Goal: Task Accomplishment & Management: Use online tool/utility

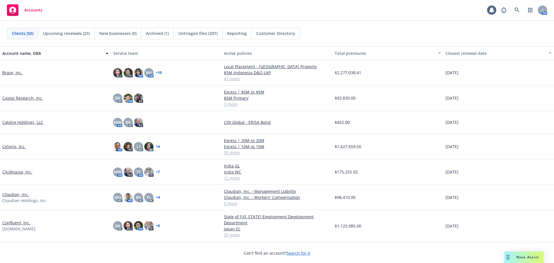
scroll to position [29, 0]
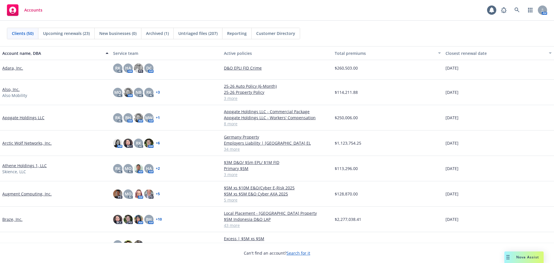
click at [36, 164] on link "Athene Holdings 1, LLC" at bounding box center [24, 165] width 44 height 6
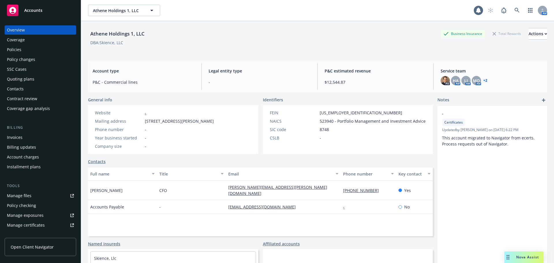
click at [40, 46] on div "Policies" at bounding box center [40, 49] width 67 height 9
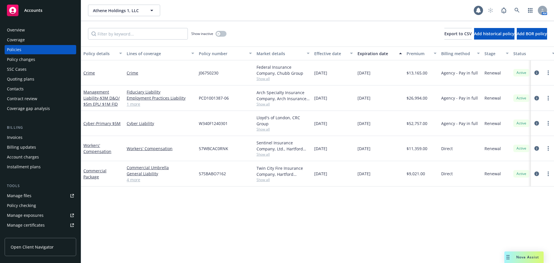
click at [62, 15] on div "Accounts" at bounding box center [40, 11] width 67 height 12
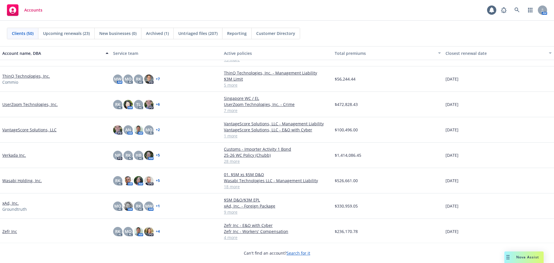
scroll to position [991, 0]
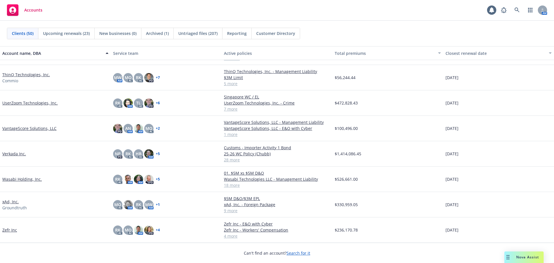
click at [36, 104] on link "UserZoom Technologies, Inc." at bounding box center [29, 103] width 55 height 6
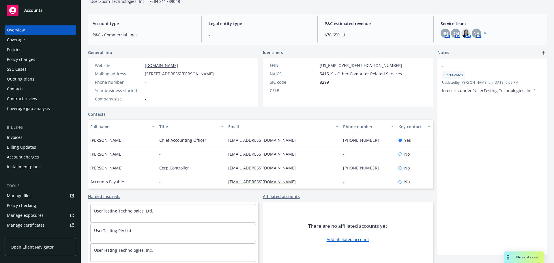
click at [32, 50] on div "Policies" at bounding box center [40, 49] width 67 height 9
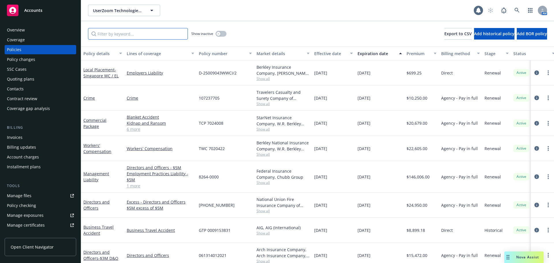
click at [137, 33] on input "Filter by keyword..." at bounding box center [138, 34] width 100 height 12
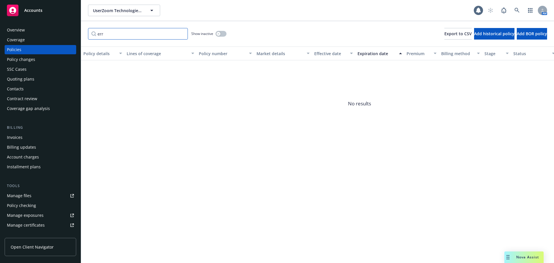
type input "err"
click at [223, 33] on button "button" at bounding box center [220, 34] width 11 height 6
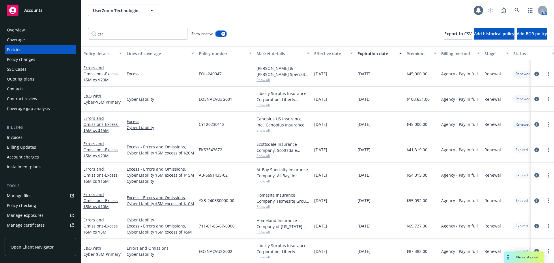
scroll to position [330, 0]
click at [91, 244] on link "E&O with Cyber - $5M Primary" at bounding box center [101, 250] width 37 height 12
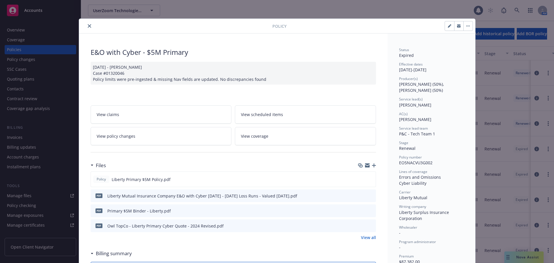
click at [463, 24] on button "button" at bounding box center [467, 25] width 9 height 9
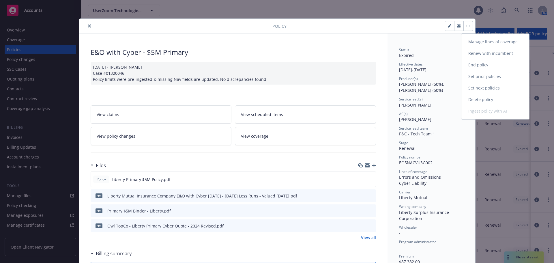
click at [501, 50] on link "Renew with incumbent" at bounding box center [495, 54] width 68 height 12
select select "12"
select select "CA"
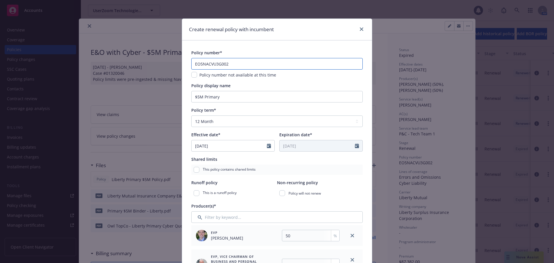
drag, startPoint x: 227, startPoint y: 62, endPoint x: 133, endPoint y: 61, distance: 94.3
click at [133, 61] on div "Create renewal policy with incumbent Policy number* EO5NACVU3G002 Policy number…" at bounding box center [277, 131] width 554 height 263
paste input "3"
type input "EO5NACVU3G003"
click at [233, 53] on div "Policy number*" at bounding box center [276, 53] width 171 height 6
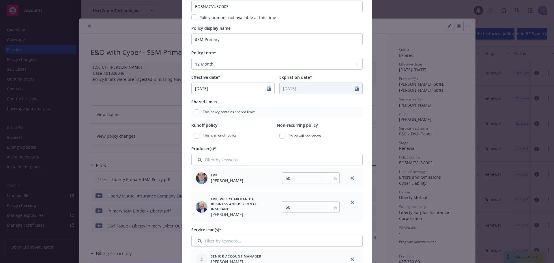
scroll to position [58, 0]
click at [353, 203] on link "close" at bounding box center [352, 201] width 7 height 7
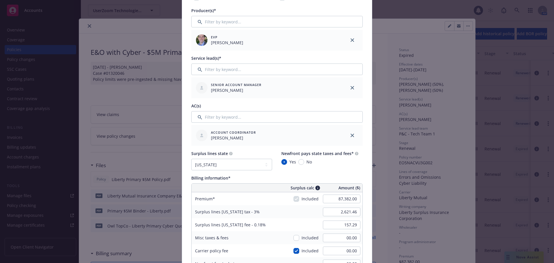
scroll to position [202, 0]
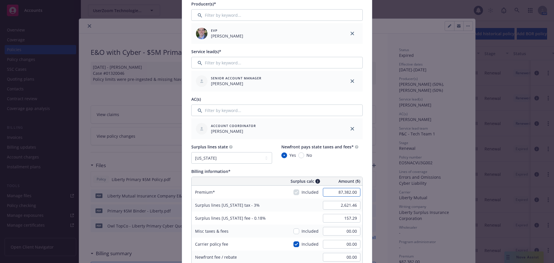
click at [327, 192] on input "87,382.00" at bounding box center [341, 192] width 37 height 9
type input "78,644.00"
type input "2,359.32"
type input "141.56"
click at [368, 195] on div "Policy number* EO5NACVU3G003 Policy number not available at this time Policy di…" at bounding box center [277, 217] width 190 height 757
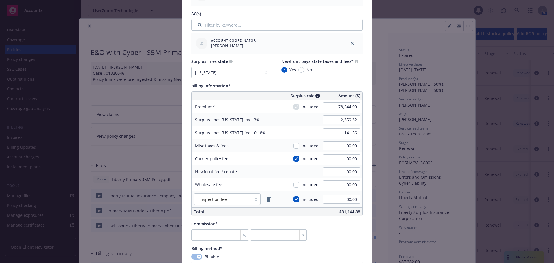
scroll to position [288, 0]
click at [194, 233] on input "number" at bounding box center [220, 234] width 58 height 12
type input "1"
type input "786.44"
type input "15"
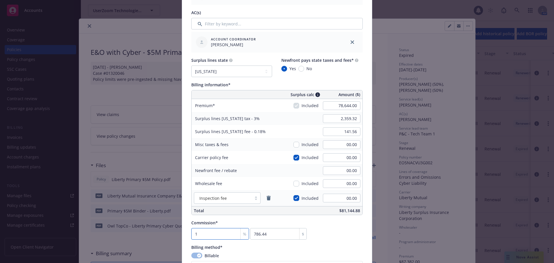
type input "11796.6"
type input "15"
click at [328, 231] on div "Commission* 15 % 11796.6 $" at bounding box center [276, 229] width 171 height 20
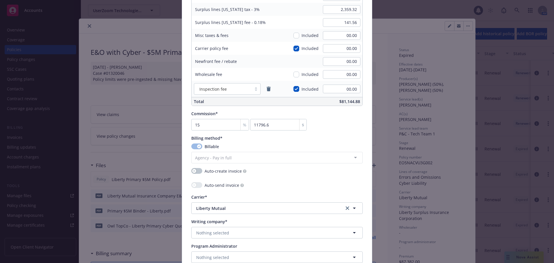
scroll to position [432, 0]
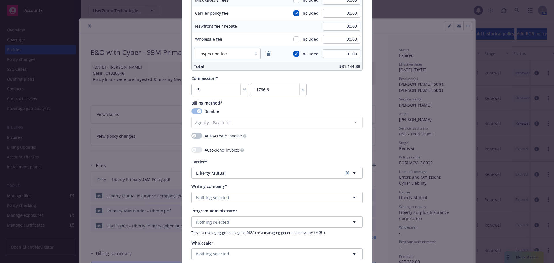
click at [345, 172] on icon "clear selection" at bounding box center [346, 172] width 3 height 3
click at [236, 198] on button "Nothing selected" at bounding box center [276, 197] width 171 height 12
type input "liberty surplus"
click at [240, 182] on span "Domestic - 10725" at bounding box center [235, 181] width 76 height 6
click at [231, 174] on span "Liberty Mutual" at bounding box center [265, 173] width 139 height 6
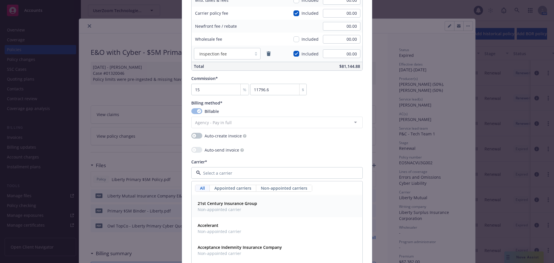
click at [247, 151] on div "Auto-send invoice" at bounding box center [276, 150] width 171 height 7
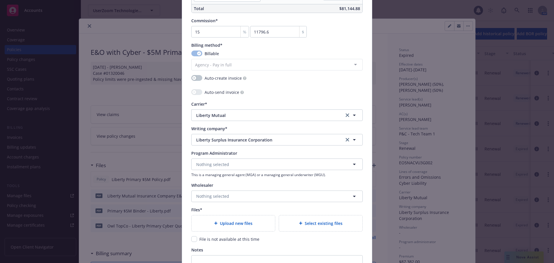
scroll to position [519, 0]
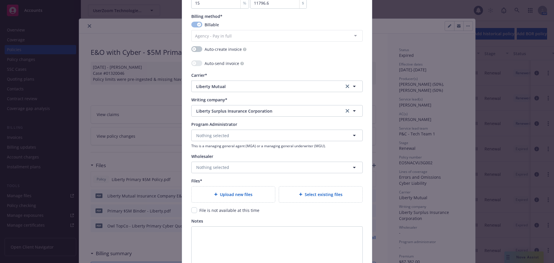
type textarea "x"
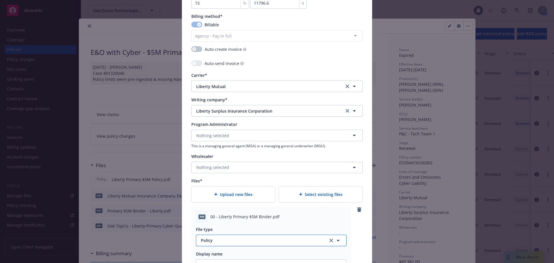
click at [229, 239] on span "Policy" at bounding box center [261, 240] width 121 height 6
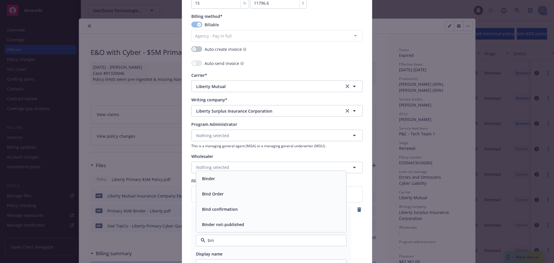
type input "bind"
click at [231, 182] on div "Binder" at bounding box center [270, 178] width 143 height 8
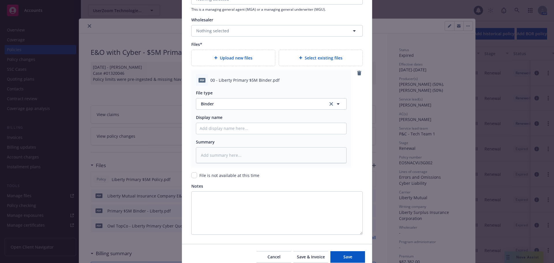
scroll to position [681, 0]
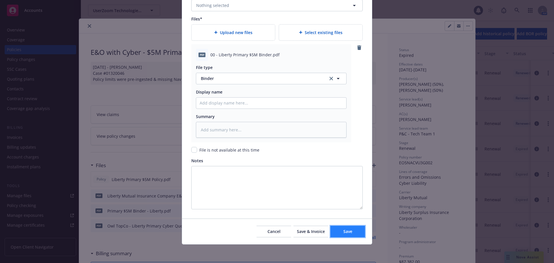
click at [330, 234] on button "Save" at bounding box center [347, 231] width 35 height 12
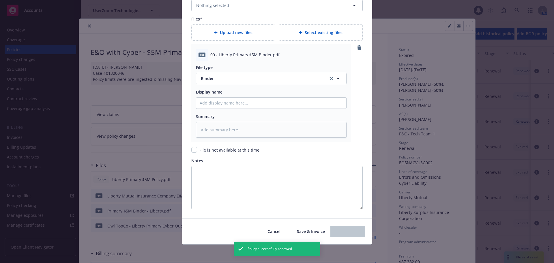
scroll to position [304, 0]
type textarea "x"
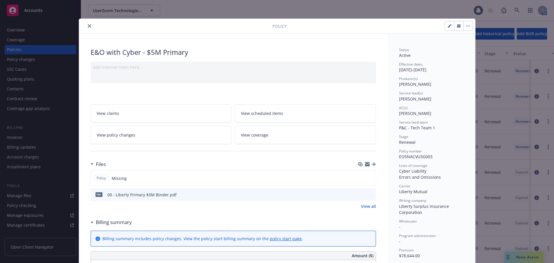
click at [88, 27] on icon "close" at bounding box center [89, 25] width 3 height 3
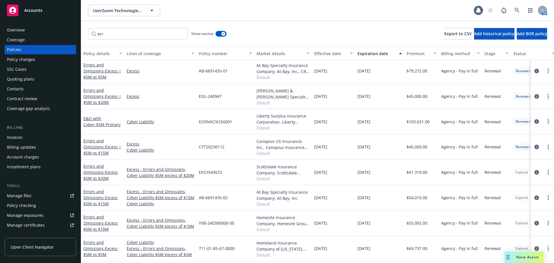
scroll to position [352, 0]
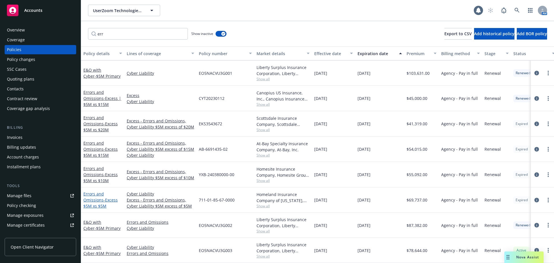
click at [98, 196] on link "Errors and Omissions - Excess $5M xs $5M" at bounding box center [100, 200] width 34 height 18
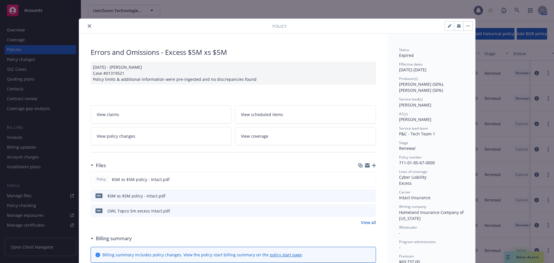
click at [468, 27] on button "button" at bounding box center [467, 25] width 9 height 9
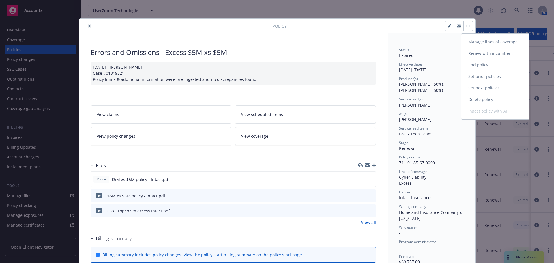
click at [477, 50] on link "Renew with incumbent" at bounding box center [495, 54] width 68 height 12
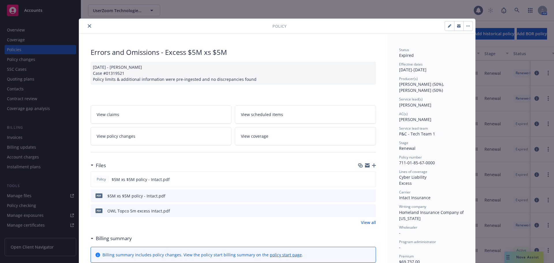
select select "12"
select select "CA"
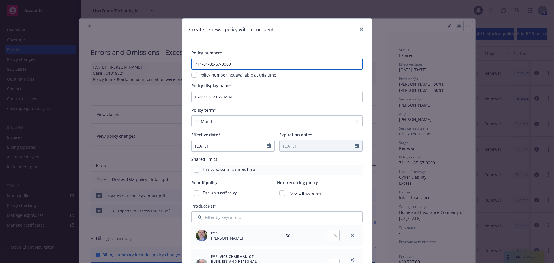
click at [242, 64] on input "711-01-85-67-0000" at bounding box center [276, 64] width 171 height 12
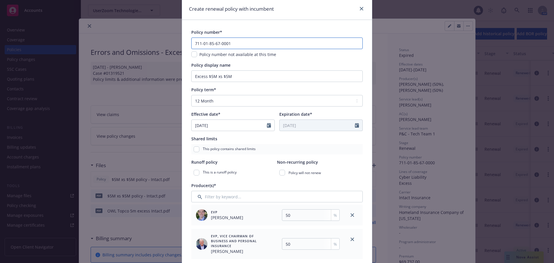
scroll to position [29, 0]
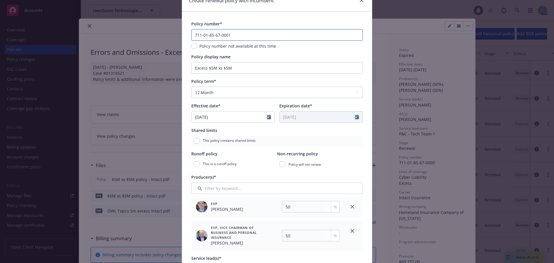
type input "711-01-85-67-0001"
click at [350, 232] on icon "close" at bounding box center [351, 230] width 3 height 3
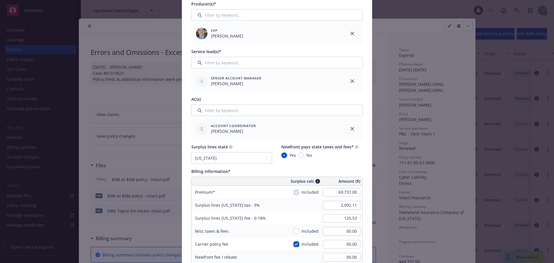
scroll to position [231, 0]
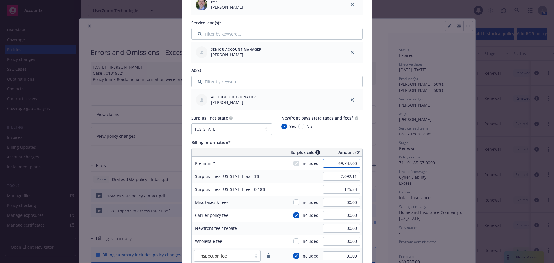
click at [325, 163] on input "69,737.00" at bounding box center [341, 163] width 37 height 9
type input "62,915.00"
type input "1,887.45"
type input "113.25"
click at [363, 172] on div "Policy number* 711-01-85-67-0001 Policy number not available at this time Polic…" at bounding box center [277, 188] width 190 height 757
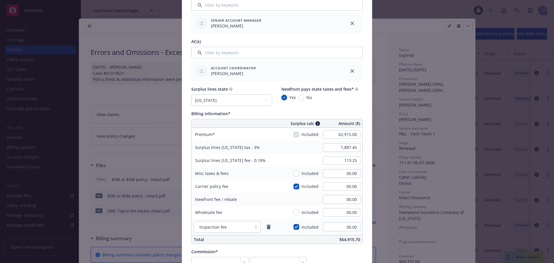
scroll to position [288, 0]
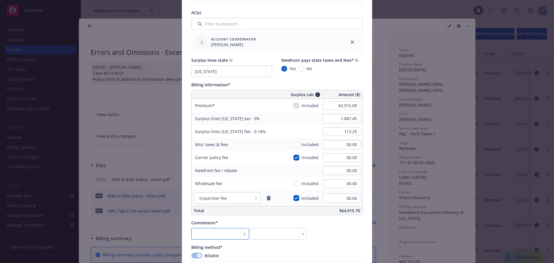
click at [201, 234] on input "number" at bounding box center [220, 234] width 58 height 12
type input "1"
type input "629.15"
type input "15"
type input "9437.25"
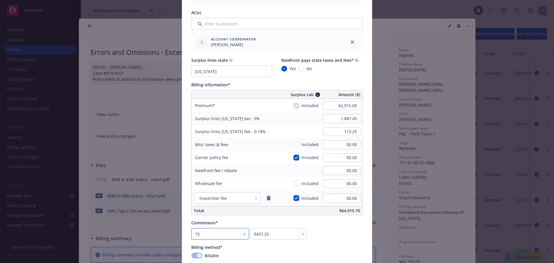
type input "15"
click at [350, 237] on div "Commission* 15 % 9437.25 $" at bounding box center [276, 229] width 171 height 20
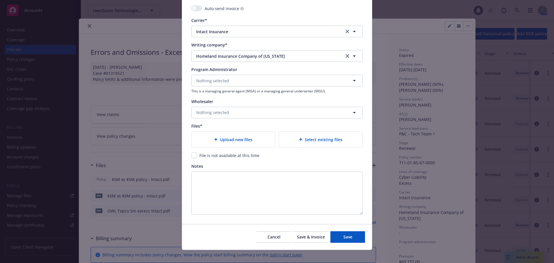
scroll to position [577, 0]
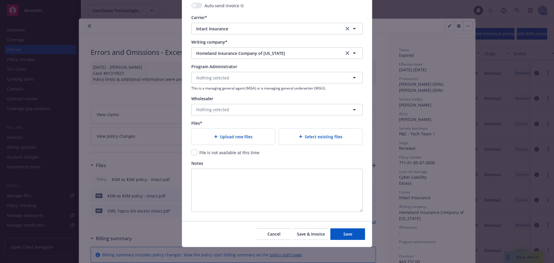
type textarea "x"
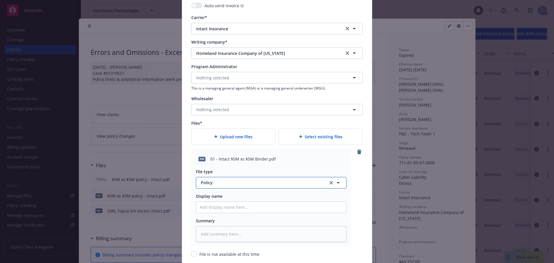
click at [249, 180] on span "Policy" at bounding box center [261, 182] width 121 height 6
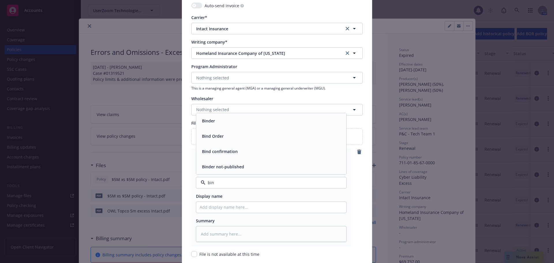
type input "bind"
click at [226, 121] on div "Binder" at bounding box center [270, 120] width 143 height 8
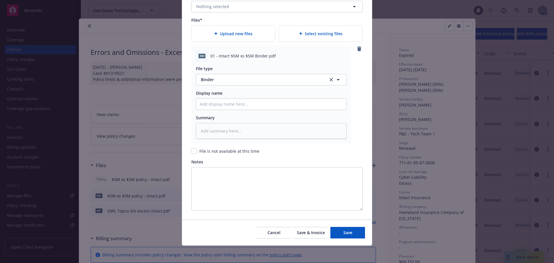
scroll to position [681, 0]
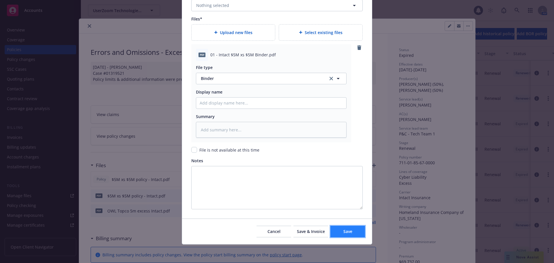
click at [347, 228] on button "Save" at bounding box center [347, 231] width 35 height 12
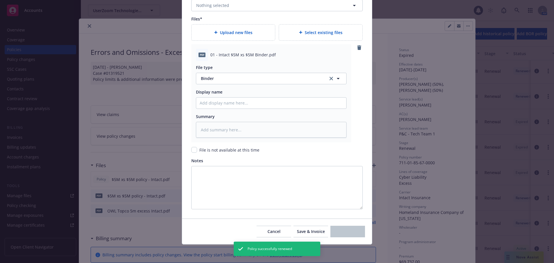
scroll to position [327, 0]
type textarea "x"
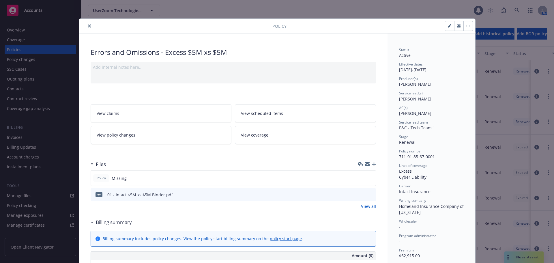
click at [88, 26] on icon "close" at bounding box center [89, 25] width 3 height 3
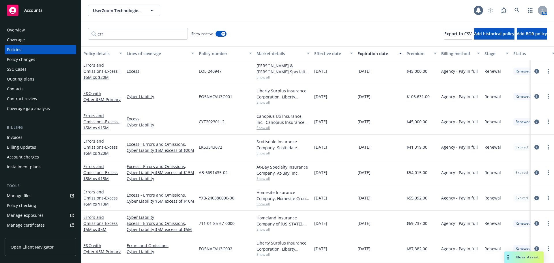
scroll to position [375, 0]
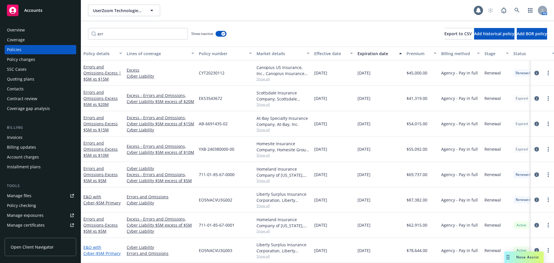
click at [103, 245] on link "E&O with Cyber - $5M Primary" at bounding box center [101, 250] width 37 height 12
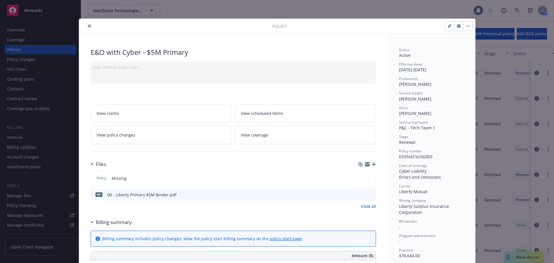
click at [88, 25] on icon "close" at bounding box center [89, 25] width 3 height 3
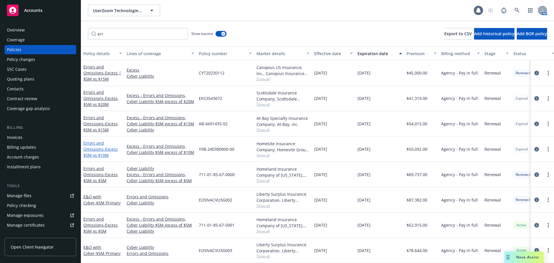
click at [104, 146] on span "- Excess $5M xs $10M" at bounding box center [100, 152] width 34 height 12
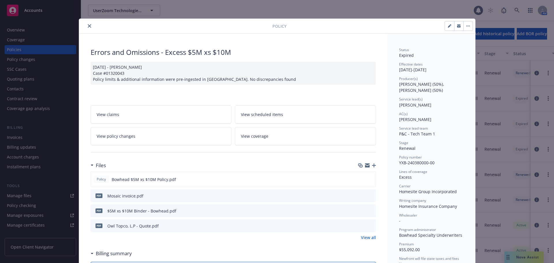
click at [465, 27] on button "button" at bounding box center [467, 25] width 9 height 9
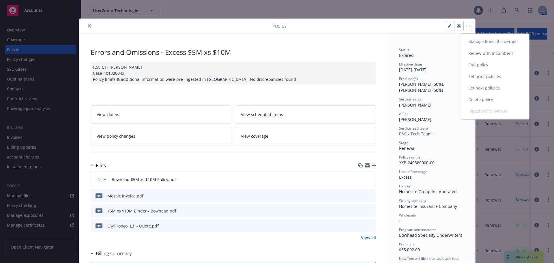
click at [500, 55] on link "Renew with incumbent" at bounding box center [495, 54] width 68 height 12
select select "12"
select select "CA"
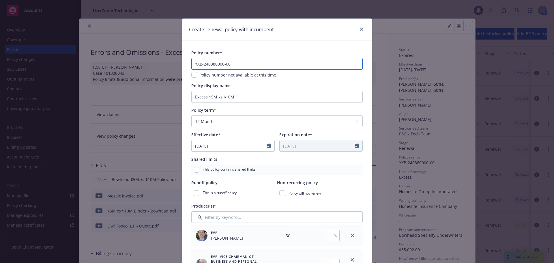
drag, startPoint x: 246, startPoint y: 64, endPoint x: 121, endPoint y: 69, distance: 124.3
click at [121, 69] on div "Create renewal policy with incumbent Policy number* YXB-240380000-00 Policy num…" at bounding box center [277, 131] width 554 height 263
paste input "1"
type input "YXB-240380000-01"
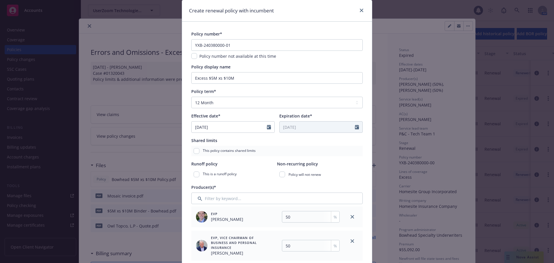
scroll to position [29, 0]
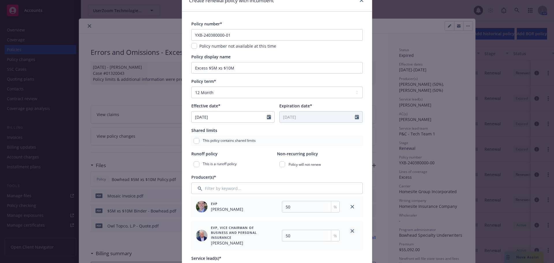
click at [350, 229] on icon "close" at bounding box center [351, 230] width 3 height 3
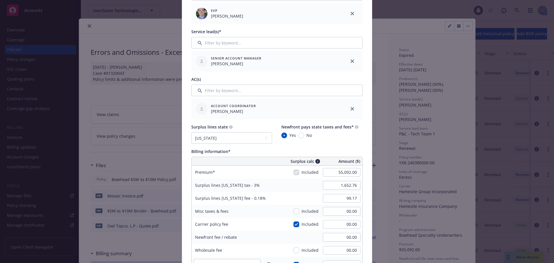
scroll to position [231, 0]
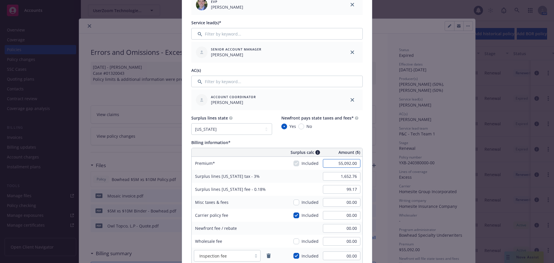
click at [331, 164] on input "55,092.00" at bounding box center [341, 163] width 37 height 9
type input "49,703.00"
type input "1,491.09"
type input "89.47"
click at [365, 165] on div "Policy number* YXB-240380000-01 Policy number not available at this time Policy…" at bounding box center [277, 200] width 190 height 781
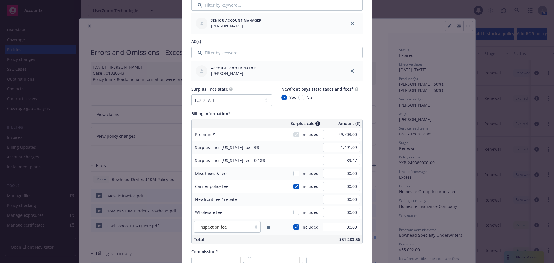
scroll to position [288, 0]
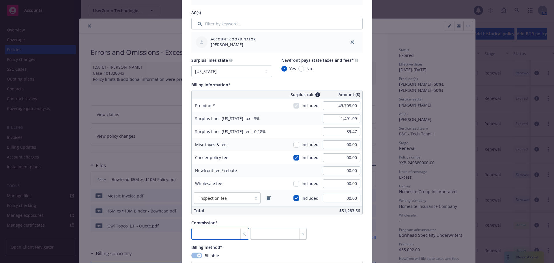
click at [214, 230] on input "number" at bounding box center [220, 234] width 58 height 12
type input "1"
type input "497.03"
type input "15"
type input "7455.45"
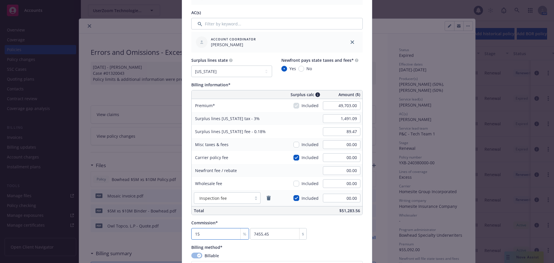
type input "15"
click at [332, 233] on div "Commission* 15 % 7455.45 $" at bounding box center [276, 229] width 171 height 20
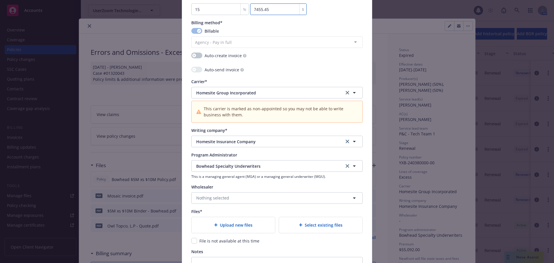
scroll to position [519, 0]
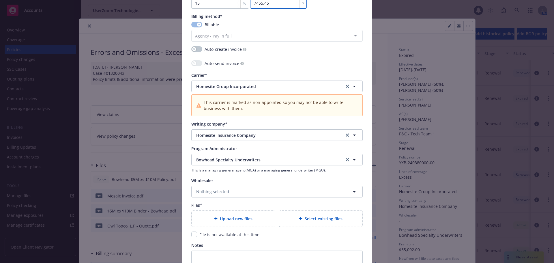
type textarea "x"
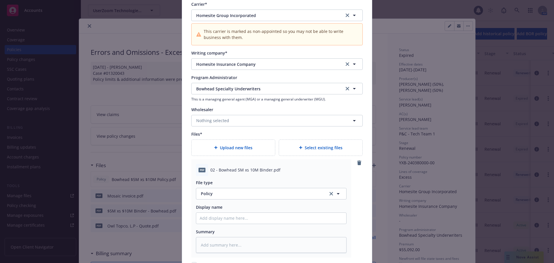
scroll to position [605, 0]
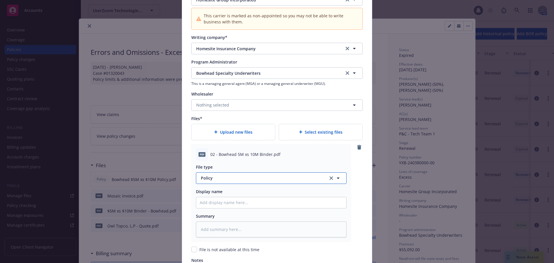
click at [238, 179] on span "Policy" at bounding box center [261, 178] width 121 height 6
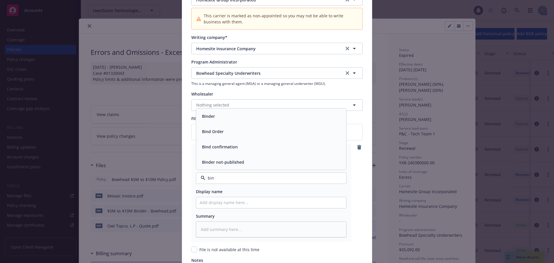
type input "bind"
click at [234, 114] on div "Binder" at bounding box center [270, 116] width 143 height 8
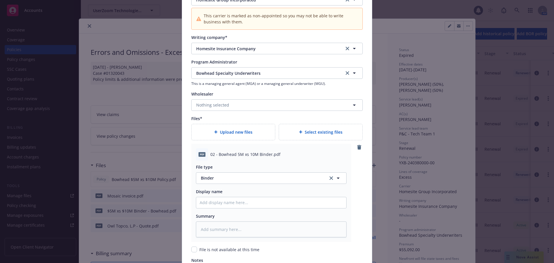
click at [354, 188] on div "pdf 02 - Bowhead 5M xs 10M Binder.pdf File type Binder Binder Display name Summ…" at bounding box center [276, 193] width 171 height 98
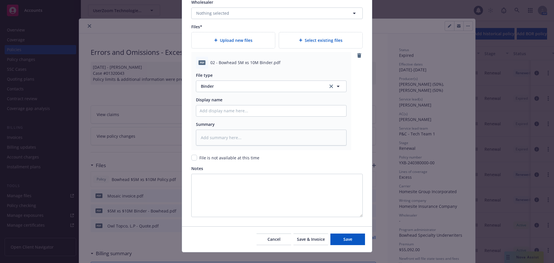
scroll to position [705, 0]
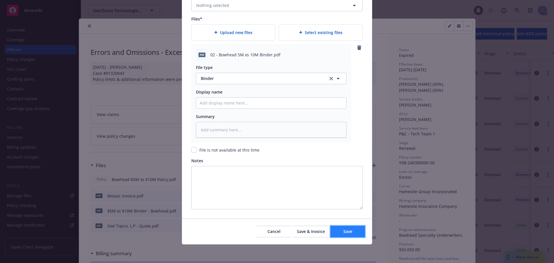
click at [343, 234] on span "Save" at bounding box center [347, 230] width 9 height 5
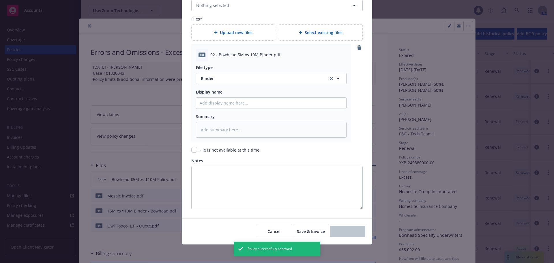
type textarea "x"
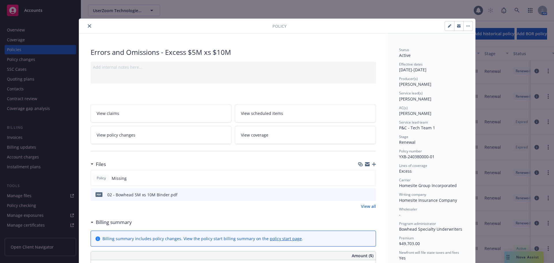
click at [88, 26] on icon "close" at bounding box center [89, 25] width 3 height 3
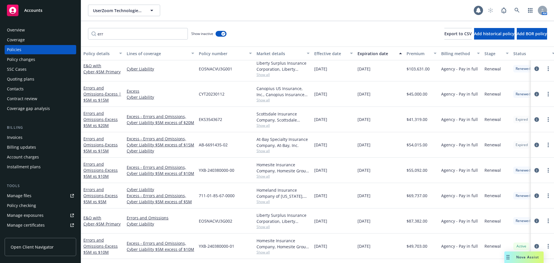
scroll to position [399, 0]
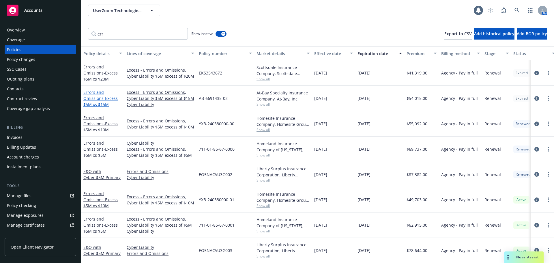
click at [108, 95] on span "- Excess $5M xs $15M" at bounding box center [100, 101] width 34 height 12
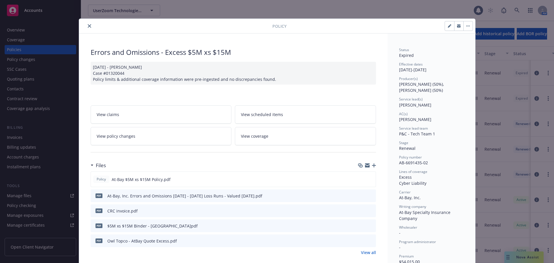
click at [88, 27] on icon "close" at bounding box center [89, 25] width 3 height 3
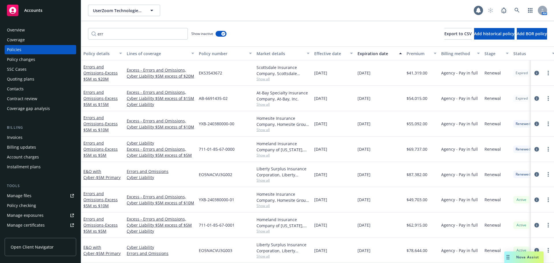
click at [45, 80] on div "Quoting plans" at bounding box center [40, 78] width 67 height 9
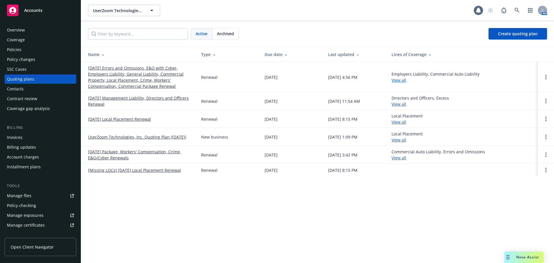
click at [50, 50] on div "Policies" at bounding box center [40, 49] width 67 height 9
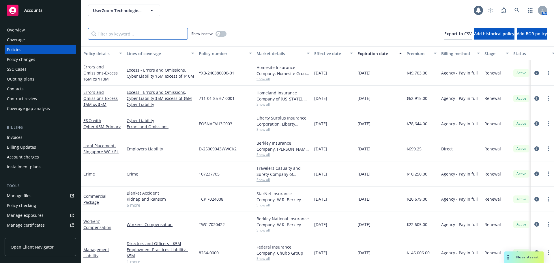
click at [118, 35] on input "Filter by keyword..." at bounding box center [138, 34] width 100 height 12
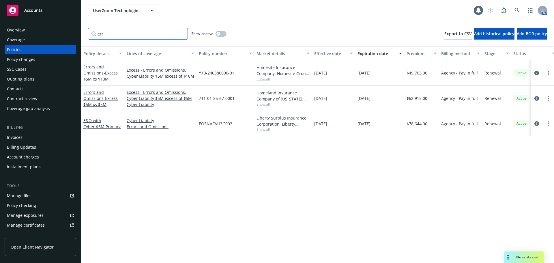
type input "err"
click at [221, 34] on button "button" at bounding box center [220, 34] width 11 height 6
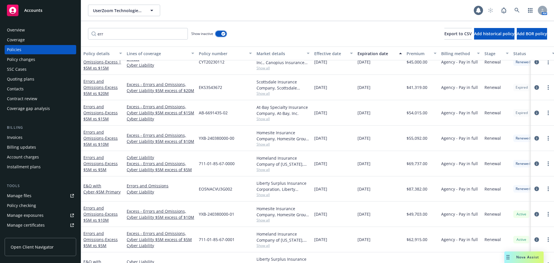
scroll to position [399, 0]
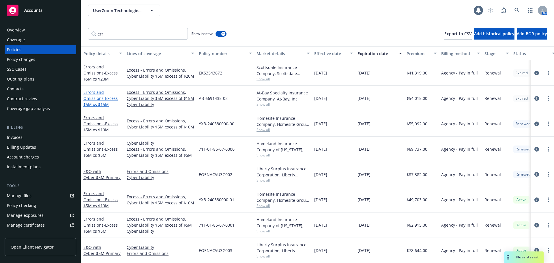
click at [103, 95] on span "- Excess $5M xs $15M" at bounding box center [100, 101] width 34 height 12
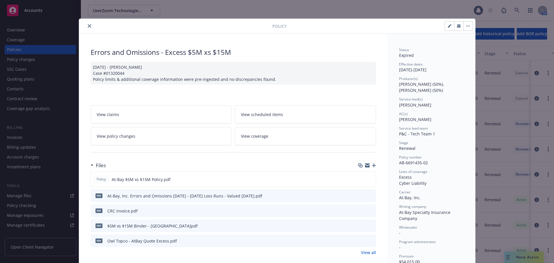
click at [88, 25] on icon "close" at bounding box center [89, 25] width 3 height 3
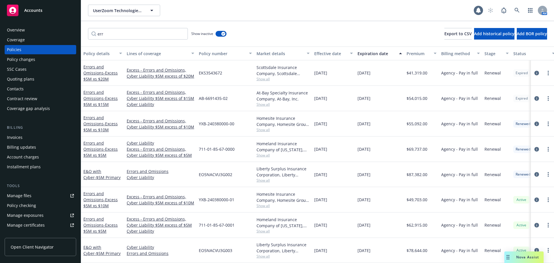
click at [50, 75] on div "Quoting plans" at bounding box center [40, 78] width 67 height 9
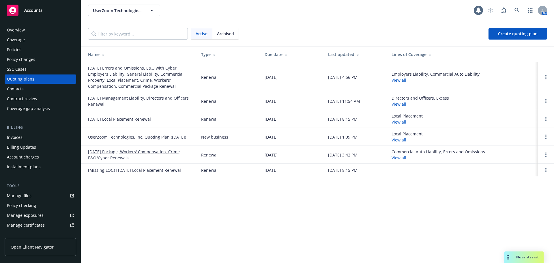
click at [134, 78] on link "09/21/25 Errors and Omissions, E&O with Cyber, Employers Liability, General Lia…" at bounding box center [140, 77] width 104 height 24
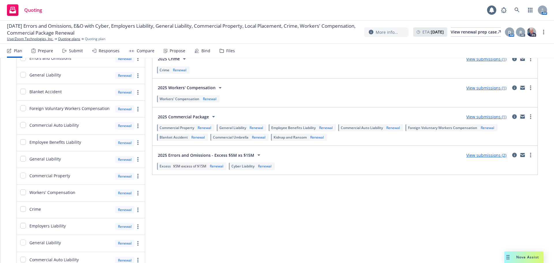
scroll to position [432, 0]
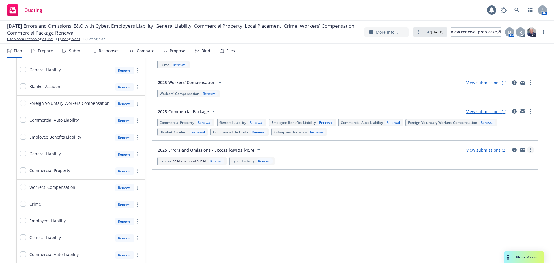
click at [530, 151] on icon "more" at bounding box center [530, 149] width 1 height 5
click at [500, 223] on span "Create policy (fast track)" at bounding box center [498, 221] width 60 height 5
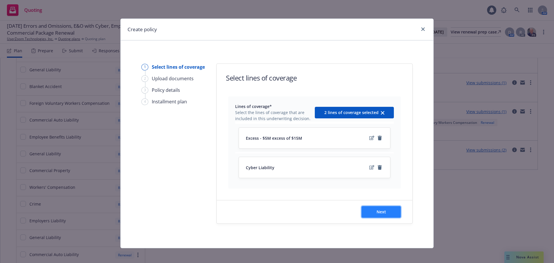
click at [385, 215] on button "Next" at bounding box center [380, 212] width 39 height 12
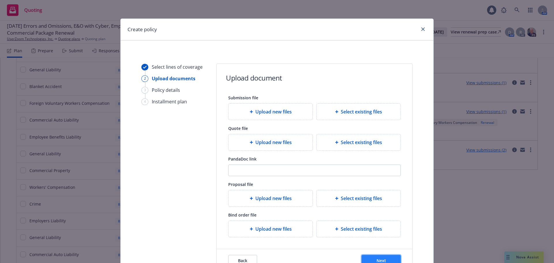
click at [381, 261] on span "Next" at bounding box center [381, 259] width 10 height 5
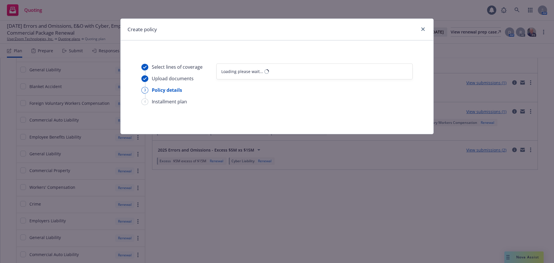
select select "12"
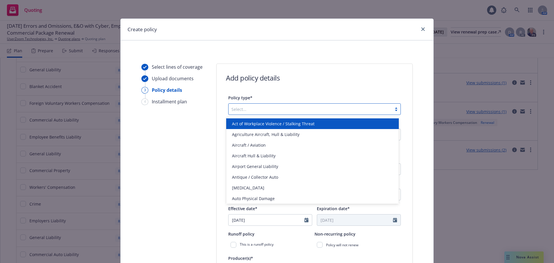
click at [320, 110] on div at bounding box center [309, 109] width 157 height 7
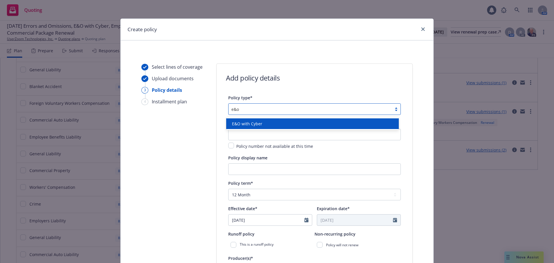
click at [302, 121] on div "E&O with Cyber" at bounding box center [311, 124] width 165 height 6
type input "e&o"
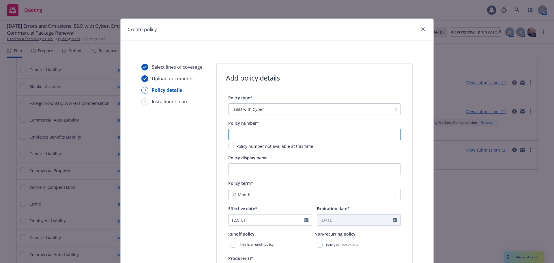
paste input "CTX30097845000"
type input "CTX30097845000"
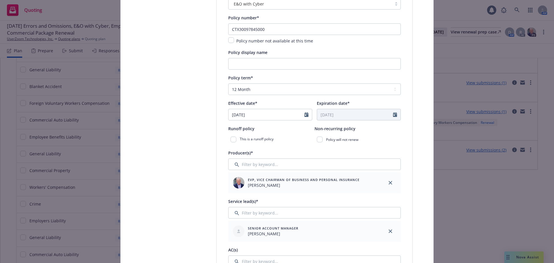
scroll to position [115, 0]
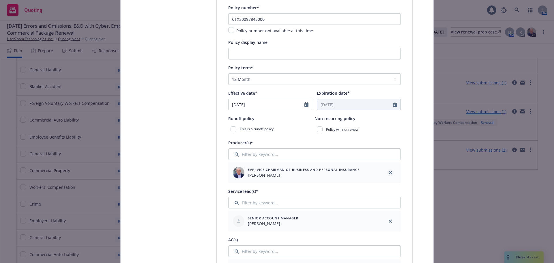
click at [389, 172] on icon "close" at bounding box center [389, 172] width 3 height 3
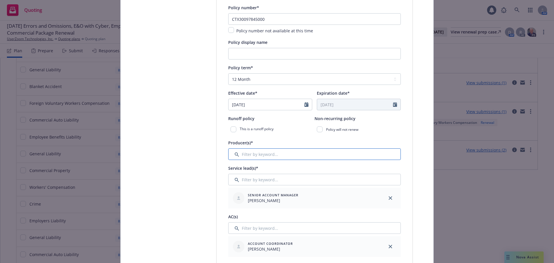
click at [266, 152] on input "Filter by keyword..." at bounding box center [314, 154] width 172 height 12
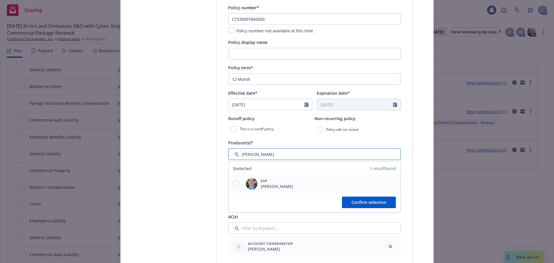
type input "tim"
click at [234, 182] on input "checkbox" at bounding box center [236, 183] width 6 height 6
checkbox input "true"
click at [363, 204] on span "Confirm selection" at bounding box center [368, 201] width 35 height 5
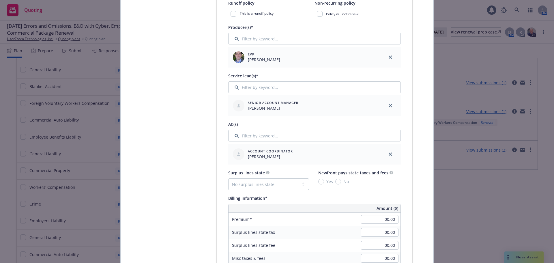
scroll to position [259, 0]
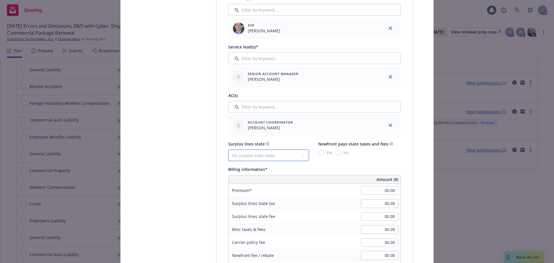
click at [247, 153] on select "No surplus lines state Alaska Alabama Arkansas Arizona California Colorado Conn…" at bounding box center [268, 155] width 81 height 12
select select "CA"
click at [228, 149] on select "No surplus lines state Alaska Alabama Arkansas Arizona California Colorado Conn…" at bounding box center [268, 155] width 81 height 12
click at [324, 154] on span "Yes" at bounding box center [328, 152] width 9 height 6
click at [321, 154] on input "Yes" at bounding box center [321, 153] width 6 height 6
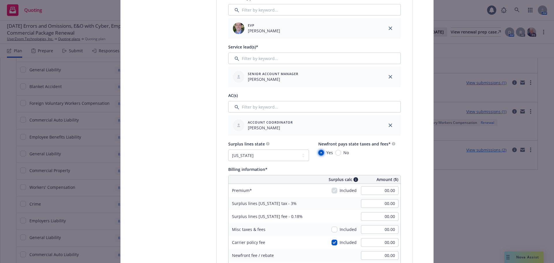
radio input "true"
click at [380, 194] on div "00.00" at bounding box center [380, 190] width 42 height 13
click at [380, 191] on input "00.00" at bounding box center [379, 190] width 37 height 9
type input "35,600.00"
type input "1,068.00"
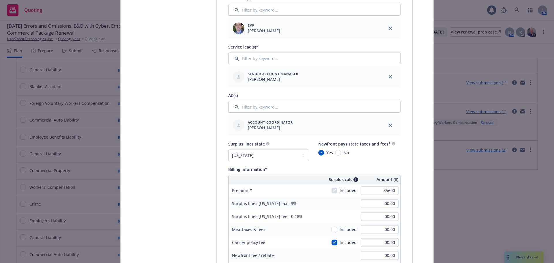
type input "64.08"
click at [422, 201] on div "Select lines of coverage Upload documents 3 Policy details 4 Installment plan A…" at bounding box center [276, 214] width 299 height 820
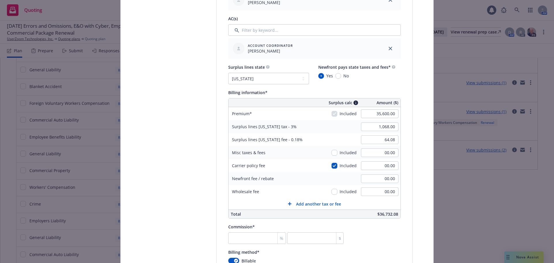
scroll to position [346, 0]
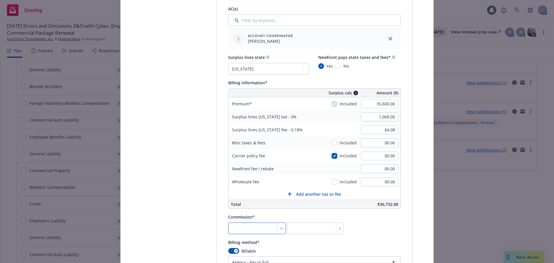
click at [249, 231] on input "number" at bounding box center [257, 228] width 58 height 12
type input "1"
type input "356"
type input "15"
type input "5340"
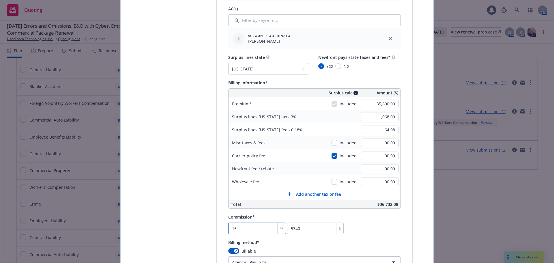
type input "15"
click at [372, 236] on div "Policy number* CTX30097845000 Policy number not available at this time Policy d…" at bounding box center [314, 137] width 172 height 729
click at [398, 233] on div "Commission* 15 % 5340 $" at bounding box center [314, 223] width 172 height 21
click at [389, 229] on div "Commission* 15 % 5340 $" at bounding box center [314, 223] width 172 height 21
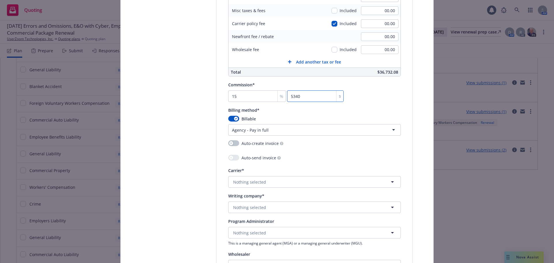
scroll to position [490, 0]
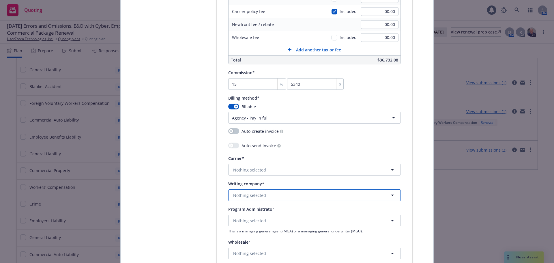
click at [256, 197] on span "Nothing selected" at bounding box center [249, 195] width 33 height 6
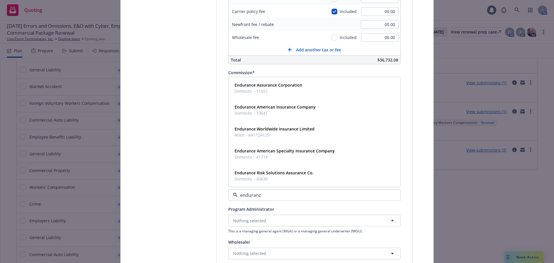
type input "endurance"
click at [308, 156] on span "Domestic - 41718" at bounding box center [284, 157] width 100 height 6
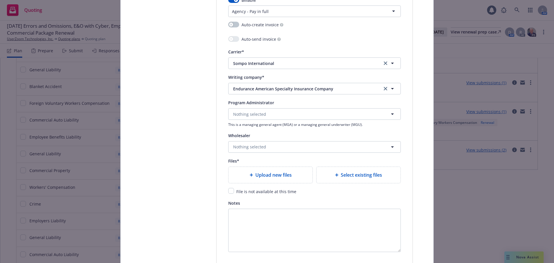
scroll to position [605, 0]
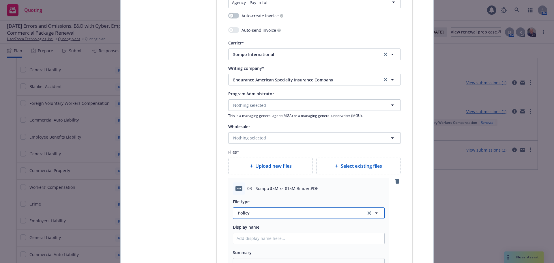
click at [259, 212] on span "Policy" at bounding box center [298, 213] width 121 height 6
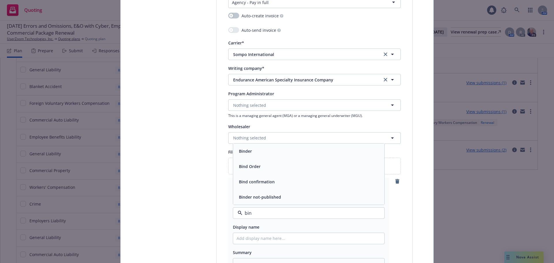
type input "bind"
click at [254, 152] on div "Binder" at bounding box center [308, 151] width 144 height 8
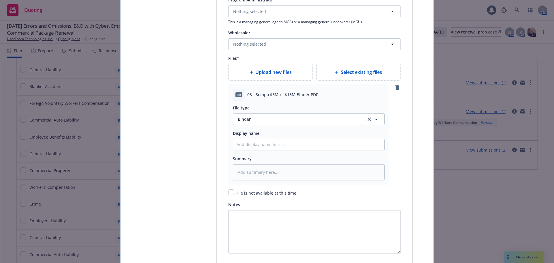
scroll to position [721, 0]
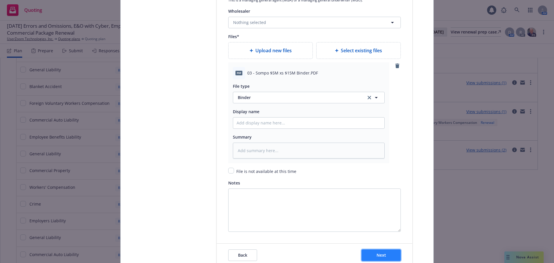
click at [376, 255] on span "Next" at bounding box center [381, 254] width 10 height 5
type textarea "x"
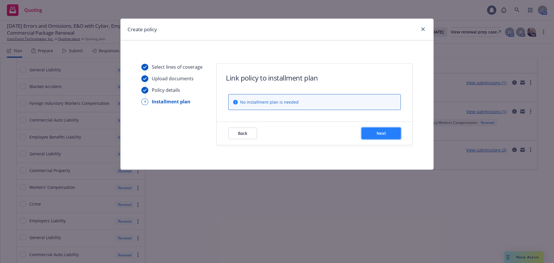
click at [377, 133] on span "Next" at bounding box center [381, 132] width 10 height 5
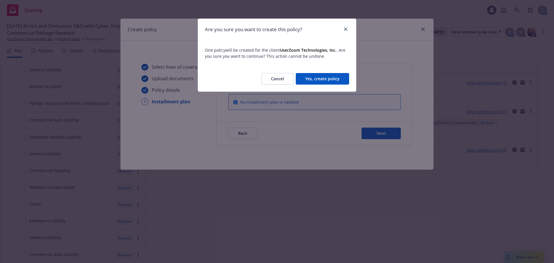
click at [339, 80] on button "Yes, create policy" at bounding box center [321, 79] width 53 height 12
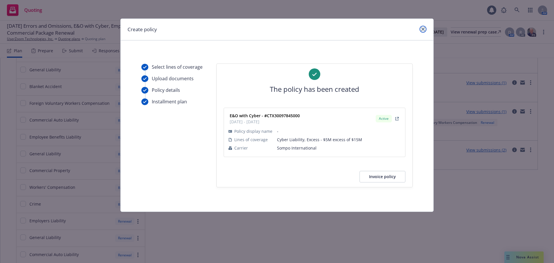
click at [424, 27] on link "close" at bounding box center [422, 29] width 7 height 7
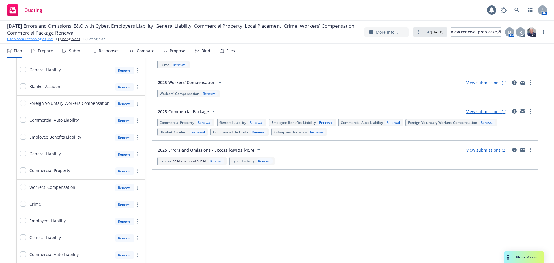
click at [46, 37] on link "UserZoom Technologies, Inc." at bounding box center [30, 38] width 46 height 5
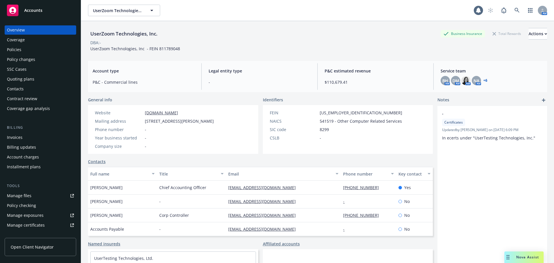
click at [29, 46] on div "Policies" at bounding box center [40, 49] width 67 height 9
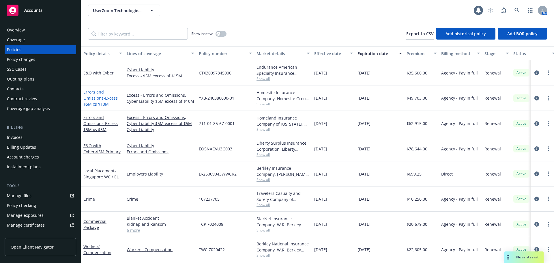
click at [97, 97] on link "Errors and Omissions - Excess $5M xs $10M" at bounding box center [100, 98] width 34 height 18
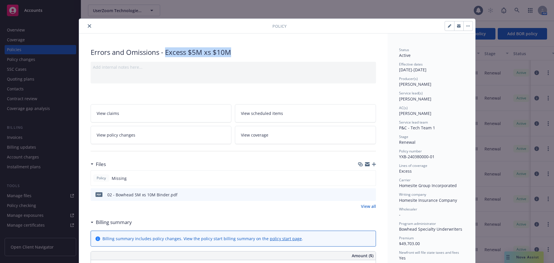
drag, startPoint x: 165, startPoint y: 53, endPoint x: 232, endPoint y: 52, distance: 67.2
click at [232, 52] on div "Errors and Omissions - Excess $5M xs $10M" at bounding box center [233, 52] width 285 height 10
copy div "Excess $5M xs $10M"
click at [89, 26] on button "close" at bounding box center [89, 25] width 7 height 7
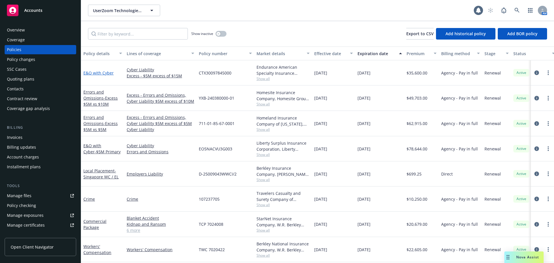
click at [102, 73] on link "E&O with Cyber" at bounding box center [98, 72] width 30 height 5
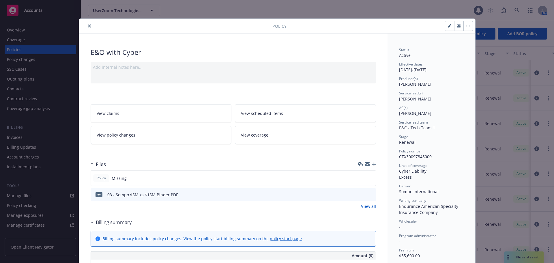
click at [445, 27] on button "button" at bounding box center [449, 25] width 9 height 9
select select "RENEWAL"
select select "12"
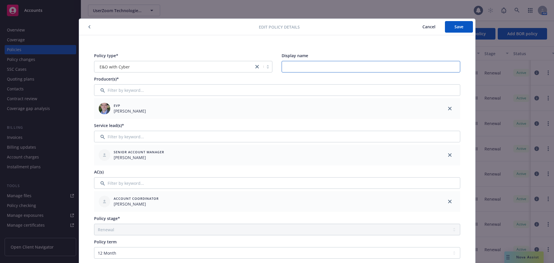
paste input "Excess $5M xs $10M"
click at [317, 65] on input "Excess $5M xs $10M" at bounding box center [370, 67] width 178 height 12
type input "Excess $5M xs $15M"
click at [457, 27] on span "Save" at bounding box center [458, 26] width 9 height 5
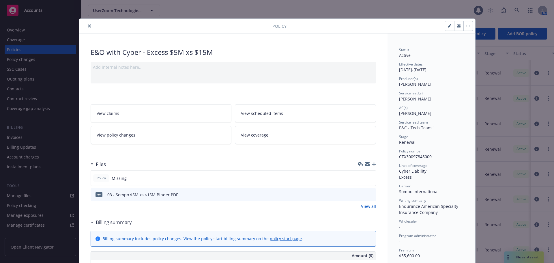
click at [88, 26] on icon "close" at bounding box center [89, 25] width 3 height 3
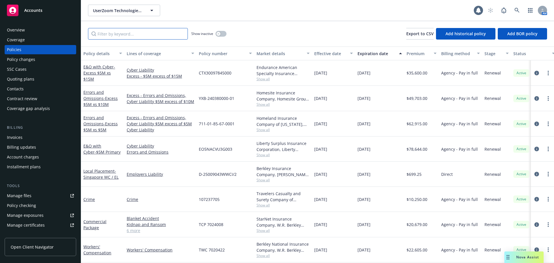
click at [128, 37] on input "Filter by keyword..." at bounding box center [138, 34] width 100 height 12
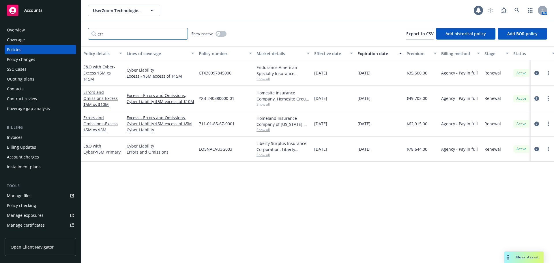
type input "err"
click at [221, 33] on button "button" at bounding box center [220, 34] width 11 height 6
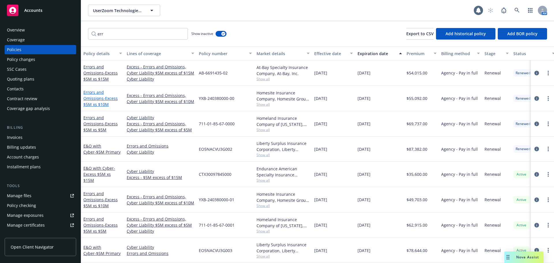
scroll to position [393, 0]
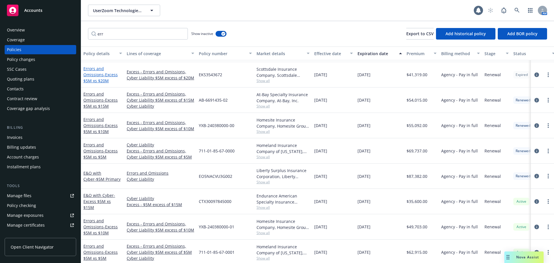
click at [104, 77] on span "- Excess $5M xs $20M" at bounding box center [100, 78] width 34 height 12
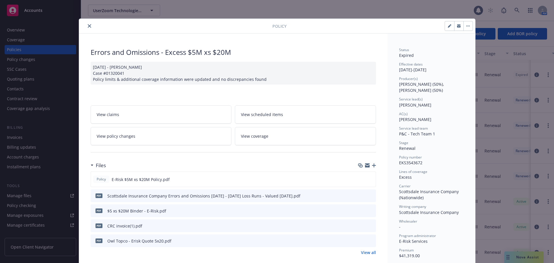
click at [88, 27] on icon "close" at bounding box center [89, 25] width 3 height 3
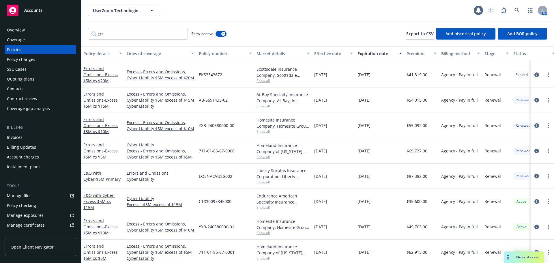
click at [35, 79] on div "Quoting plans" at bounding box center [40, 78] width 67 height 9
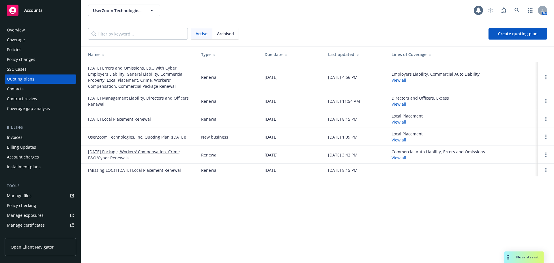
click at [124, 76] on link "09/21/25 Errors and Omissions, E&O with Cyber, Employers Liability, General Lia…" at bounding box center [140, 77] width 104 height 24
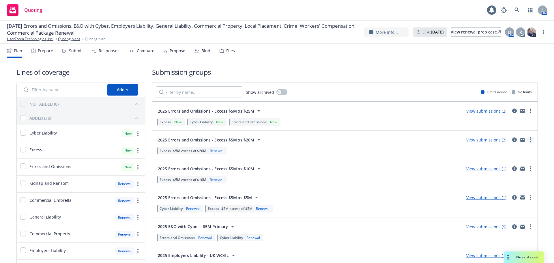
click at [530, 140] on icon "more" at bounding box center [530, 139] width 1 height 5
click at [500, 212] on span "Create policy (fast track)" at bounding box center [498, 210] width 60 height 5
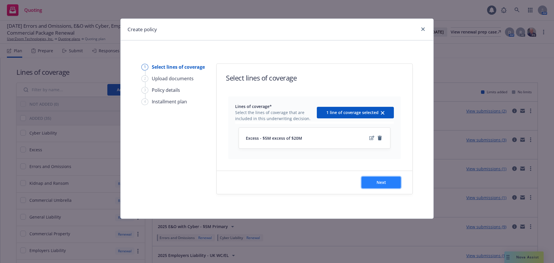
click at [379, 184] on span "Next" at bounding box center [381, 181] width 10 height 5
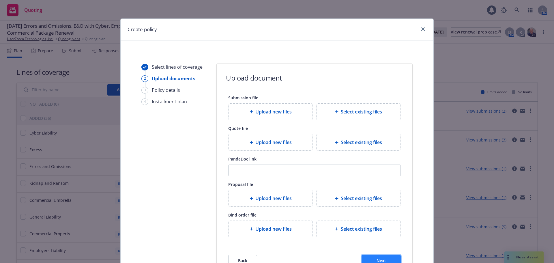
click at [380, 256] on button "Next" at bounding box center [380, 261] width 39 height 12
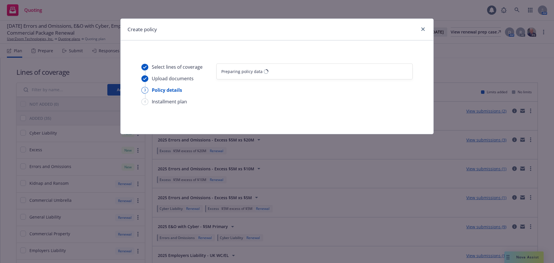
select select "12"
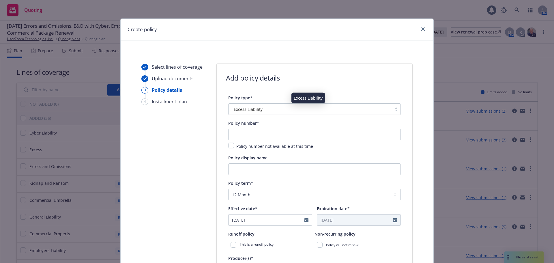
click at [260, 110] on div "Excess Liability" at bounding box center [309, 109] width 157 height 6
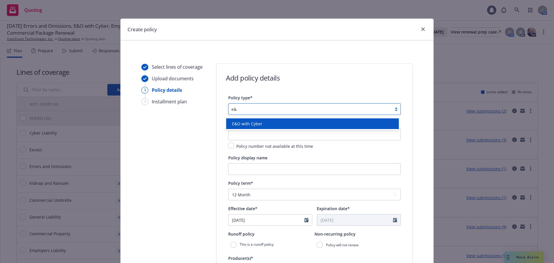
type input "e&o"
click at [273, 123] on div "E&O with Cyber" at bounding box center [311, 124] width 165 height 6
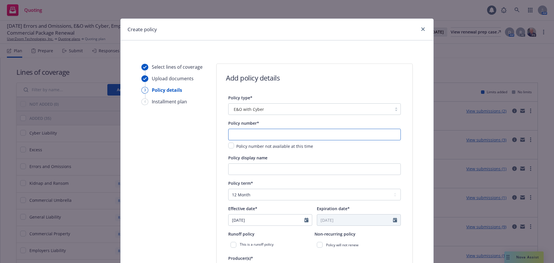
paste input "MKLV5XCY000210"
type input "MKLV5XCY000210"
click at [272, 183] on div "Policy term*" at bounding box center [314, 182] width 172 height 7
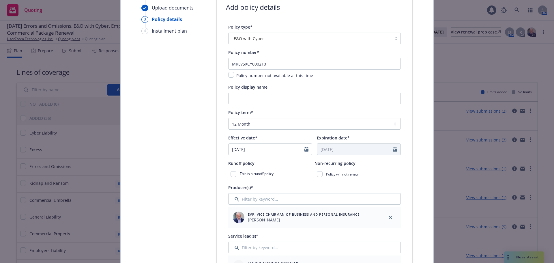
scroll to position [86, 0]
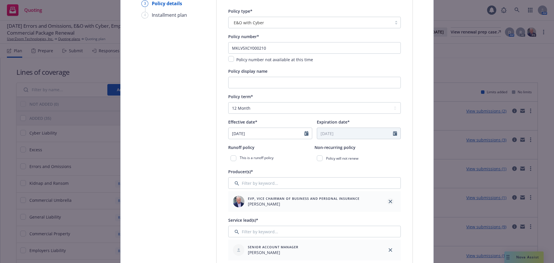
click at [389, 202] on icon "close" at bounding box center [389, 200] width 3 height 3
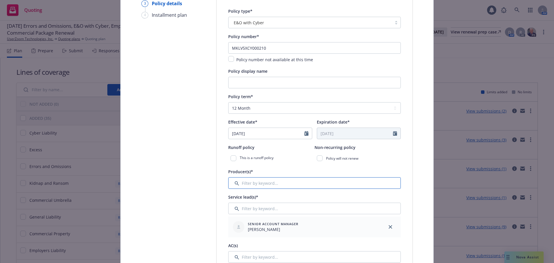
click at [359, 188] on input "Filter by keyword..." at bounding box center [314, 183] width 172 height 12
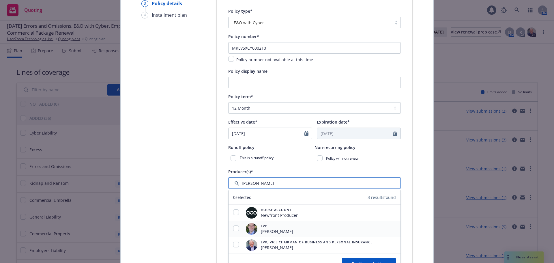
type input "tim dun"
click at [234, 227] on input "checkbox" at bounding box center [236, 228] width 6 height 6
checkbox input "true"
click at [361, 260] on span "Confirm selection" at bounding box center [368, 262] width 35 height 5
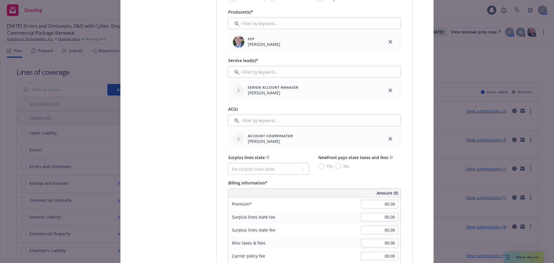
scroll to position [259, 0]
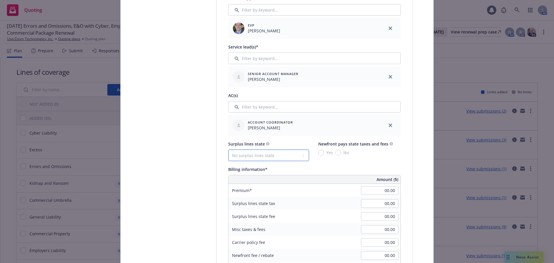
click at [271, 157] on select "No surplus lines state Alaska Alabama Arkansas Arizona California Colorado Conn…" at bounding box center [268, 155] width 81 height 12
select select "CA"
click at [228, 149] on select "No surplus lines state Alaska Alabama Arkansas Arizona California Colorado Conn…" at bounding box center [268, 155] width 81 height 12
click at [338, 150] on div "No" at bounding box center [342, 152] width 14 height 6
click at [338, 150] on input "No" at bounding box center [338, 153] width 6 height 6
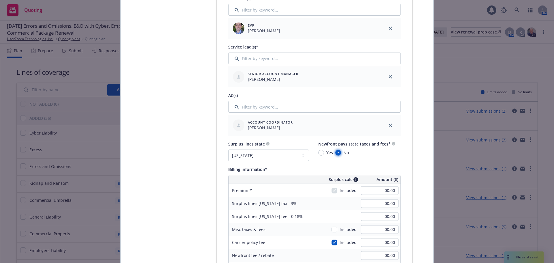
radio input "true"
click at [419, 166] on div "Select lines of coverage Upload documents 3 Policy details 4 Installment plan A…" at bounding box center [276, 214] width 299 height 820
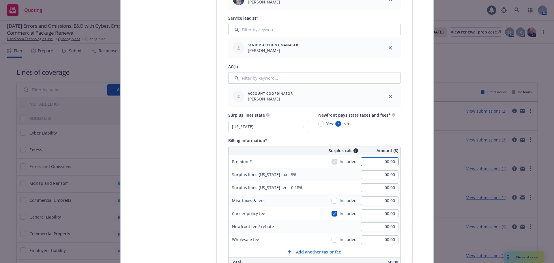
click at [377, 161] on input "00.00" at bounding box center [379, 161] width 37 height 9
type input "24,492.00"
type input "734.76"
type input "44.09"
click at [404, 169] on div "Policy type* E&O with Cyber Policy number* MKLV5XCY000210 Policy number not ava…" at bounding box center [314, 183] width 195 height 754
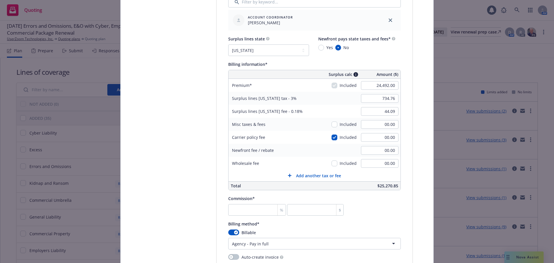
scroll to position [375, 0]
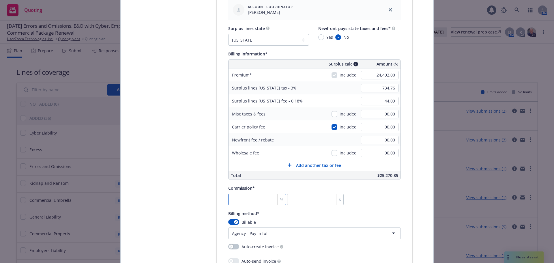
click at [240, 197] on input "number" at bounding box center [257, 199] width 58 height 12
type input "2"
type input "489.84"
type input "22"
type input "5388.24"
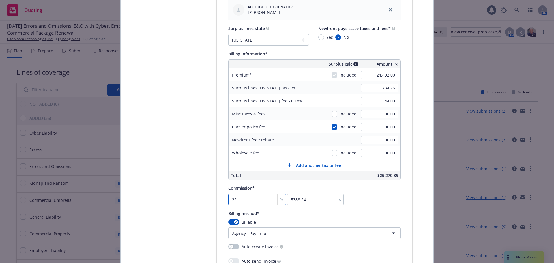
type input "22"
click at [369, 200] on div "Commission* 22 % 5388.24 $" at bounding box center [314, 194] width 172 height 21
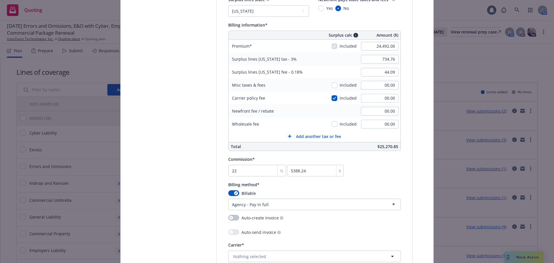
click at [376, 174] on div "Commission* 22 % 5388.24 $" at bounding box center [314, 165] width 172 height 21
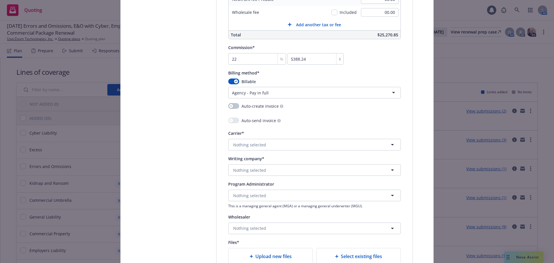
scroll to position [519, 0]
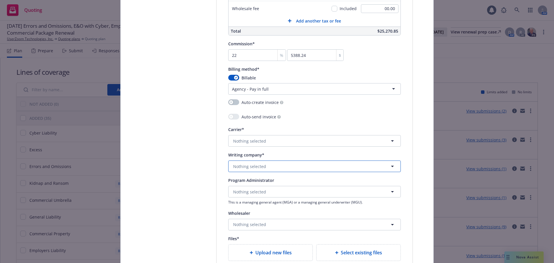
click at [278, 164] on button "Nothing selected" at bounding box center [314, 166] width 172 height 12
type input "evansto"
click at [283, 144] on strong "Evanston Insurance Company" at bounding box center [263, 143] width 59 height 5
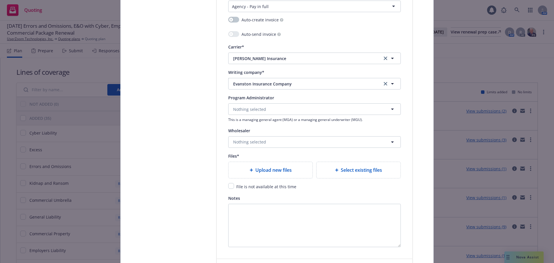
scroll to position [605, 0]
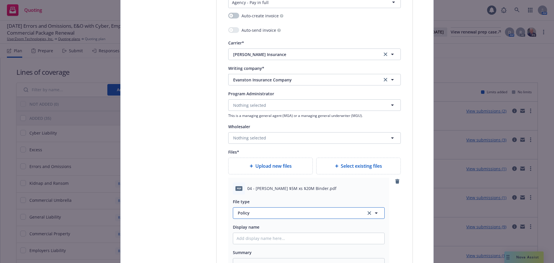
click at [265, 216] on span "Policy" at bounding box center [298, 213] width 121 height 6
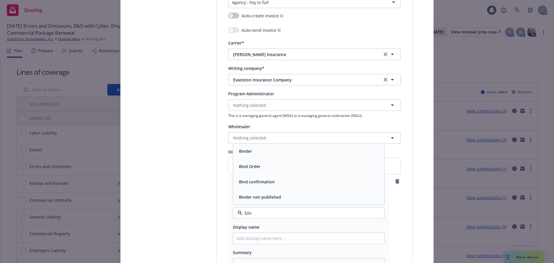
type input "bind"
click at [256, 148] on div "Binder" at bounding box center [308, 151] width 144 height 8
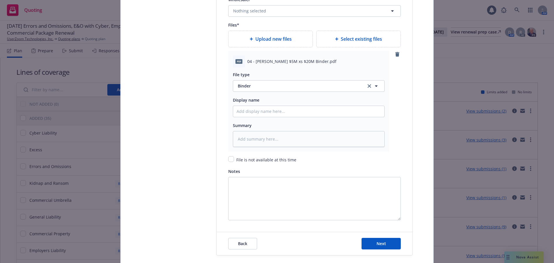
scroll to position [750, 0]
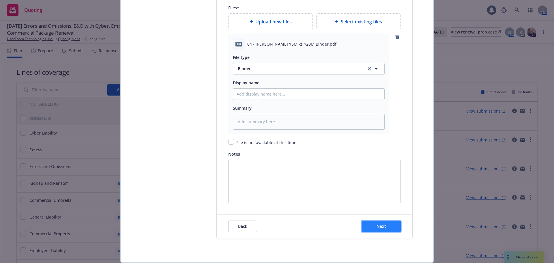
click at [380, 224] on span "Next" at bounding box center [381, 225] width 10 height 5
type textarea "x"
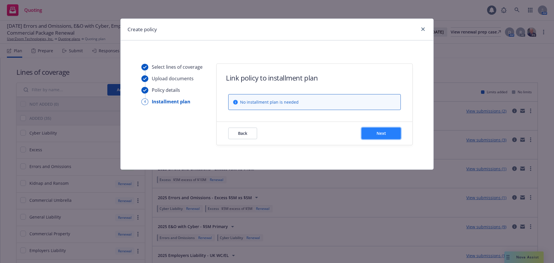
click at [380, 137] on button "Next" at bounding box center [380, 133] width 39 height 12
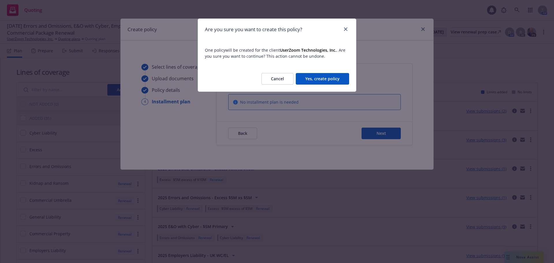
click at [336, 82] on button "Yes, create policy" at bounding box center [321, 79] width 53 height 12
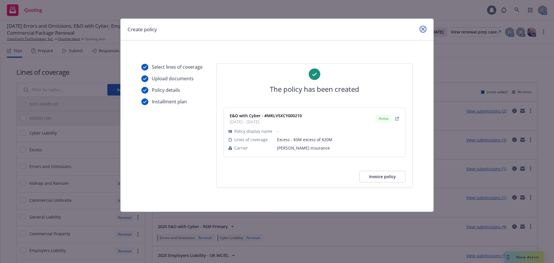
click at [420, 31] on link "close" at bounding box center [422, 29] width 7 height 7
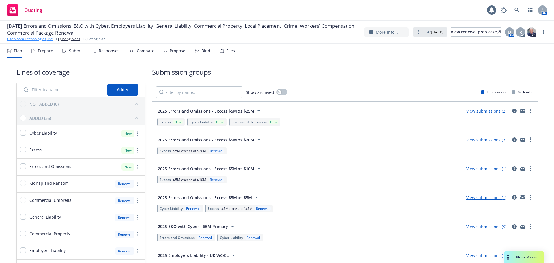
click at [43, 38] on link "UserZoom Technologies, Inc." at bounding box center [30, 38] width 46 height 5
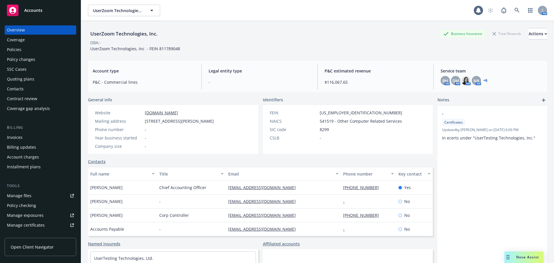
click at [38, 50] on div "Policies" at bounding box center [40, 49] width 67 height 9
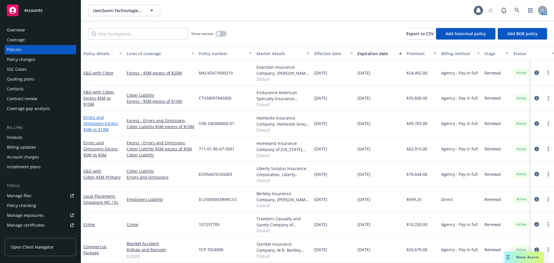
click at [103, 128] on span "- Excess $5M xs $10M" at bounding box center [100, 127] width 34 height 12
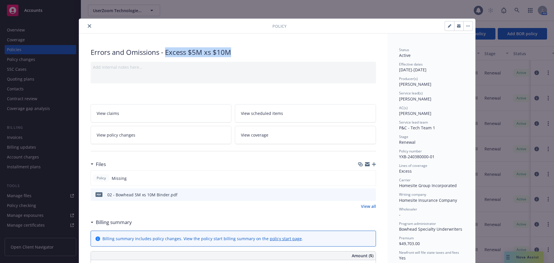
drag, startPoint x: 165, startPoint y: 52, endPoint x: 230, endPoint y: 52, distance: 65.2
click at [230, 52] on div "Errors and Omissions - Excess $5M xs $10M" at bounding box center [233, 52] width 285 height 10
copy div "Excess $5M xs $10M"
click at [88, 27] on icon "close" at bounding box center [89, 25] width 3 height 3
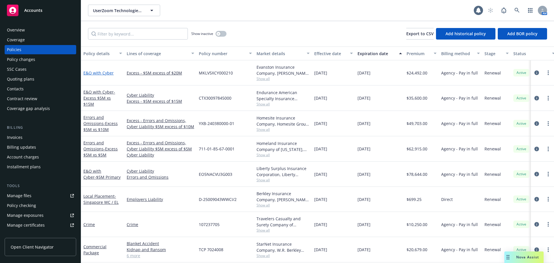
click at [103, 71] on link "E&O with Cyber" at bounding box center [98, 72] width 30 height 5
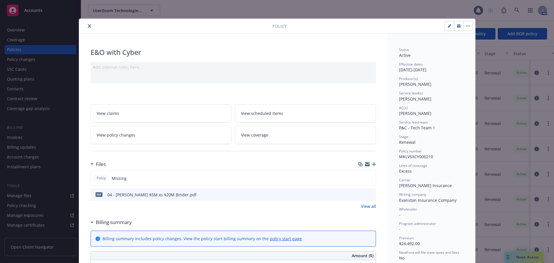
click at [447, 27] on icon "button" at bounding box center [448, 25] width 3 height 3
select select "RENEWAL"
select select "12"
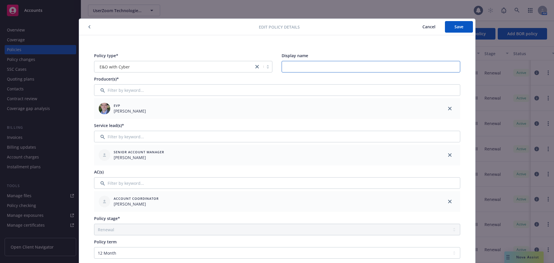
paste input "Excess $5M xs $10M"
click at [315, 67] on input "Excess $5M xs $10M" at bounding box center [370, 67] width 178 height 12
type input "Excess $5M xs $20M"
click at [458, 29] on button "Save" at bounding box center [459, 27] width 28 height 12
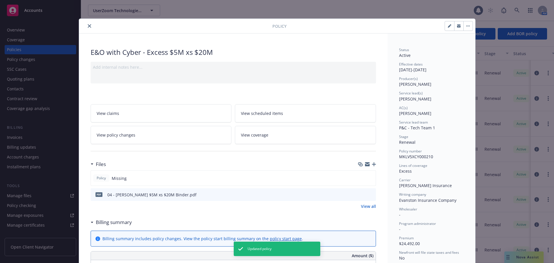
click at [88, 26] on icon "close" at bounding box center [89, 25] width 3 height 3
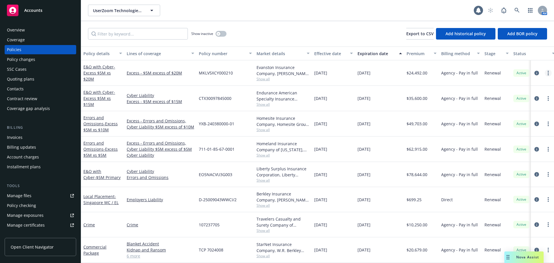
click at [545, 73] on link "more" at bounding box center [547, 72] width 7 height 7
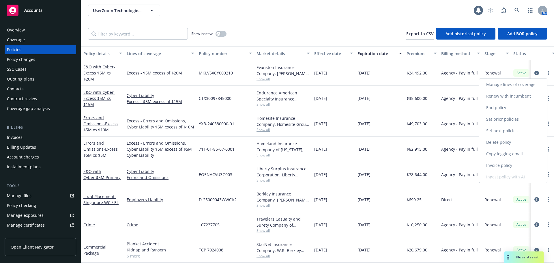
click at [533, 81] on link "Manage lines of coverage" at bounding box center [513, 85] width 68 height 12
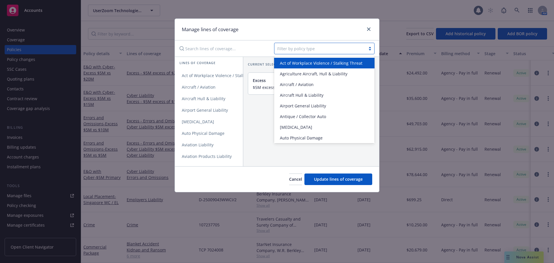
click at [309, 46] on div at bounding box center [319, 48] width 85 height 7
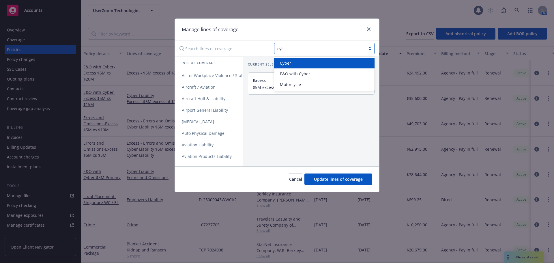
type input "cyber"
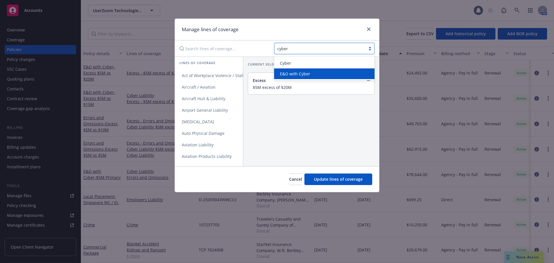
click at [297, 72] on span "E&O with Cyber" at bounding box center [295, 74] width 30 height 6
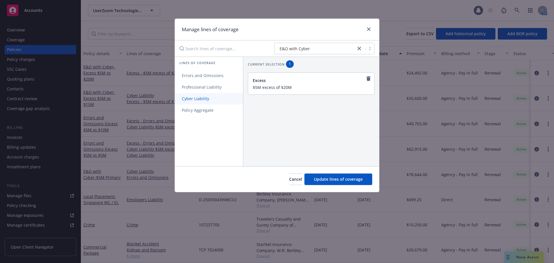
click at [206, 94] on link "Cyber Liability" at bounding box center [209, 99] width 68 height 12
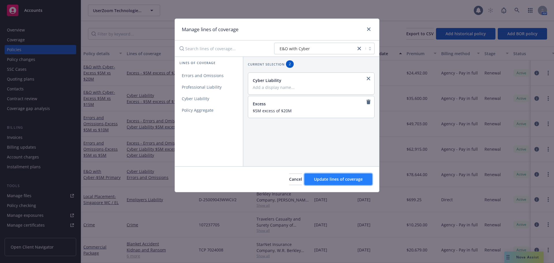
click at [342, 175] on button "Update lines of coverage" at bounding box center [338, 179] width 68 height 12
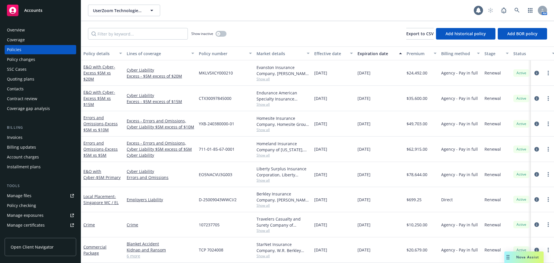
click at [35, 222] on div "Manage certificates" at bounding box center [26, 224] width 38 height 9
click at [143, 35] on input "Filter by keyword..." at bounding box center [138, 34] width 100 height 12
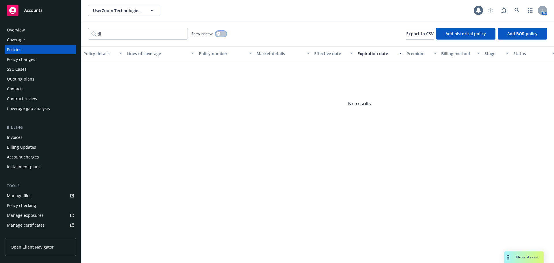
click at [220, 33] on div "button" at bounding box center [218, 34] width 4 height 4
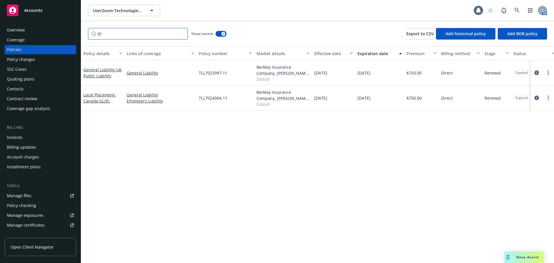
drag, startPoint x: 116, startPoint y: 35, endPoint x: 86, endPoint y: 33, distance: 30.3
click at [86, 33] on div "tll Show inactive Export to CSV Add historical policy Add BOR policy" at bounding box center [317, 33] width 473 height 25
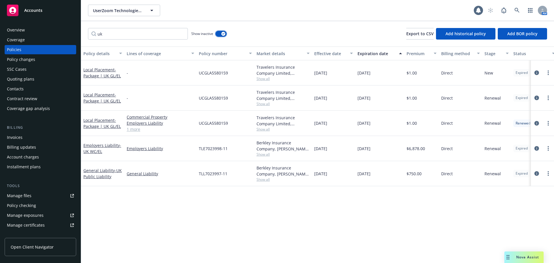
click at [221, 34] on button "button" at bounding box center [220, 34] width 11 height 6
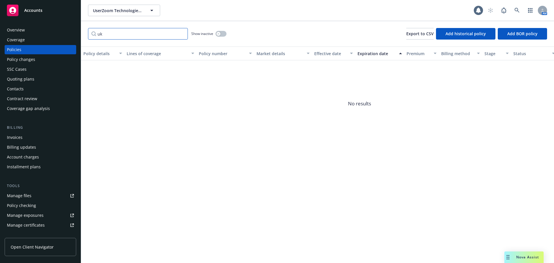
drag, startPoint x: 115, startPoint y: 36, endPoint x: 99, endPoint y: 36, distance: 15.3
click at [99, 36] on input "uk" at bounding box center [138, 34] width 100 height 12
type input "u"
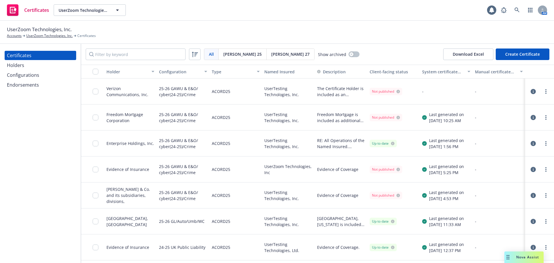
click at [40, 84] on div "Endorsements" at bounding box center [40, 84] width 67 height 9
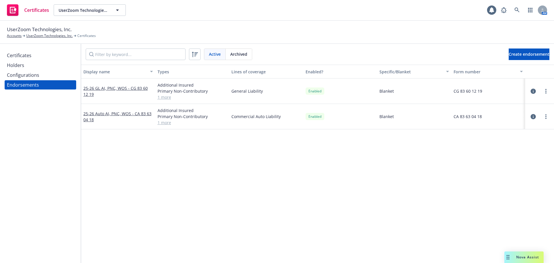
click at [42, 75] on div "Configurations" at bounding box center [40, 74] width 67 height 9
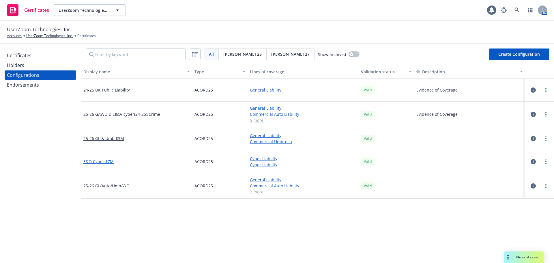
click at [106, 164] on link "E&O Cyber $7M" at bounding box center [98, 161] width 30 height 6
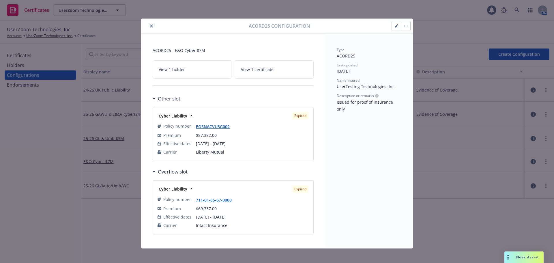
click at [394, 27] on icon "button" at bounding box center [395, 25] width 3 height 3
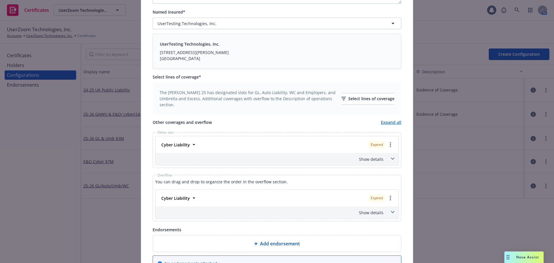
scroll to position [144, 0]
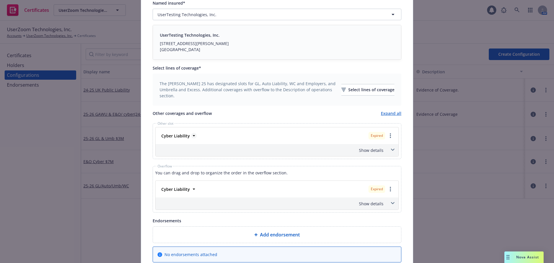
click at [185, 138] on span "Cyber Liability" at bounding box center [175, 136] width 29 height 6
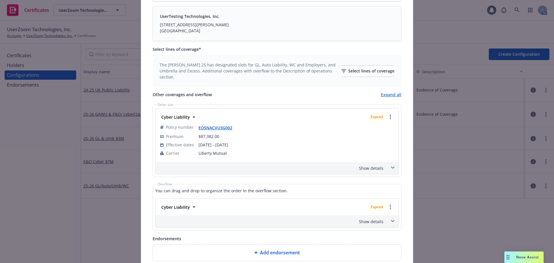
scroll to position [173, 0]
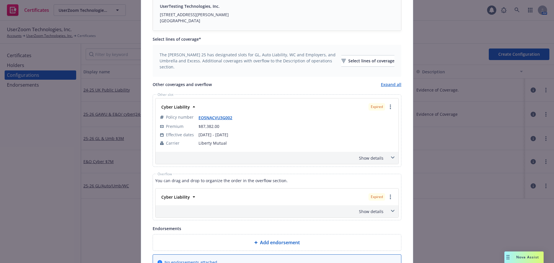
click at [381, 160] on div "Show details" at bounding box center [276, 158] width 243 height 12
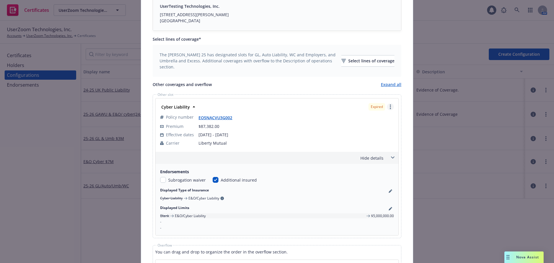
click at [389, 107] on circle "more" at bounding box center [389, 106] width 1 height 1
click at [382, 120] on link "Remove this LOC" at bounding box center [362, 119] width 62 height 12
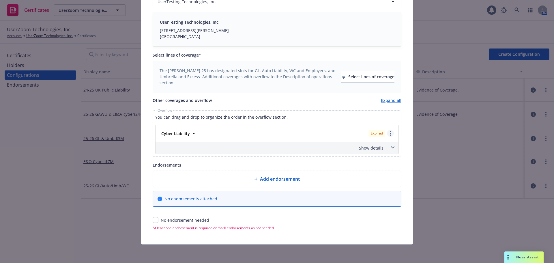
click at [389, 135] on link "more" at bounding box center [390, 133] width 7 height 7
click at [401, 114] on div "This account has certificates specific notes. Please review them before creatin…" at bounding box center [277, 61] width 272 height 366
click at [390, 149] on span at bounding box center [392, 147] width 9 height 9
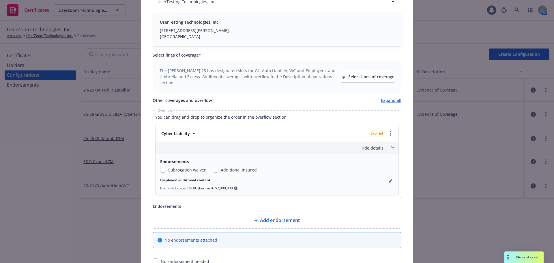
click at [187, 134] on div "Cyber Liability" at bounding box center [175, 133] width 32 height 8
click at [191, 134] on icon at bounding box center [194, 133] width 6 height 6
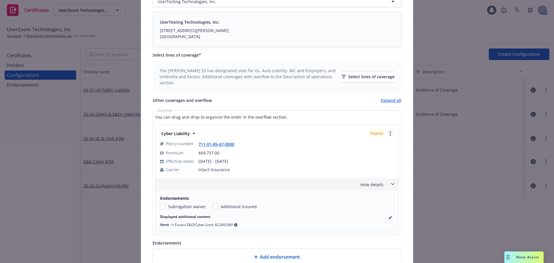
click at [389, 136] on link "more" at bounding box center [390, 133] width 7 height 7
click at [367, 159] on link "Policy renew / replace" at bounding box center [362, 157] width 62 height 12
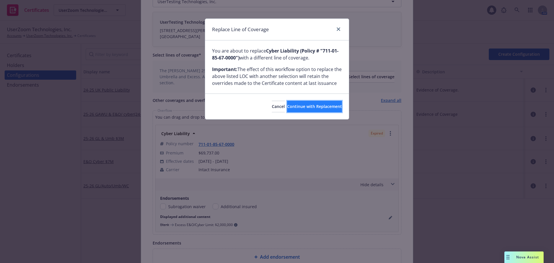
click at [306, 103] on button "Continue with Replacement" at bounding box center [314, 107] width 55 height 12
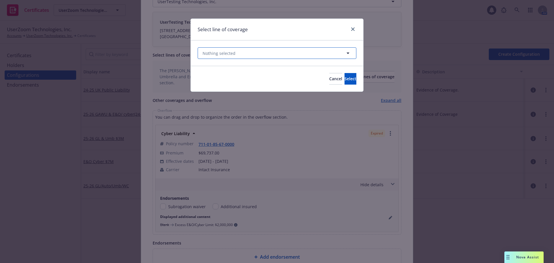
click at [256, 56] on button "Nothing selected" at bounding box center [276, 53] width 159 height 12
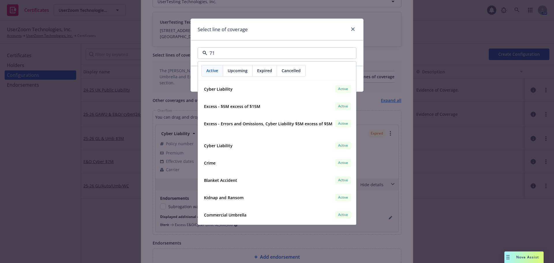
type input "711"
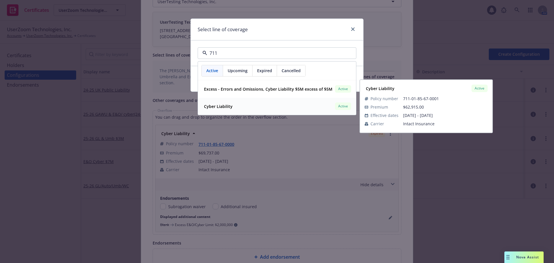
click at [233, 105] on div "Cyber Liability Active" at bounding box center [277, 106] width 150 height 10
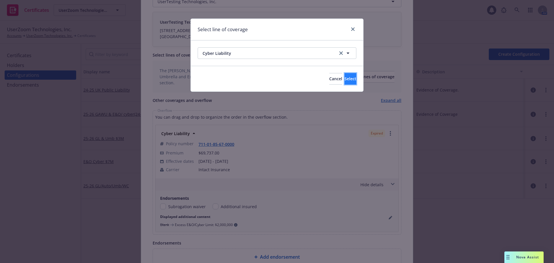
click at [344, 76] on span "Select" at bounding box center [350, 78] width 12 height 5
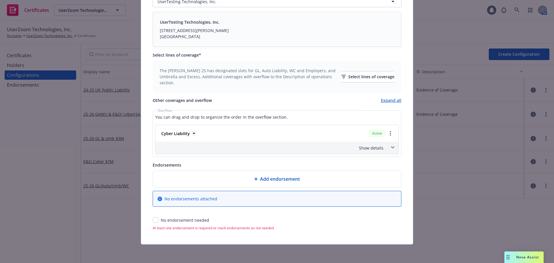
click at [193, 133] on icon at bounding box center [194, 133] width 2 height 1
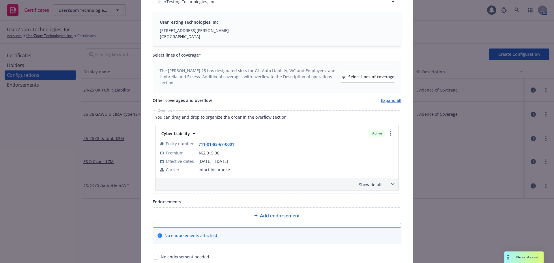
click at [367, 185] on div "Show details" at bounding box center [270, 184] width 227 height 6
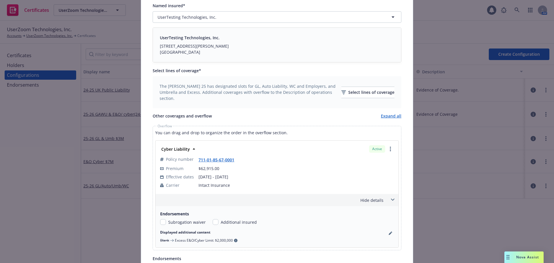
scroll to position [128, 0]
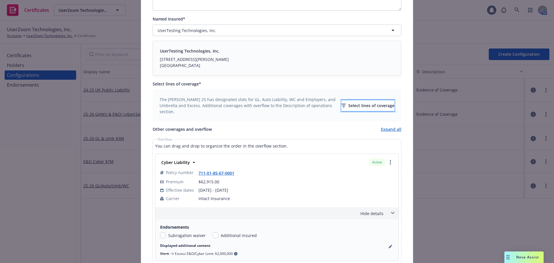
click at [360, 103] on div "Select lines of coverage" at bounding box center [367, 105] width 53 height 11
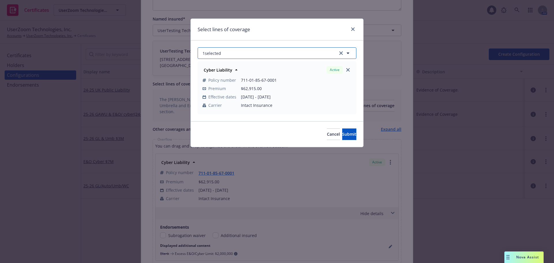
click at [254, 52] on button "1 selected" at bounding box center [276, 53] width 159 height 12
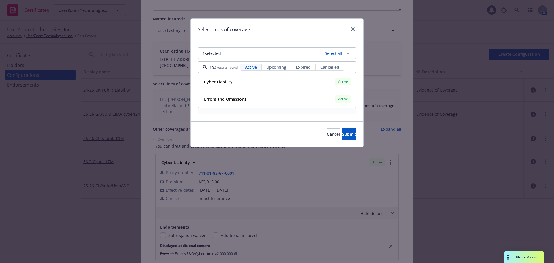
scroll to position [0, 3]
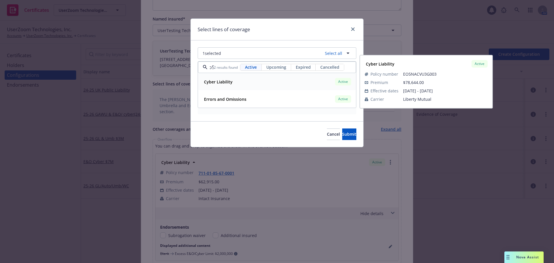
click at [250, 81] on div "Cyber Liability Active" at bounding box center [277, 82] width 150 height 10
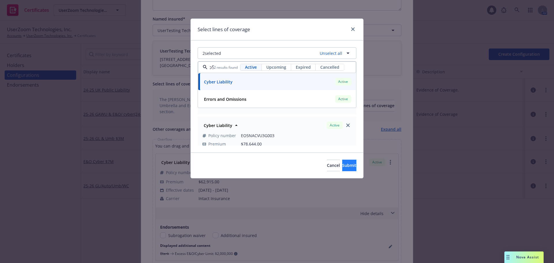
type input "eo5"
click at [342, 164] on span "Submit" at bounding box center [349, 164] width 14 height 5
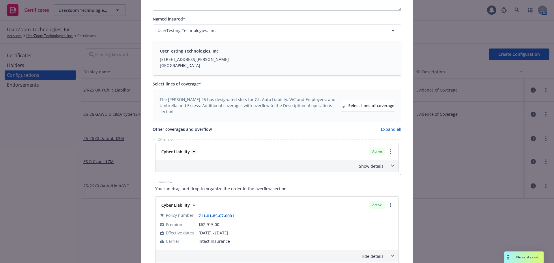
click at [191, 150] on icon at bounding box center [194, 151] width 6 height 6
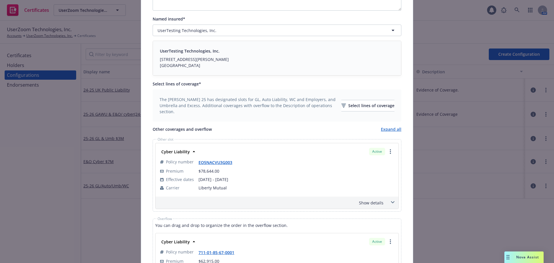
click at [368, 198] on div "Show details" at bounding box center [276, 202] width 243 height 12
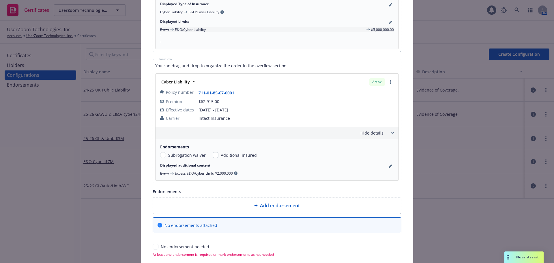
scroll to position [385, 0]
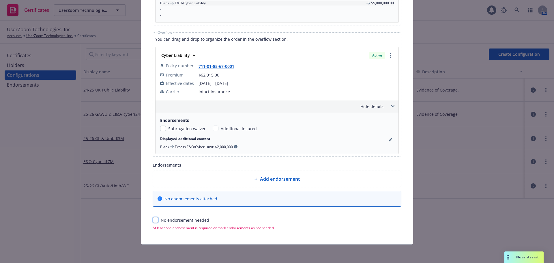
click at [153, 220] on input "checkbox" at bounding box center [156, 220] width 6 height 6
checkbox input "true"
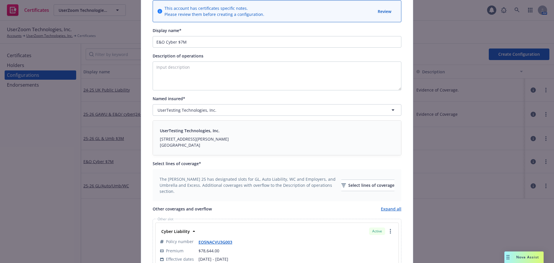
scroll to position [0, 0]
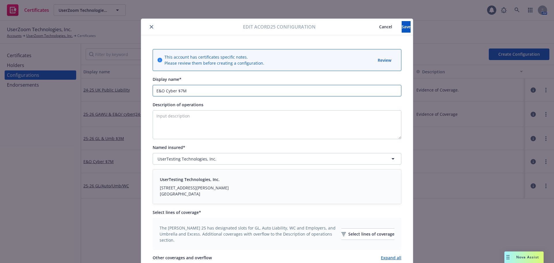
click at [154, 90] on input "E&O Cyber $7M" at bounding box center [277, 91] width 249 height 12
click at [228, 91] on input "25-26 E&O Cyber $7M" at bounding box center [277, 91] width 249 height 12
type input "25-26 E&O Cyber $7M"
click at [401, 28] on span "Save" at bounding box center [405, 26] width 9 height 5
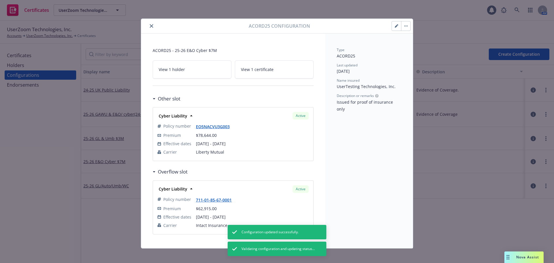
click at [150, 24] on button "close" at bounding box center [151, 25] width 7 height 7
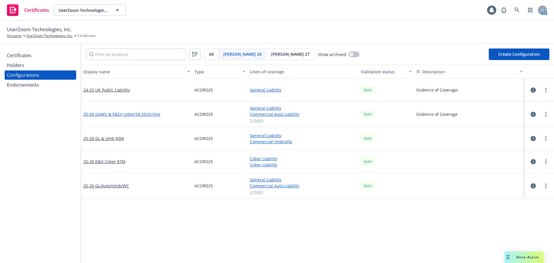
click at [115, 114] on link "25-26 GAWU & E&O/ cyber(24-25)/Crime" at bounding box center [121, 114] width 77 height 6
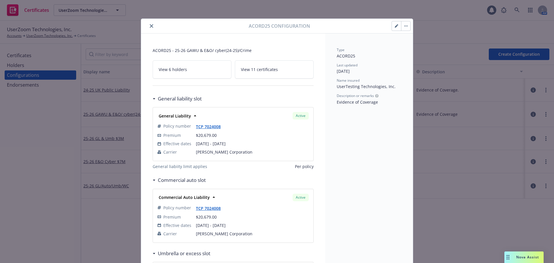
click at [394, 25] on icon "button" at bounding box center [395, 25] width 3 height 3
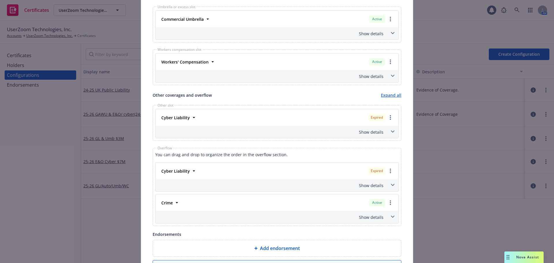
scroll to position [375, 0]
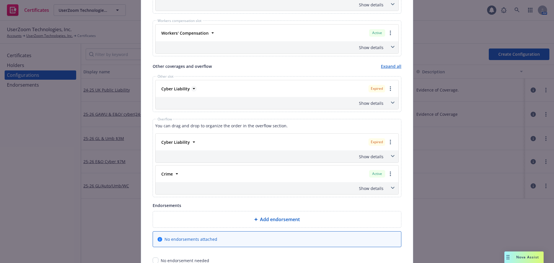
click at [191, 89] on icon at bounding box center [194, 89] width 6 height 6
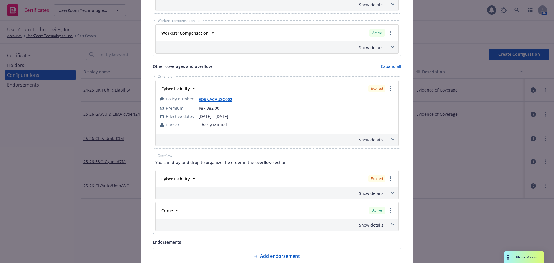
click at [374, 137] on div "Show details" at bounding box center [270, 140] width 227 height 6
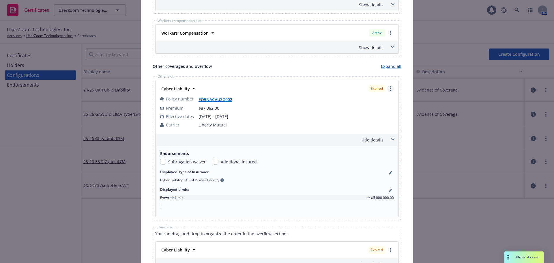
click at [389, 87] on circle "more" at bounding box center [389, 86] width 1 height 1
click at [405, 89] on div "This account has certificates specific notes. Please review them before creatin…" at bounding box center [277, 26] width 272 height 732
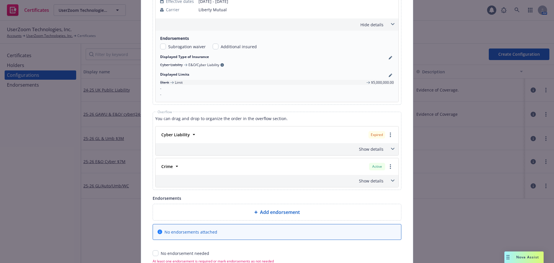
scroll to position [490, 0]
click at [191, 133] on icon at bounding box center [194, 134] width 6 height 6
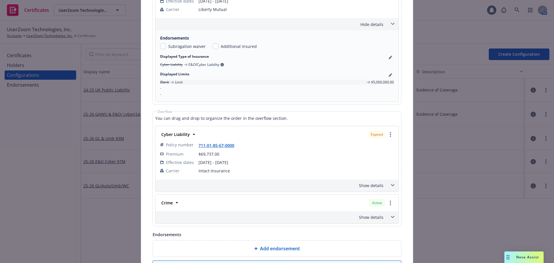
click at [370, 185] on div "Show details" at bounding box center [270, 185] width 227 height 6
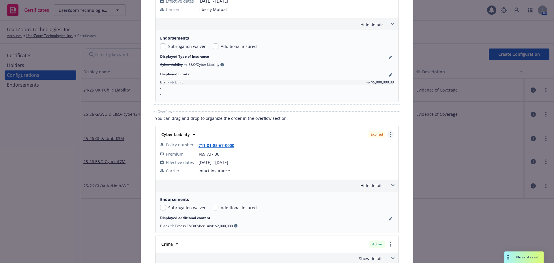
click at [390, 135] on link "more" at bounding box center [390, 134] width 7 height 7
click at [370, 160] on link "Policy renew / replace" at bounding box center [362, 158] width 62 height 12
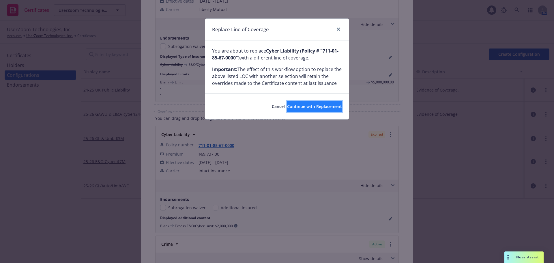
click at [309, 108] on span "Continue with Replacement" at bounding box center [314, 105] width 55 height 5
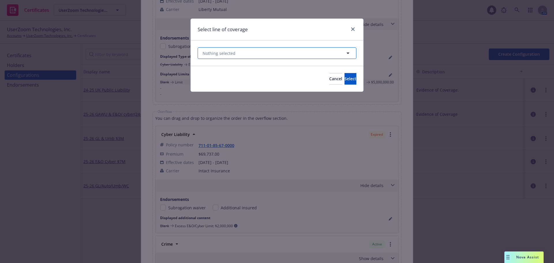
click at [237, 53] on button "Nothing selected" at bounding box center [276, 53] width 159 height 12
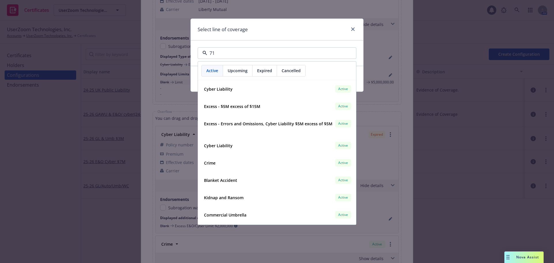
type input "711"
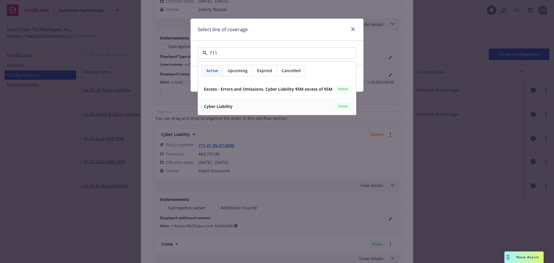
click at [231, 103] on strong "Cyber Liability" at bounding box center [218, 105] width 29 height 5
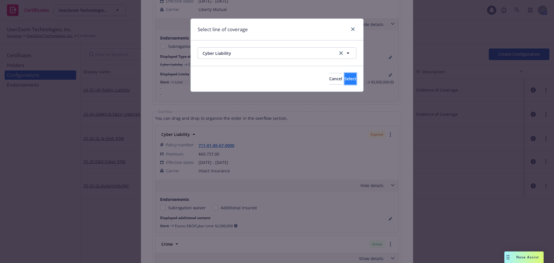
click at [346, 79] on span "Select" at bounding box center [350, 78] width 12 height 5
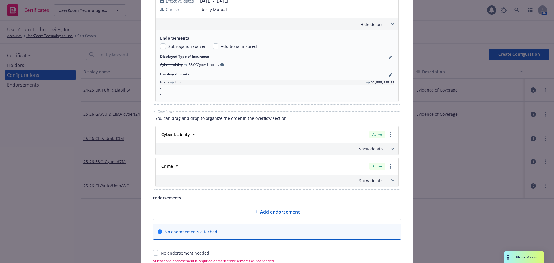
click at [176, 138] on div "Cyber Liability" at bounding box center [175, 134] width 32 height 8
click at [193, 134] on icon at bounding box center [194, 133] width 2 height 1
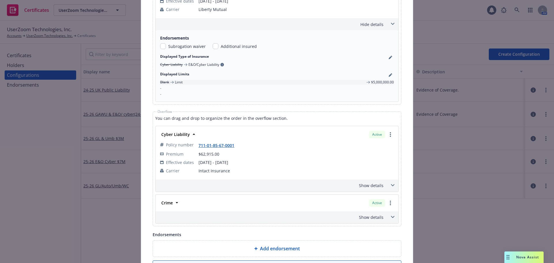
click at [372, 187] on div "Show details" at bounding box center [270, 185] width 227 height 6
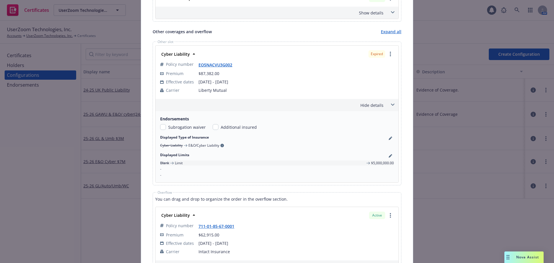
scroll to position [375, 0]
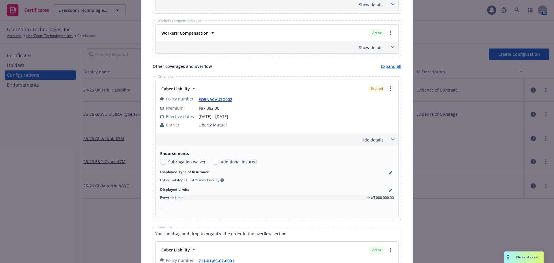
click at [389, 89] on circle "more" at bounding box center [389, 88] width 1 height 1
click at [361, 100] on link "Remove this LOC" at bounding box center [362, 101] width 62 height 12
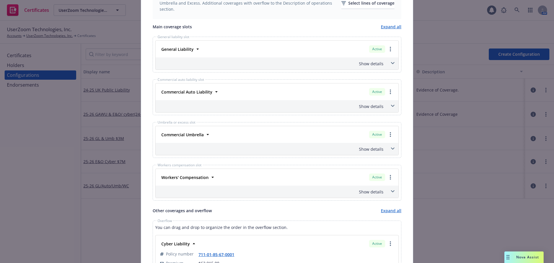
scroll to position [115, 0]
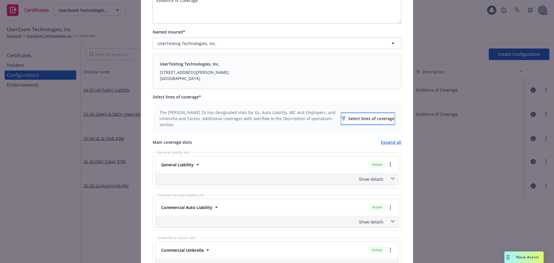
click at [374, 120] on div "Select lines of coverage" at bounding box center [367, 118] width 53 height 11
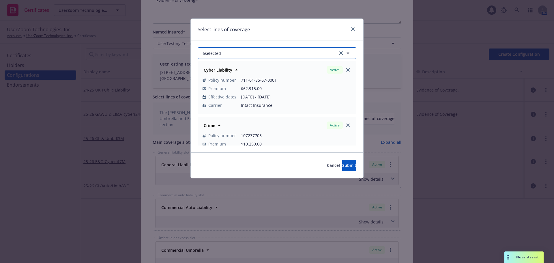
click at [249, 55] on button "6 selected" at bounding box center [276, 53] width 159 height 12
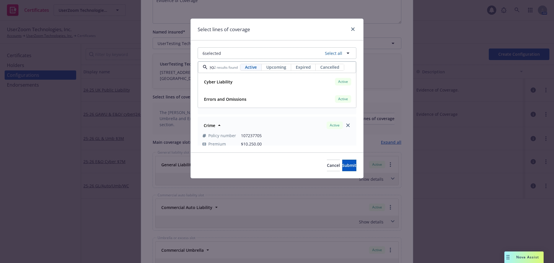
scroll to position [0, 3]
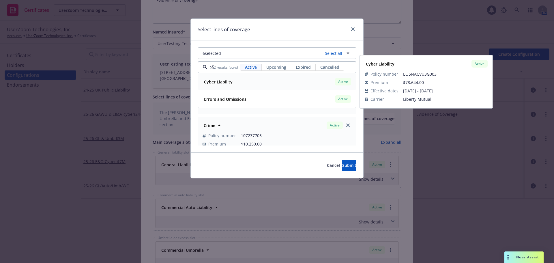
click at [304, 80] on div "Cyber Liability Active" at bounding box center [277, 82] width 150 height 10
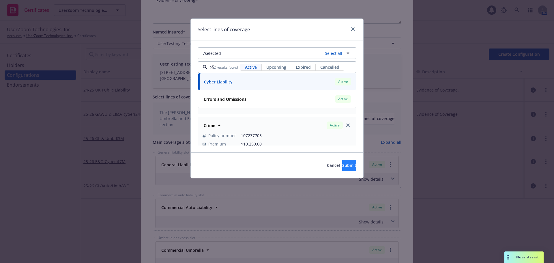
type input "eo5"
click at [345, 169] on button "Submit" at bounding box center [349, 165] width 14 height 12
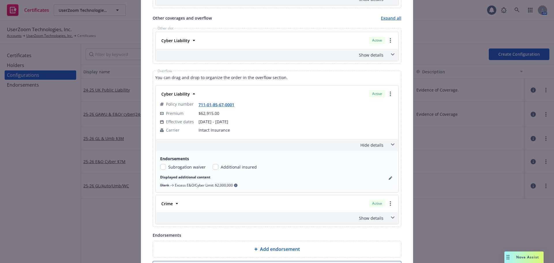
scroll to position [432, 0]
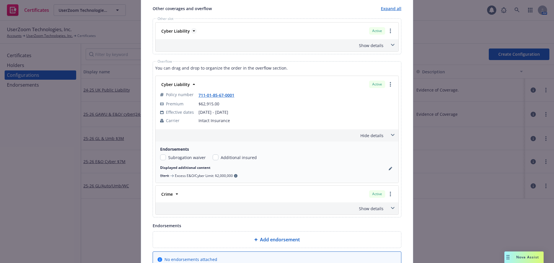
click at [191, 30] on icon at bounding box center [194, 31] width 6 height 6
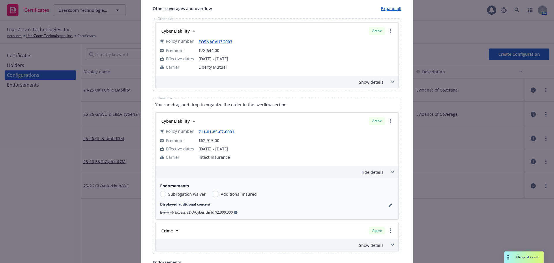
click at [361, 84] on div "Show details" at bounding box center [270, 82] width 227 height 6
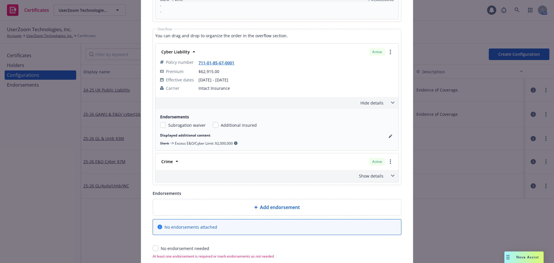
scroll to position [577, 0]
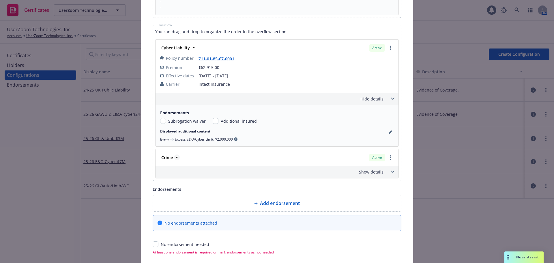
click at [176, 158] on icon at bounding box center [177, 157] width 6 height 6
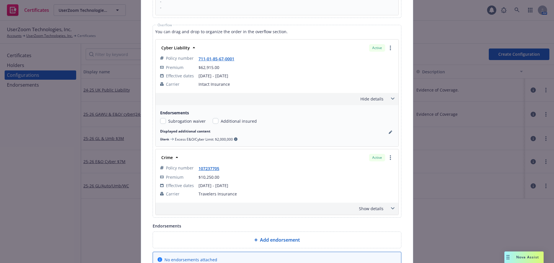
click at [366, 208] on div "Show details" at bounding box center [270, 208] width 227 height 6
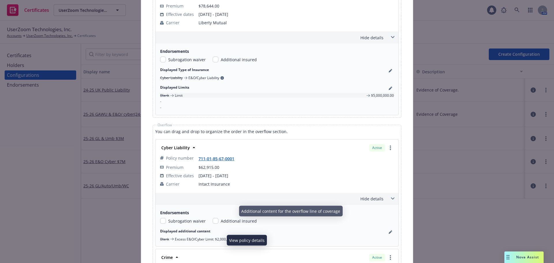
scroll to position [650, 0]
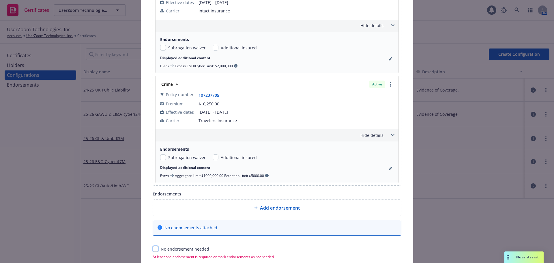
click at [153, 248] on input "checkbox" at bounding box center [156, 249] width 6 height 6
checkbox input "true"
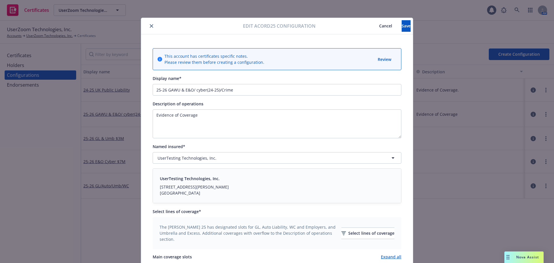
scroll to position [0, 0]
click at [211, 89] on input "25-26 GAWU & E&O/ cyber(24-25)/Crime" at bounding box center [277, 91] width 249 height 12
click at [194, 90] on input "25-26 GAWU & E&O/ cyber/Crime" at bounding box center [277, 91] width 249 height 12
type input "25-26 GAWU & E&O/Cyber/Crime"
click at [401, 29] on span "Save" at bounding box center [405, 26] width 9 height 5
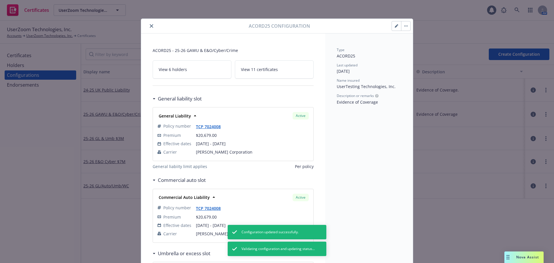
click at [150, 25] on icon "close" at bounding box center [151, 25] width 3 height 3
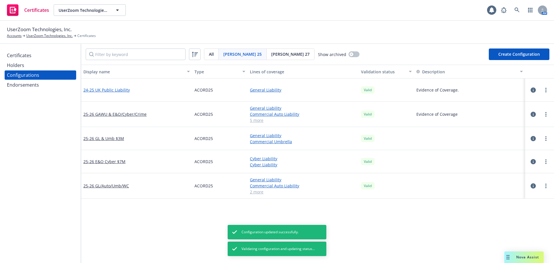
click at [115, 91] on link "24-25 UK Public Liability" at bounding box center [106, 90] width 46 height 6
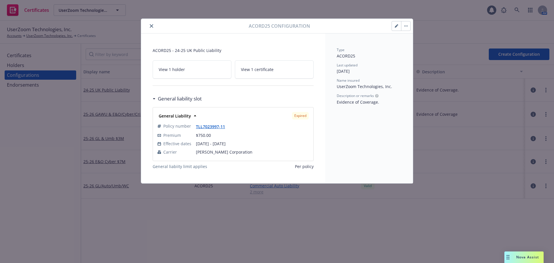
click at [152, 27] on icon "close" at bounding box center [151, 25] width 3 height 3
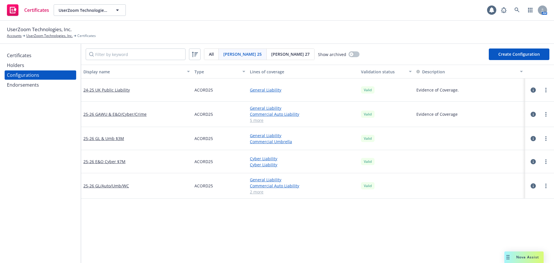
click at [53, 55] on div "Certificates" at bounding box center [40, 55] width 67 height 9
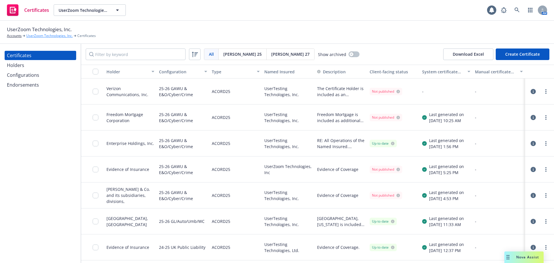
click at [52, 35] on link "UserZoom Technologies, Inc." at bounding box center [49, 35] width 46 height 5
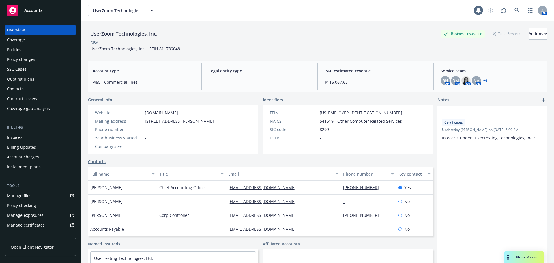
click at [32, 49] on div "Policies" at bounding box center [40, 49] width 67 height 9
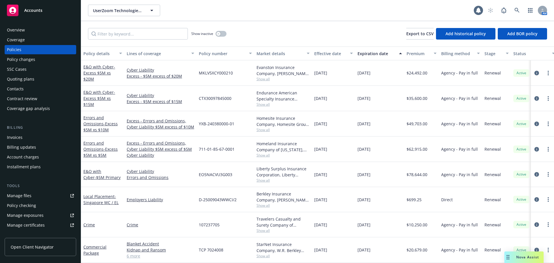
click at [20, 87] on div "Contacts" at bounding box center [15, 88] width 17 height 9
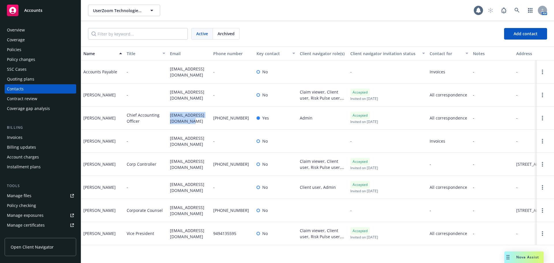
drag, startPoint x: 170, startPoint y: 114, endPoint x: 183, endPoint y: 123, distance: 16.0
click at [183, 123] on span "[EMAIL_ADDRESS][DOMAIN_NAME]" at bounding box center [189, 118] width 39 height 12
copy span "[EMAIL_ADDRESS][DOMAIN_NAME]"
click at [37, 11] on span "Accounts" at bounding box center [33, 10] width 18 height 5
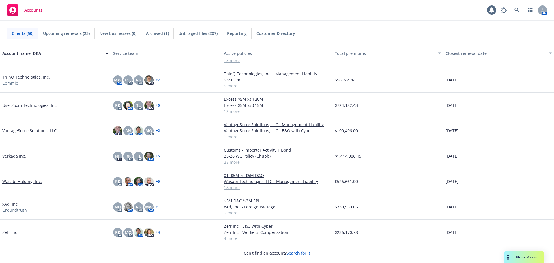
scroll to position [991, 0]
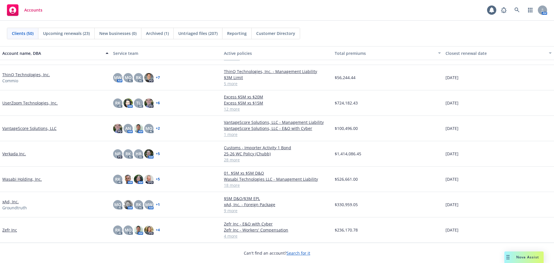
click at [43, 127] on link "VantageScore Solutions, LLC" at bounding box center [29, 128] width 54 height 6
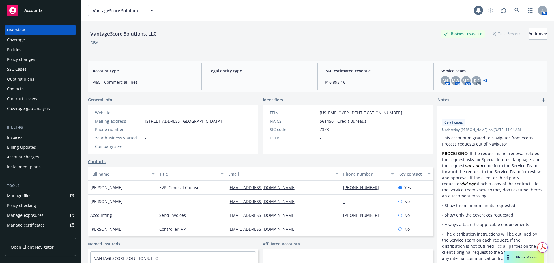
click at [14, 46] on div "Policies" at bounding box center [14, 49] width 14 height 9
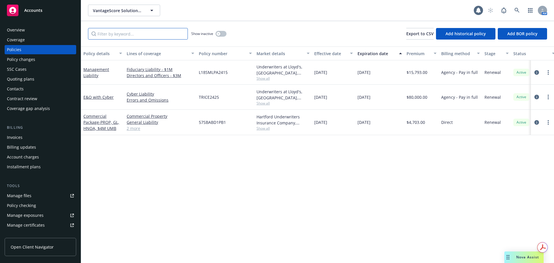
click at [163, 34] on input "Filter by keyword..." at bounding box center [138, 34] width 100 height 12
click at [115, 124] on span "- PROP, GL, HNOA, $4M UMB" at bounding box center [101, 125] width 36 height 12
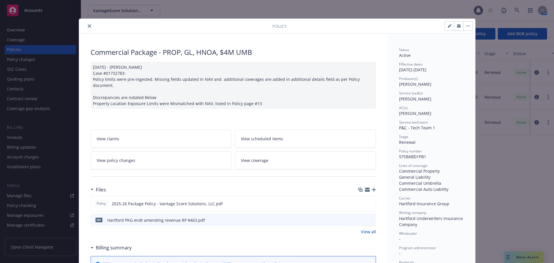
click at [88, 25] on icon "close" at bounding box center [89, 25] width 3 height 3
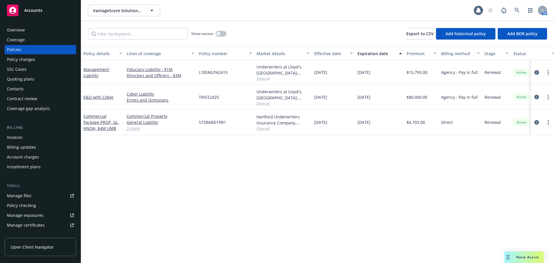
click at [43, 135] on div "Invoices" at bounding box center [40, 137] width 67 height 9
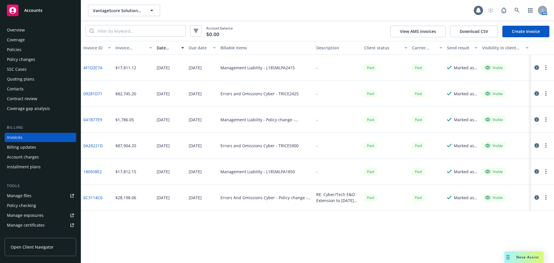
click at [58, 53] on div "Policies" at bounding box center [40, 49] width 67 height 9
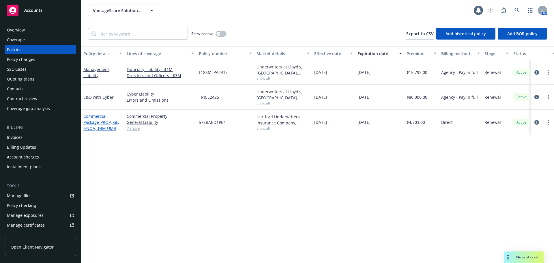
click at [105, 120] on span "- PROP, GL, HNOA, $4M UMB" at bounding box center [101, 125] width 36 height 12
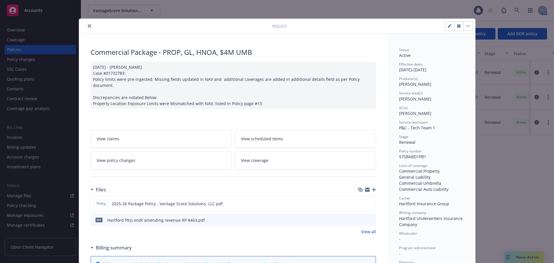
scroll to position [17, 0]
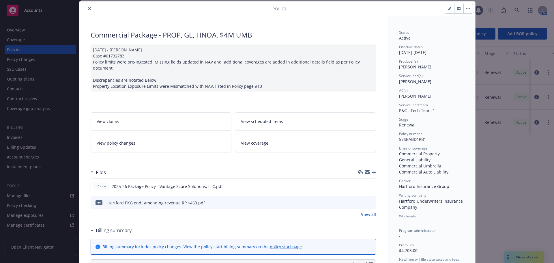
click at [88, 8] on icon "close" at bounding box center [89, 8] width 3 height 3
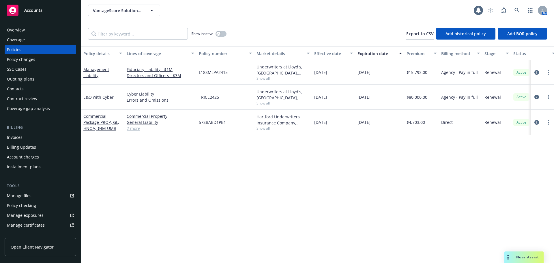
click at [39, 89] on div "Contacts" at bounding box center [40, 88] width 67 height 9
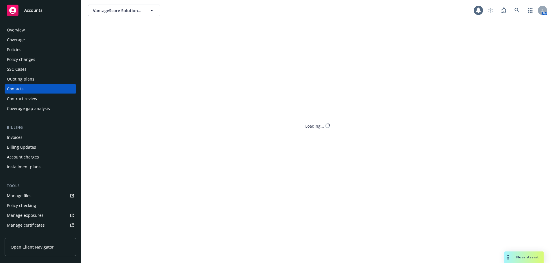
click at [46, 76] on div "Quoting plans" at bounding box center [40, 78] width 67 height 9
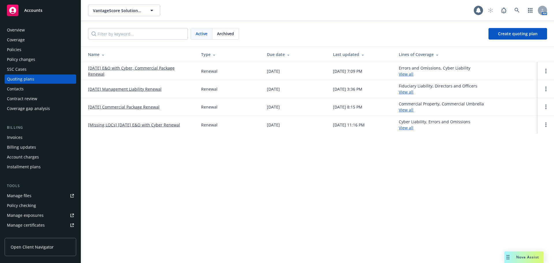
click at [119, 68] on link "[DATE] E&O with Cyber, Commercial Package Renewal" at bounding box center [140, 71] width 104 height 12
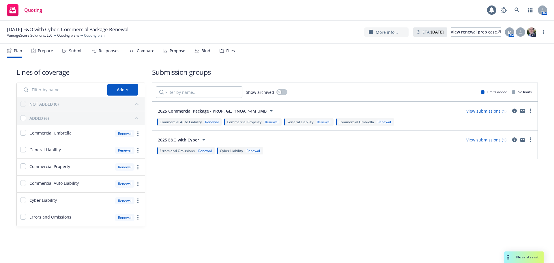
click at [80, 52] on div "Submit" at bounding box center [76, 50] width 14 height 5
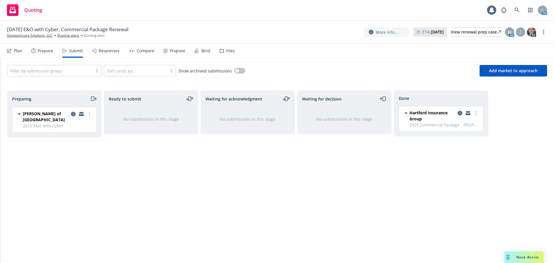
click at [458, 113] on icon "copy logging email" at bounding box center [459, 113] width 5 height 5
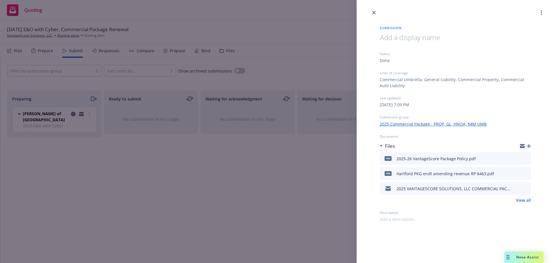
click at [526, 189] on icon "preview file" at bounding box center [524, 188] width 5 height 4
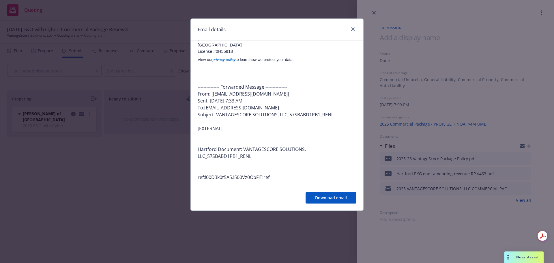
scroll to position [309, 0]
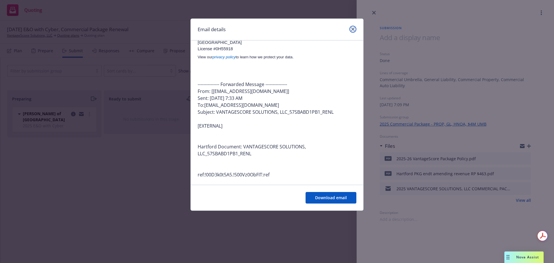
click at [351, 28] on icon "close" at bounding box center [352, 28] width 3 height 3
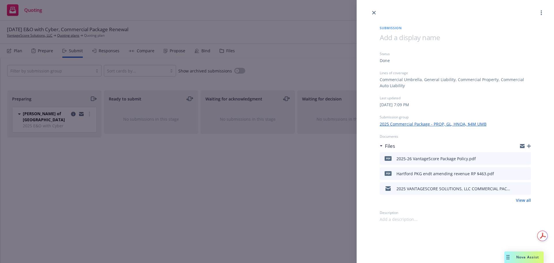
click at [524, 197] on link "View all" at bounding box center [522, 200] width 15 height 6
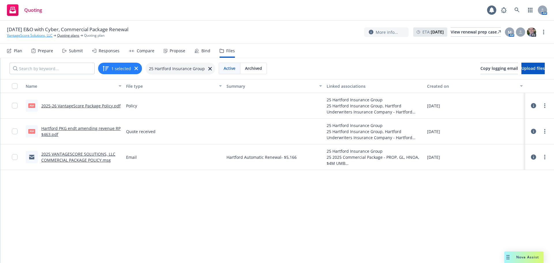
click at [42, 34] on link "VantageScore Solutions, LLC" at bounding box center [30, 35] width 46 height 5
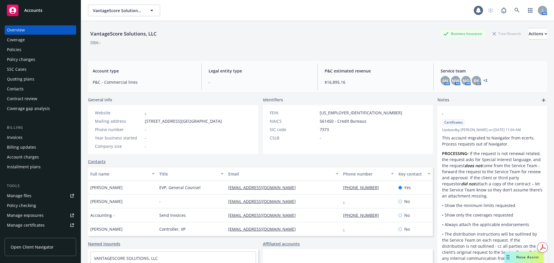
click at [42, 50] on div "Policies" at bounding box center [40, 49] width 67 height 9
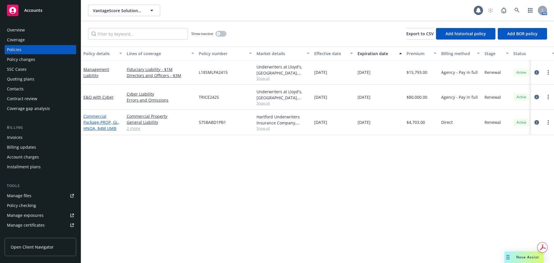
click at [112, 123] on span "- PROP, GL, HNOA, $4M UMB" at bounding box center [101, 125] width 36 height 12
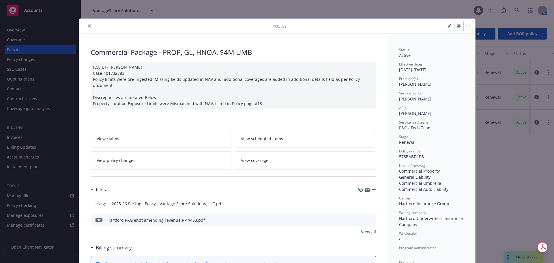
click at [365, 217] on div at bounding box center [366, 220] width 14 height 6
click at [368, 217] on icon "preview file" at bounding box center [370, 219] width 5 height 4
click at [368, 201] on icon "preview file" at bounding box center [369, 203] width 5 height 4
click at [87, 29] on button "close" at bounding box center [89, 25] width 7 height 7
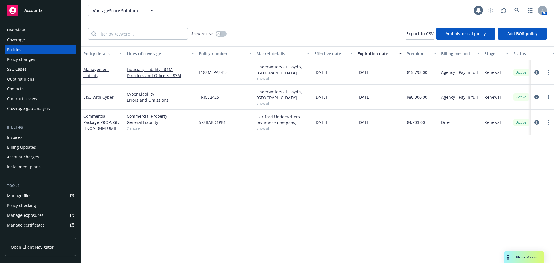
click at [41, 10] on span "Accounts" at bounding box center [33, 10] width 18 height 5
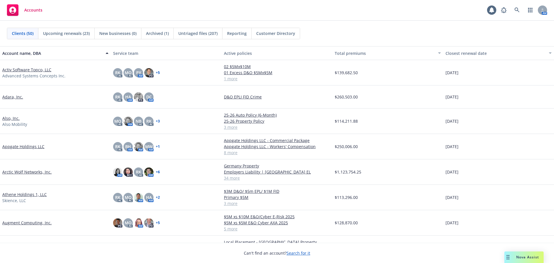
click at [45, 172] on link "Arctic Wolf Networks, Inc." at bounding box center [26, 172] width 49 height 6
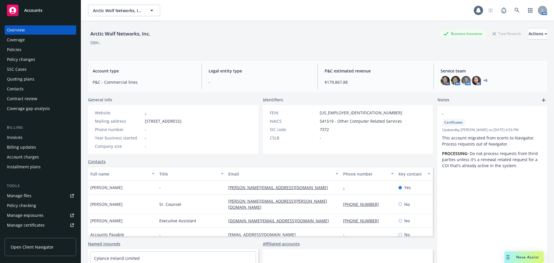
click at [37, 45] on div "Policies" at bounding box center [40, 49] width 67 height 9
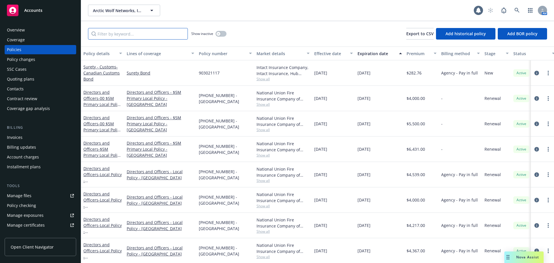
click at [101, 34] on input "Filter by keyword..." at bounding box center [138, 34] width 100 height 12
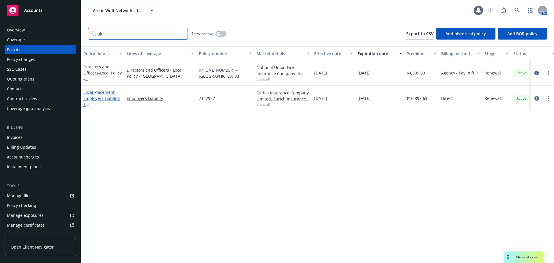
type input "uk"
click at [100, 97] on span "- Employers Liability | UK EL" at bounding box center [101, 104] width 36 height 30
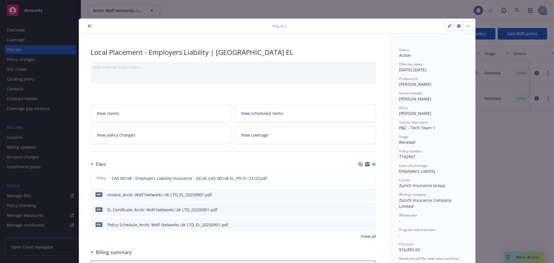
click at [369, 224] on icon "preview file" at bounding box center [370, 224] width 5 height 4
click at [368, 177] on icon "preview file" at bounding box center [369, 178] width 5 height 4
click at [370, 208] on icon "preview file" at bounding box center [370, 209] width 5 height 4
click at [370, 194] on icon "preview file" at bounding box center [370, 194] width 5 height 4
click at [372, 163] on icon "button" at bounding box center [374, 164] width 4 height 4
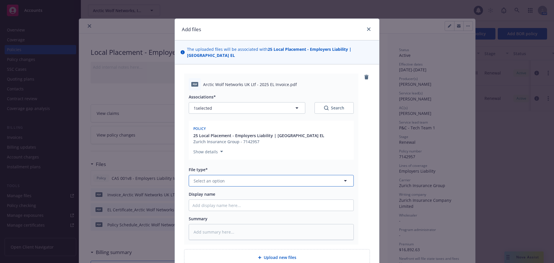
click at [258, 175] on button "Select an option" at bounding box center [271, 181] width 165 height 12
type input "invo"
click at [227, 209] on span "Invoice - Third Party" at bounding box center [215, 212] width 40 height 6
click at [357, 151] on div "pdf Arctic Wolf Networks UK Ltf - 2025 EL Invoice.pdf Associations* 1 selected …" at bounding box center [277, 159] width 186 height 171
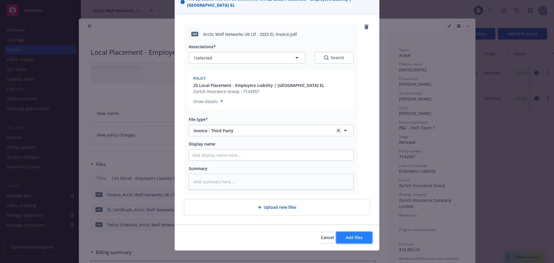
click at [354, 234] on span "Add files" at bounding box center [353, 236] width 17 height 5
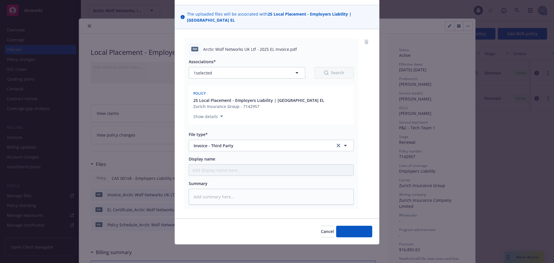
scroll to position [29, 0]
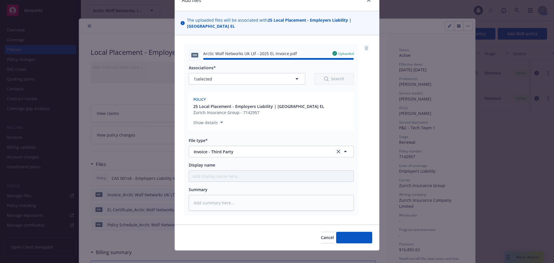
type textarea "x"
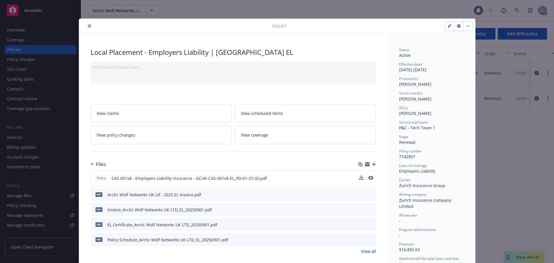
click at [368, 194] on icon "preview file" at bounding box center [370, 194] width 5 height 4
click at [88, 25] on icon "close" at bounding box center [89, 25] width 3 height 3
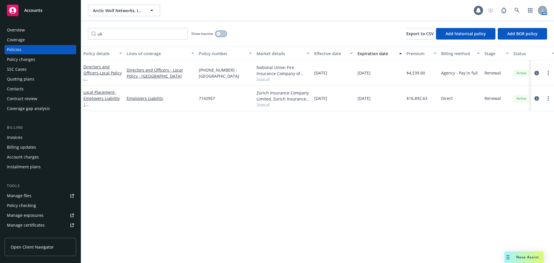
click at [222, 35] on button "button" at bounding box center [220, 34] width 11 height 6
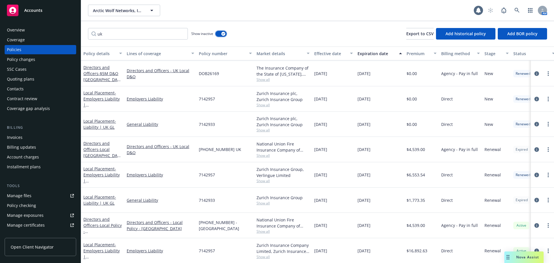
scroll to position [29, 0]
click at [105, 193] on link "Local Placement - Liability | UK GL" at bounding box center [99, 199] width 33 height 12
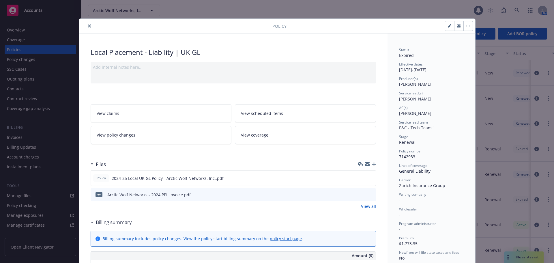
click at [465, 25] on button "button" at bounding box center [467, 25] width 9 height 9
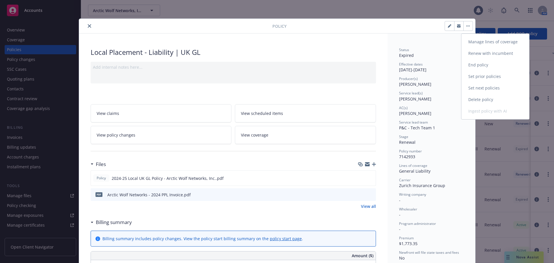
click at [494, 54] on link "Renew with incumbent" at bounding box center [495, 54] width 68 height 12
select select "12"
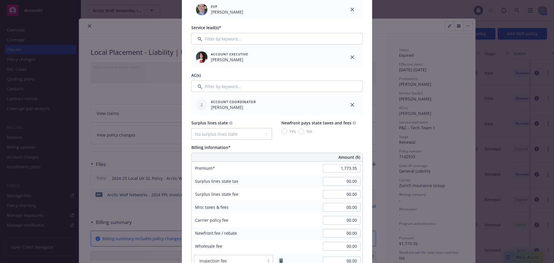
scroll to position [231, 0]
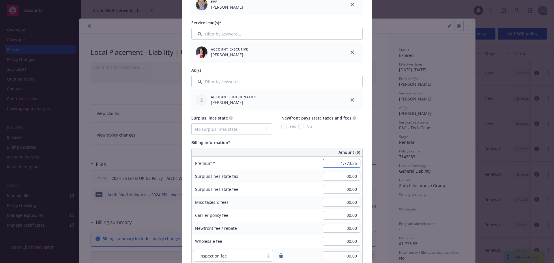
paste input "694.33"
type input "1,694.33"
click at [356, 137] on div "Surplus lines state No surplus lines state Alaska Alabama Arkansas Arizona Cali…" at bounding box center [276, 194] width 171 height 158
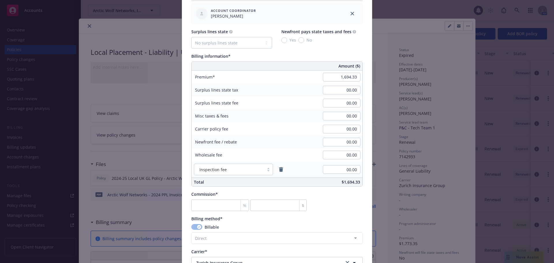
scroll to position [317, 0]
click at [217, 207] on input "number" at bounding box center [220, 205] width 58 height 12
type input "0"
click at [341, 203] on div "Commission* % 0 $" at bounding box center [276, 201] width 171 height 20
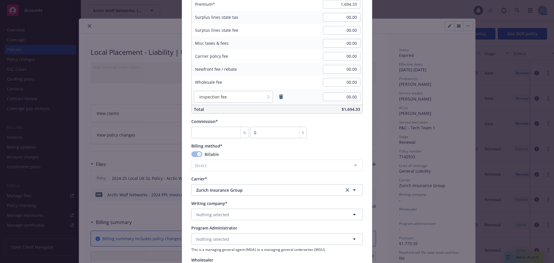
scroll to position [404, 0]
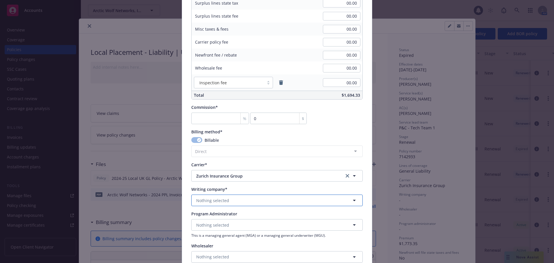
click at [229, 199] on button "Nothing selected" at bounding box center [276, 200] width 171 height 12
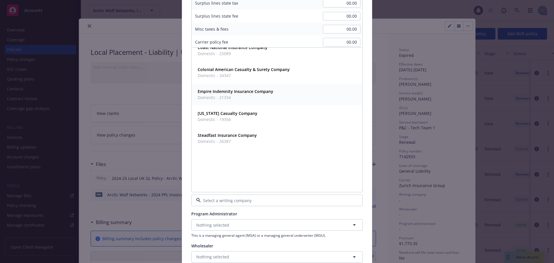
scroll to position [185, 0]
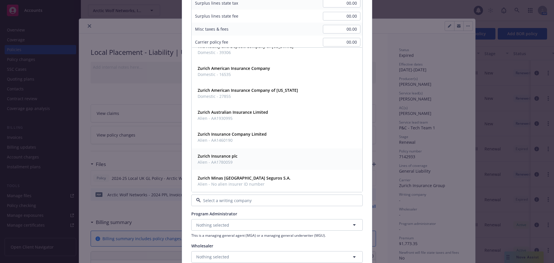
click at [234, 154] on strong "Zurich Insurance plc" at bounding box center [217, 155] width 40 height 5
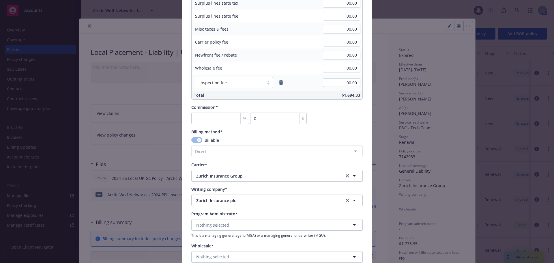
click at [186, 193] on div "Policy number* 7142933 Policy number not available at this time Policy display …" at bounding box center [277, 2] width 190 height 731
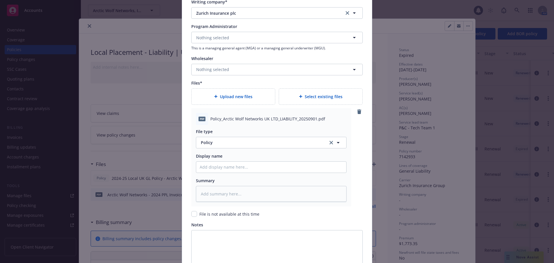
scroll to position [655, 0]
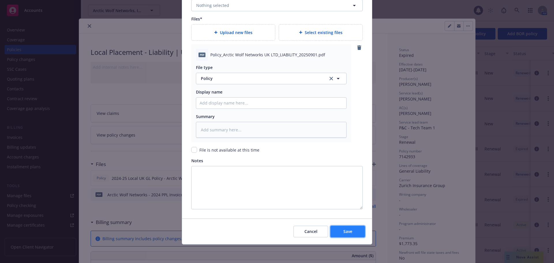
click at [343, 230] on span "Save" at bounding box center [347, 230] width 9 height 5
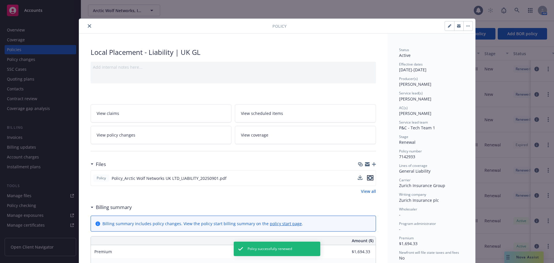
click at [369, 179] on icon "preview file" at bounding box center [369, 178] width 5 height 4
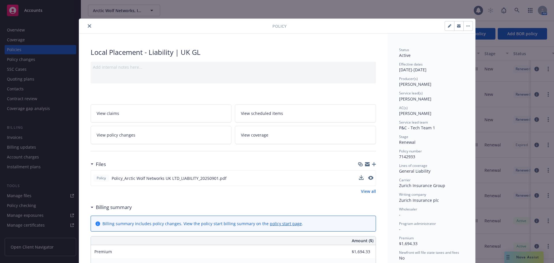
click at [372, 164] on icon "button" at bounding box center [374, 164] width 4 height 4
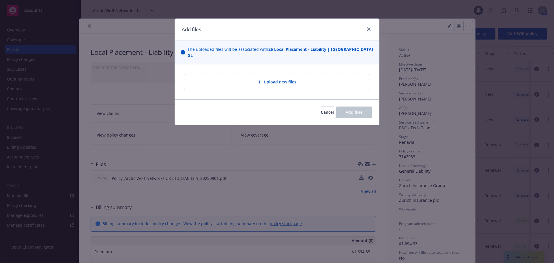
type textarea "x"
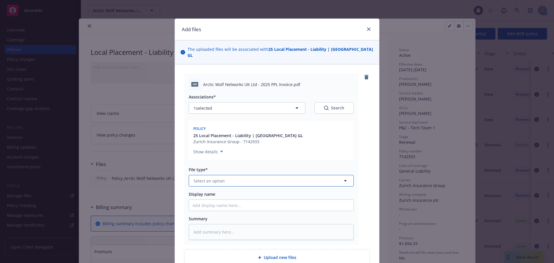
click at [228, 175] on button "Select an option" at bounding box center [271, 181] width 165 height 12
type input "invo"
click at [226, 208] on div "Invoice - Third Party" at bounding box center [213, 212] width 43 height 8
click at [362, 159] on div "pdf Arctic Wolf Networks UK Ltd - 2025 PPL Invoice.pdf Associations* 1 selected…" at bounding box center [277, 159] width 186 height 171
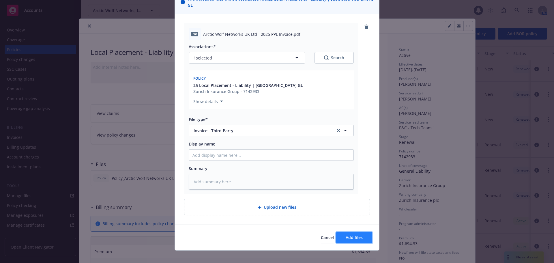
click at [362, 231] on button "Add files" at bounding box center [354, 237] width 36 height 12
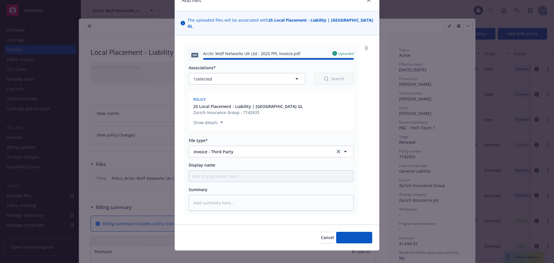
type textarea "x"
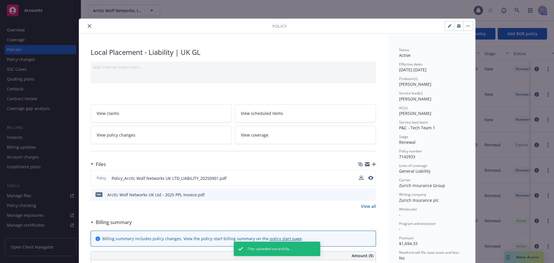
click at [88, 27] on icon "close" at bounding box center [89, 25] width 3 height 3
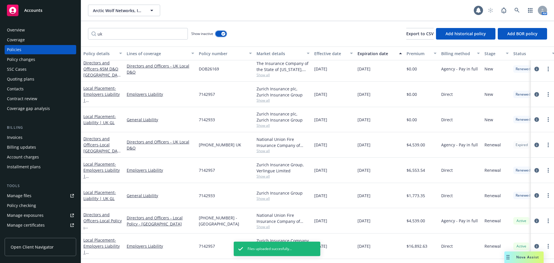
click at [222, 35] on div "button" at bounding box center [223, 34] width 4 height 4
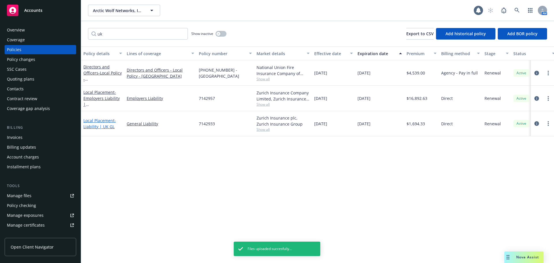
click at [98, 125] on span "- Liability | UK GL" at bounding box center [99, 124] width 33 height 12
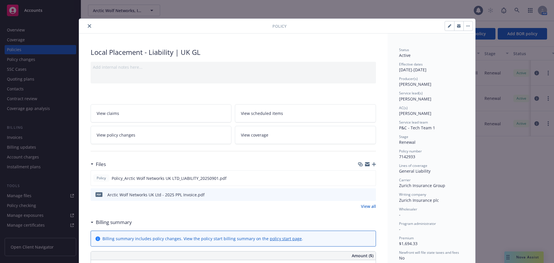
click at [406, 155] on span "7142933" at bounding box center [407, 156] width 16 height 5
copy span "7142933"
click at [430, 202] on span "Zurich Insurance plc" at bounding box center [419, 199] width 40 height 5
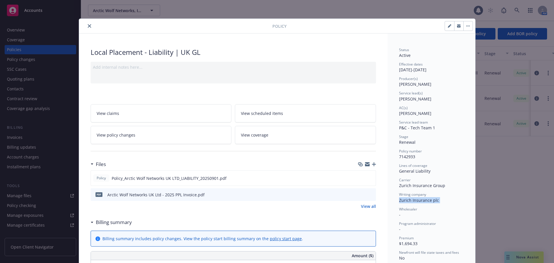
click at [430, 202] on span "Zurich Insurance plc" at bounding box center [419, 199] width 40 height 5
copy span "Zurich Insurance plc"
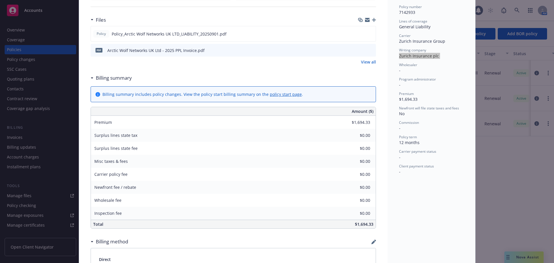
scroll to position [86, 0]
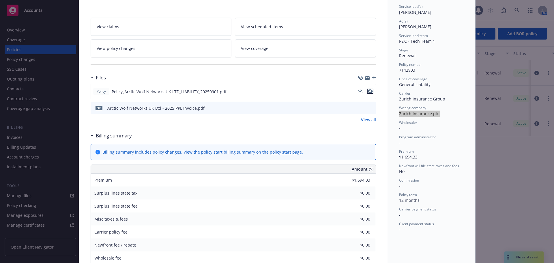
click at [369, 92] on icon "preview file" at bounding box center [369, 91] width 5 height 4
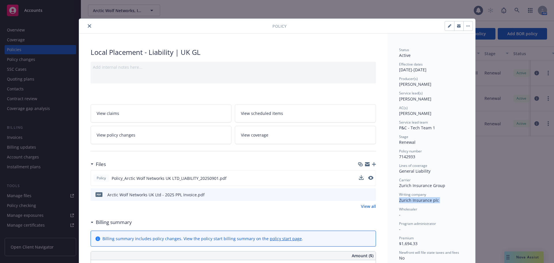
click at [89, 26] on button "close" at bounding box center [89, 25] width 7 height 7
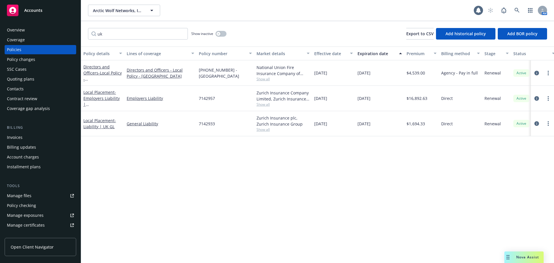
click at [50, 10] on div "Accounts" at bounding box center [40, 11] width 67 height 12
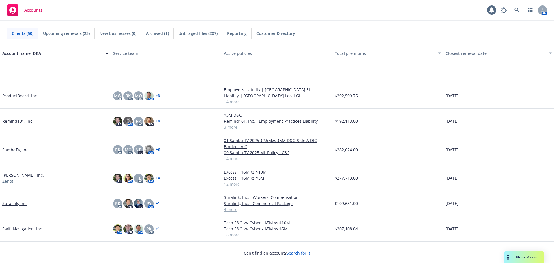
scroll to position [923, 0]
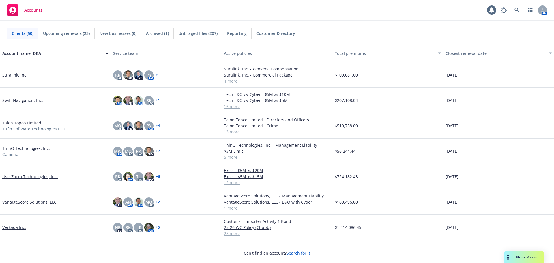
click at [37, 123] on link "Talon Topco Limited" at bounding box center [21, 123] width 39 height 6
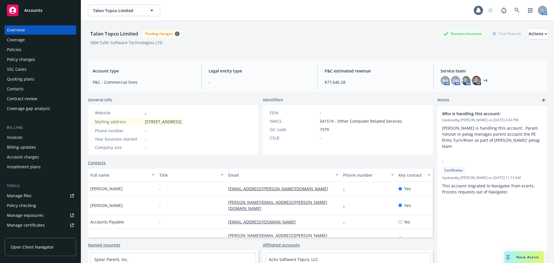
click at [69, 51] on div "Policies" at bounding box center [40, 49] width 67 height 9
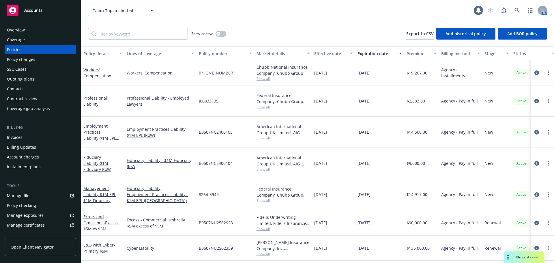
click at [25, 222] on div "Manage certificates" at bounding box center [26, 224] width 38 height 9
click at [54, 28] on div "Overview" at bounding box center [40, 29] width 67 height 9
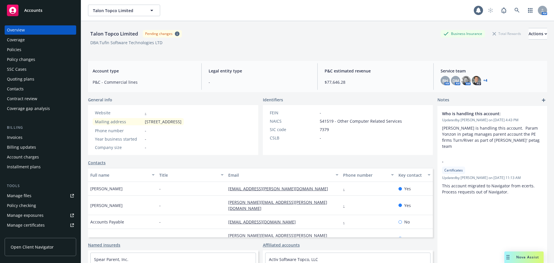
click at [51, 80] on div "Quoting plans" at bounding box center [40, 78] width 67 height 9
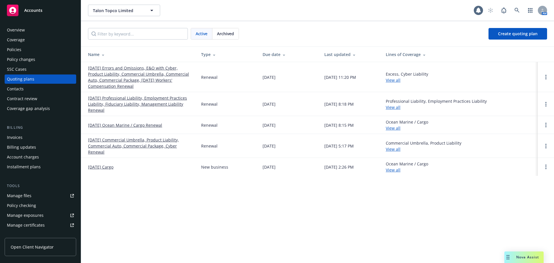
click at [57, 59] on div "Policy changes" at bounding box center [40, 59] width 67 height 9
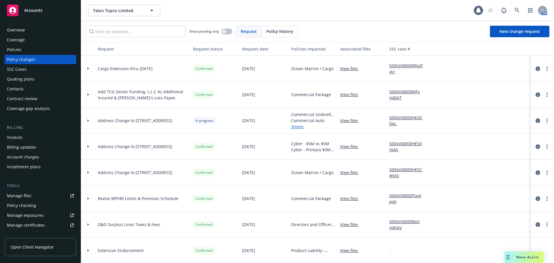
click at [48, 51] on div "Policies" at bounding box center [40, 49] width 67 height 9
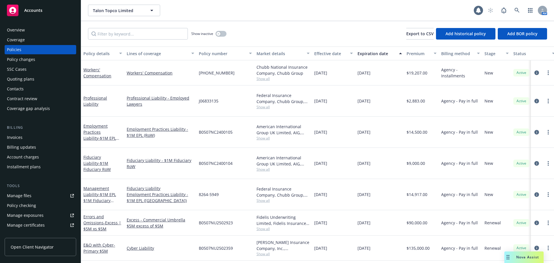
click at [48, 61] on div "Policy changes" at bounding box center [40, 59] width 67 height 9
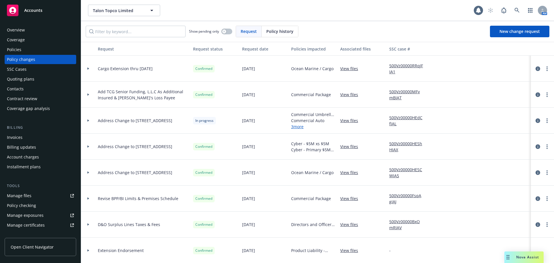
click at [91, 118] on div at bounding box center [88, 121] width 14 height 26
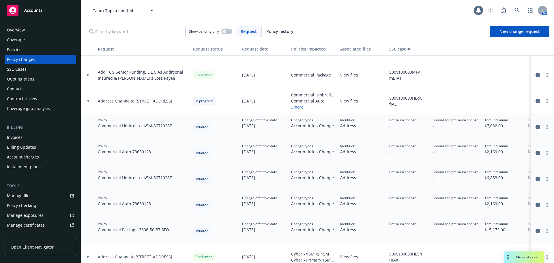
scroll to position [29, 0]
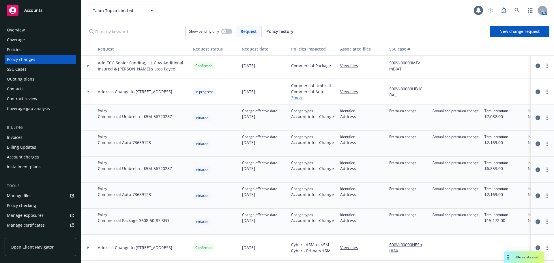
click at [535, 223] on icon "circleInformation" at bounding box center [537, 221] width 5 height 5
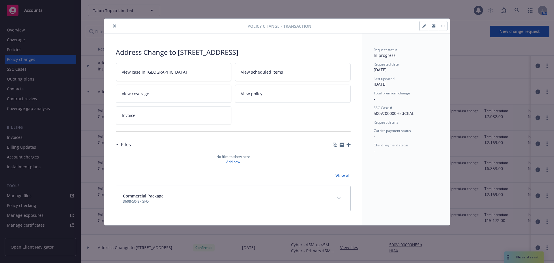
click at [113, 26] on icon "close" at bounding box center [114, 25] width 3 height 3
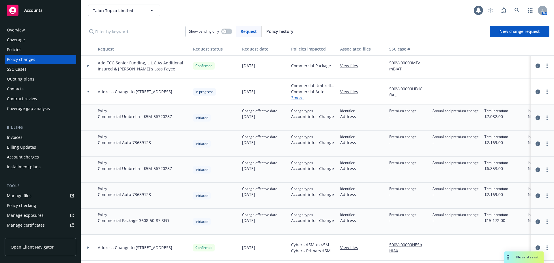
click at [89, 88] on div at bounding box center [88, 92] width 14 height 26
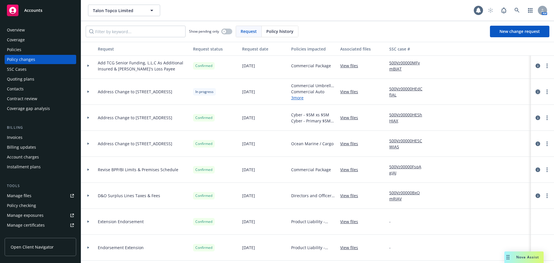
click at [535, 92] on icon "circleInformation" at bounding box center [537, 91] width 5 height 5
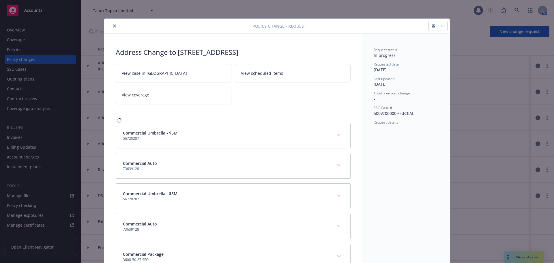
scroll to position [17, 0]
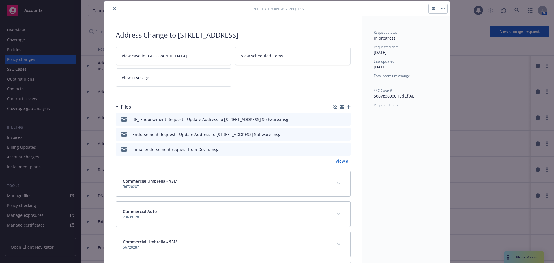
click at [342, 150] on icon "preview file" at bounding box center [344, 149] width 5 height 4
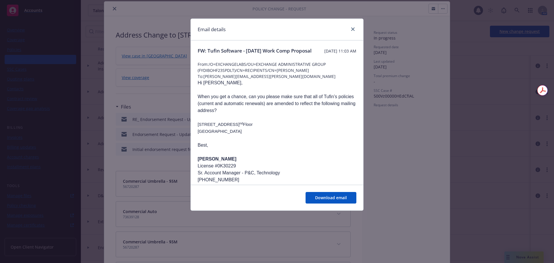
scroll to position [0, 0]
click at [354, 29] on icon "close" at bounding box center [352, 28] width 3 height 3
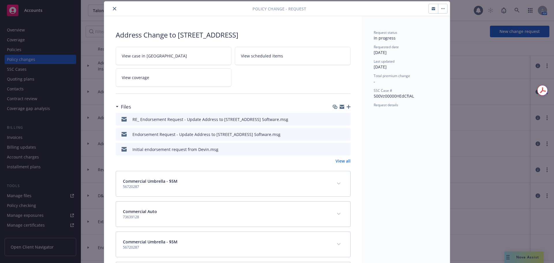
click at [343, 133] on icon "preview file" at bounding box center [344, 134] width 5 height 4
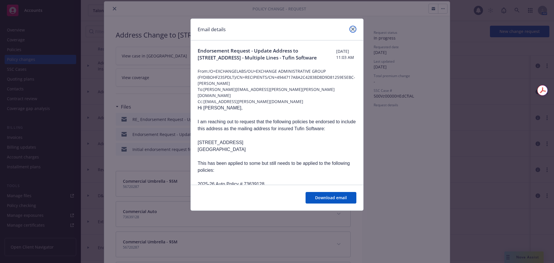
click at [355, 29] on link "close" at bounding box center [352, 29] width 7 height 7
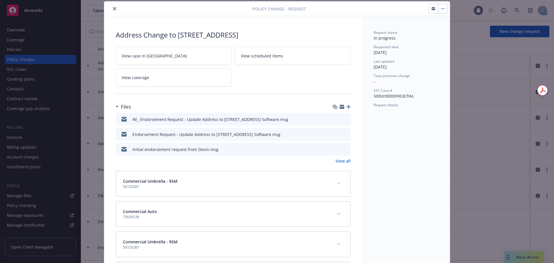
click at [345, 117] on icon "preview file" at bounding box center [344, 119] width 5 height 4
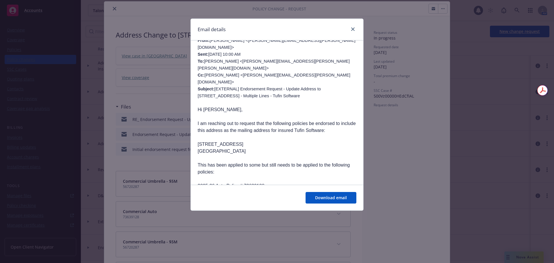
scroll to position [202, 0]
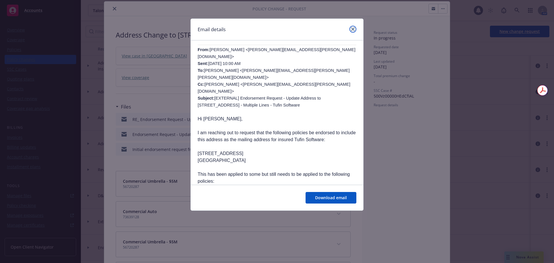
click at [353, 30] on icon "close" at bounding box center [352, 28] width 3 height 3
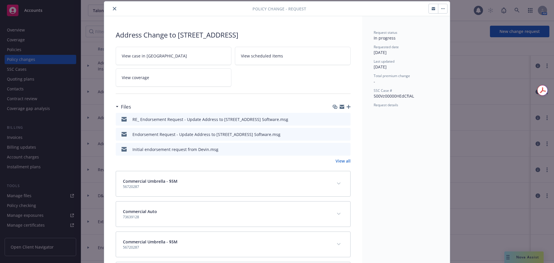
click at [113, 7] on icon "close" at bounding box center [114, 8] width 3 height 3
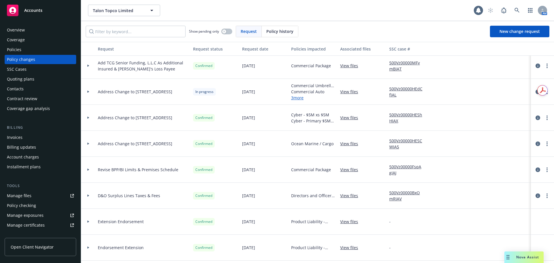
click at [42, 47] on div "Policies" at bounding box center [40, 49] width 67 height 9
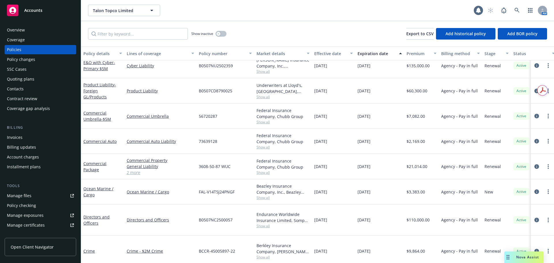
scroll to position [166, 0]
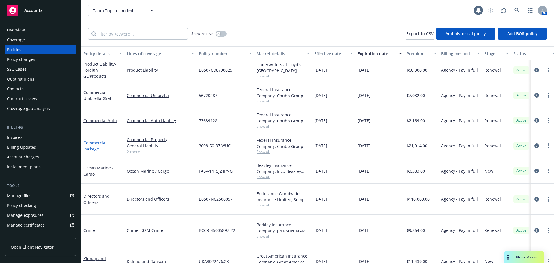
click at [93, 148] on link "Commercial Package" at bounding box center [94, 146] width 23 height 12
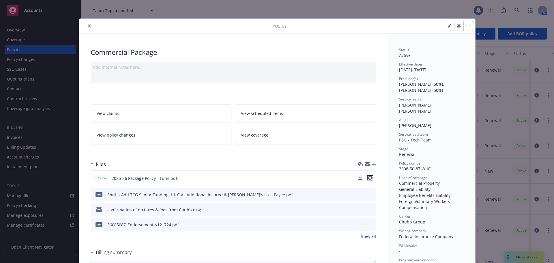
click at [367, 177] on icon "preview file" at bounding box center [369, 178] width 5 height 4
click at [89, 25] on button "close" at bounding box center [89, 25] width 7 height 7
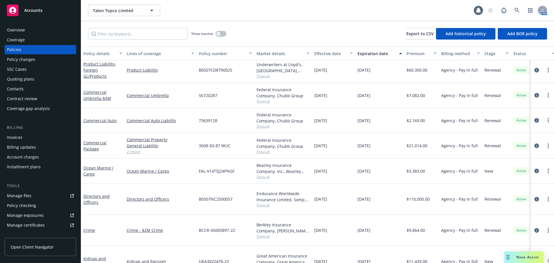
click at [61, 27] on div "Overview" at bounding box center [40, 29] width 67 height 9
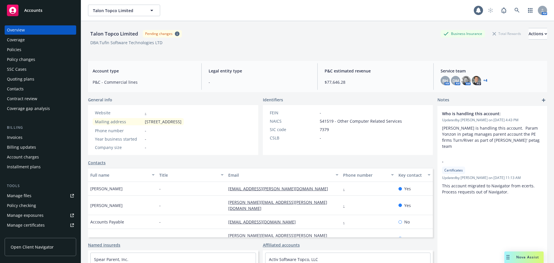
click at [161, 121] on span "2 Liberty Square 2nd Floor, Boston, MA, 02109, USA" at bounding box center [163, 121] width 37 height 6
copy span "2 Liberty Square 2nd Floor, Boston, MA, 02109, USA"
click at [58, 47] on div "Policies" at bounding box center [40, 49] width 67 height 9
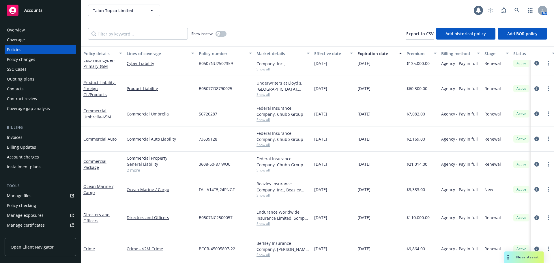
scroll to position [166, 0]
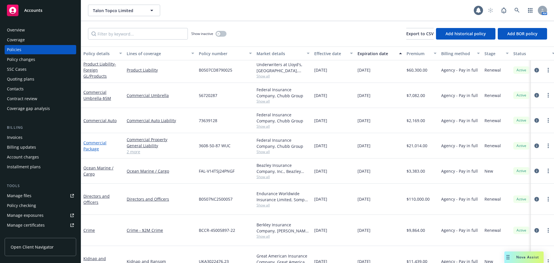
click at [97, 141] on link "Commercial Package" at bounding box center [94, 146] width 23 height 12
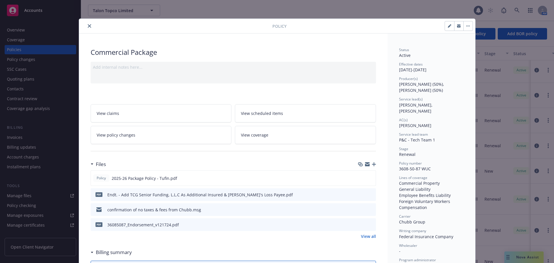
click at [88, 25] on icon "close" at bounding box center [89, 25] width 3 height 3
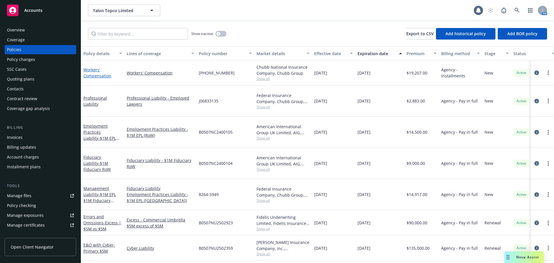
click at [90, 75] on link "Workers' Compensation" at bounding box center [97, 73] width 28 height 12
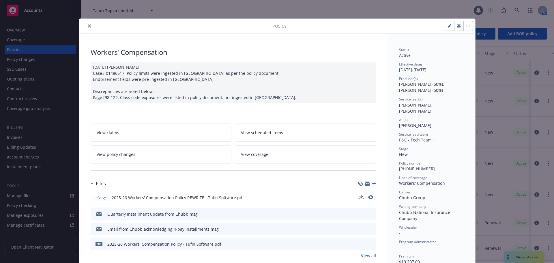
click at [368, 199] on button at bounding box center [370, 197] width 5 height 6
click at [368, 197] on icon "preview file" at bounding box center [369, 197] width 5 height 4
click at [88, 26] on icon "close" at bounding box center [89, 25] width 3 height 3
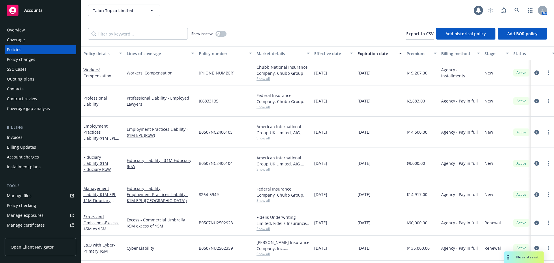
click at [97, 235] on div "E&O with Cyber - Primary $5M" at bounding box center [102, 247] width 43 height 25
click at [99, 242] on div "E&O with Cyber - Primary $5M" at bounding box center [102, 248] width 39 height 12
click at [101, 242] on link "E&O with Cyber - Primary $5M" at bounding box center [99, 248] width 32 height 12
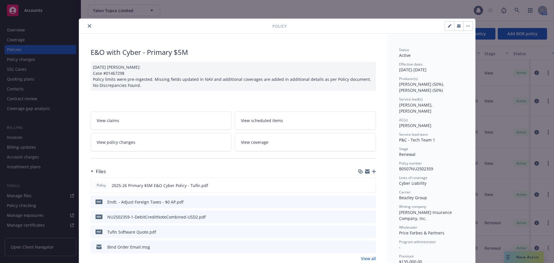
click at [368, 245] on icon "preview file" at bounding box center [370, 246] width 5 height 4
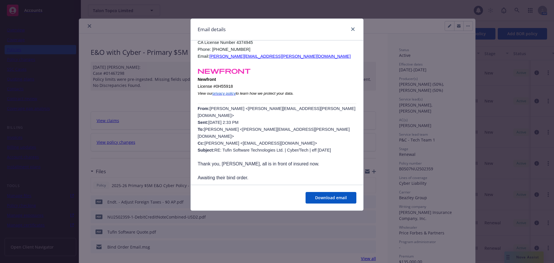
scroll to position [202, 0]
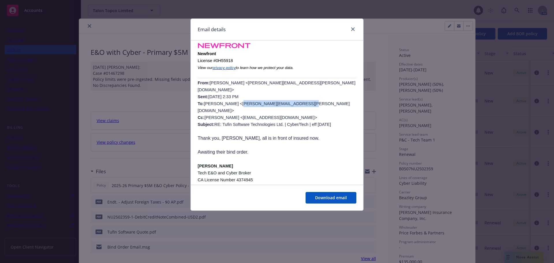
drag, startPoint x: 233, startPoint y: 98, endPoint x: 290, endPoint y: 98, distance: 57.4
click at [290, 98] on span "Andrew Nunez <andrew.nunez@newfront.com> Sent: Thursday, January 23, 2025 2:33 …" at bounding box center [276, 103] width 158 height 46
copy span "Peter.Mahoney@priceforbes.com"
drag, startPoint x: 231, startPoint y: 104, endPoint x: 284, endPoint y: 105, distance: 53.1
click at [284, 105] on span "Andrew Nunez <andrew.nunez@newfront.com> Sent: Thursday, January 23, 2025 2:33 …" at bounding box center [276, 103] width 158 height 46
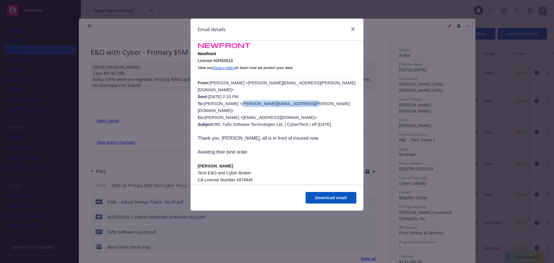
copy span "Sue.Bostridge@priceforbes.com"
click at [353, 28] on icon "close" at bounding box center [352, 28] width 3 height 3
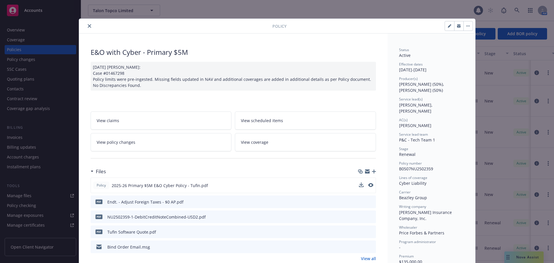
click at [371, 185] on div "Policy 2025-26 Primary $5M E&O Cyber Policy - Tufin.pdf" at bounding box center [233, 185] width 285 height 16
click at [367, 185] on icon "preview file" at bounding box center [369, 185] width 5 height 4
click at [88, 26] on icon "close" at bounding box center [89, 25] width 3 height 3
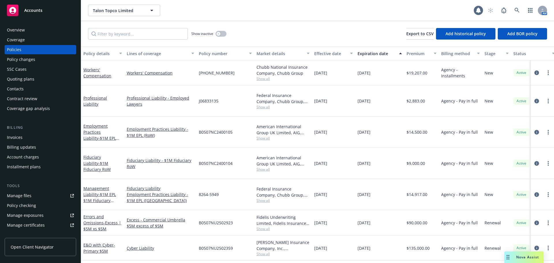
click at [58, 77] on div "Quoting plans" at bounding box center [40, 78] width 67 height 9
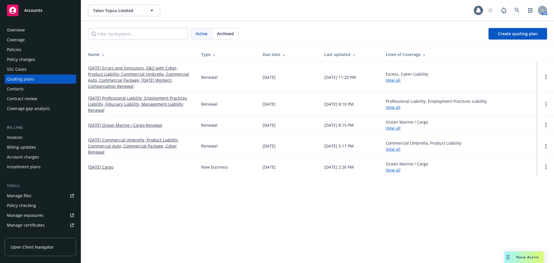
click at [112, 71] on link "01/27/26 Errors and Omissions, E&O with Cyber, Product Liability, Commercial Um…" at bounding box center [140, 77] width 104 height 24
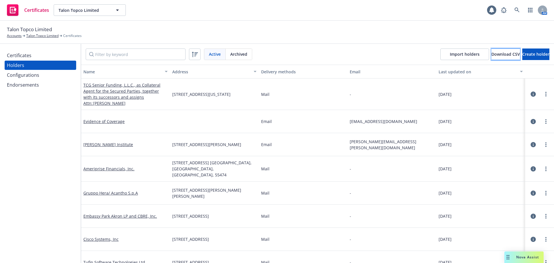
click at [491, 54] on span "Download CSV" at bounding box center [505, 53] width 29 height 5
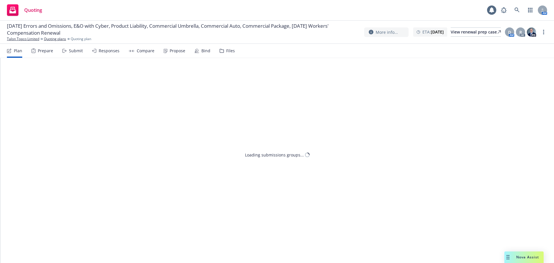
click at [80, 52] on div "Submit" at bounding box center [76, 50] width 14 height 5
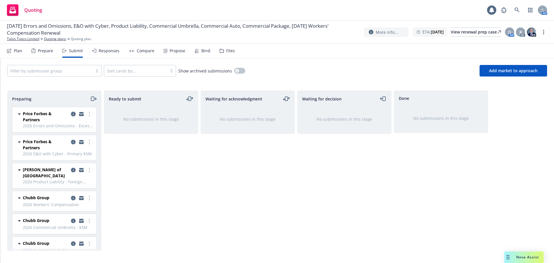
click at [71, 112] on icon "copy logging email" at bounding box center [73, 114] width 5 height 5
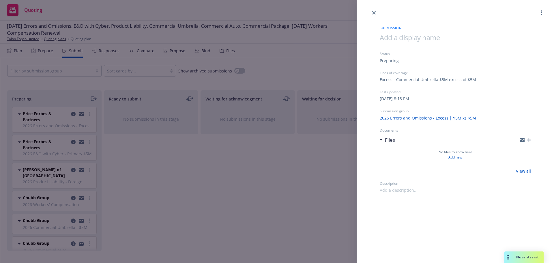
click at [528, 138] on icon "button" at bounding box center [528, 140] width 4 height 4
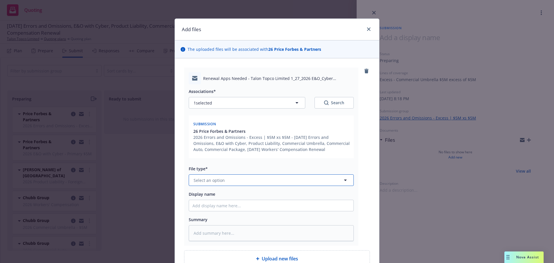
click at [234, 178] on button "Select an option" at bounding box center [271, 180] width 165 height 12
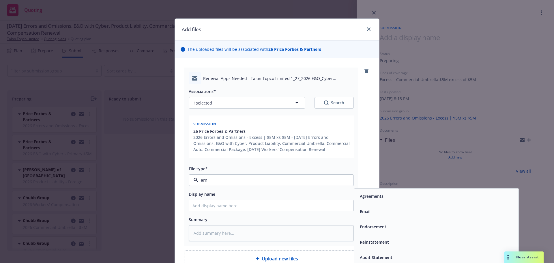
type input "ema"
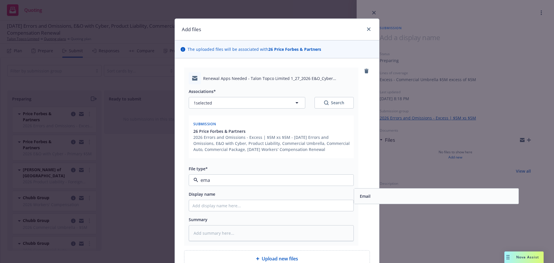
click at [364, 196] on span "Email" at bounding box center [364, 196] width 11 height 6
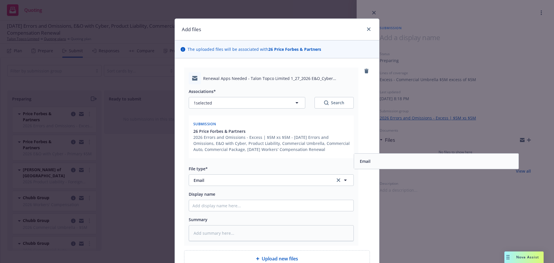
click at [364, 197] on div "Renewal Apps Needed - Talon Topco Limited 1_27_2026 E&O_Cyber Renewal.msg Assoc…" at bounding box center [277, 156] width 186 height 178
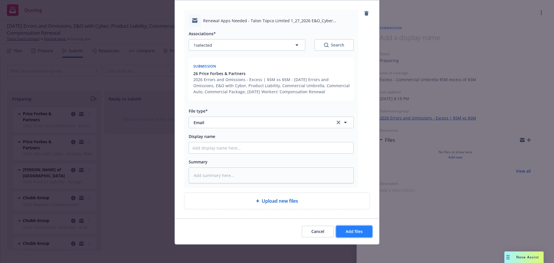
click at [354, 232] on span "Add files" at bounding box center [353, 230] width 17 height 5
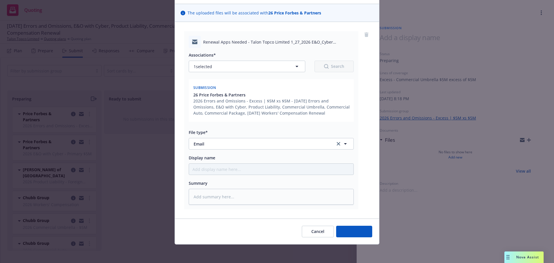
scroll to position [36, 0]
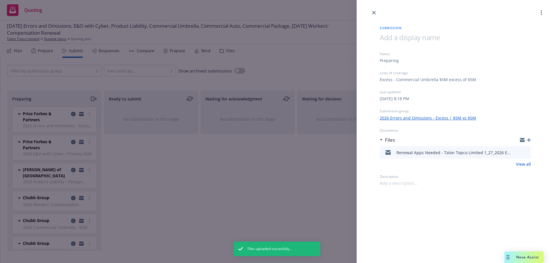
click at [138, 175] on div "Submission Status Preparing Lines of coverage Excess - Commercial Umbrella $5M …" at bounding box center [277, 131] width 554 height 263
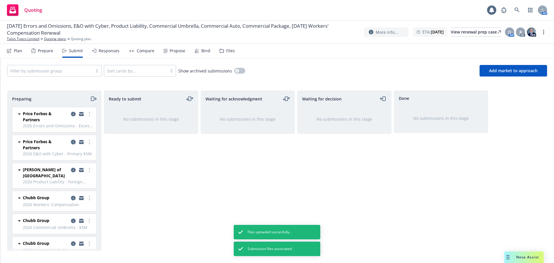
click at [71, 141] on icon "copy logging email" at bounding box center [73, 142] width 5 height 5
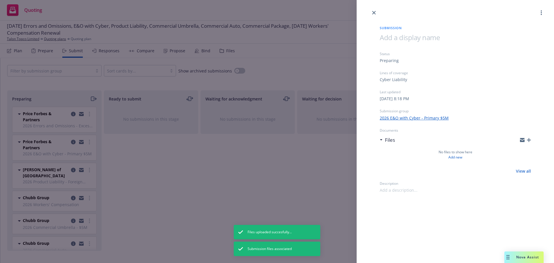
click at [530, 139] on icon "button" at bounding box center [528, 140] width 4 height 4
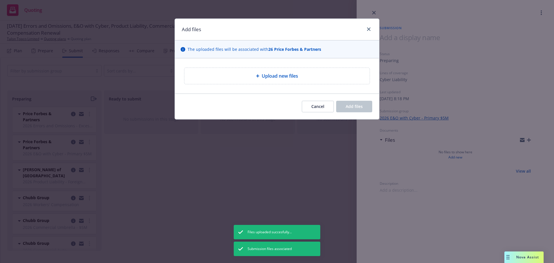
type textarea "x"
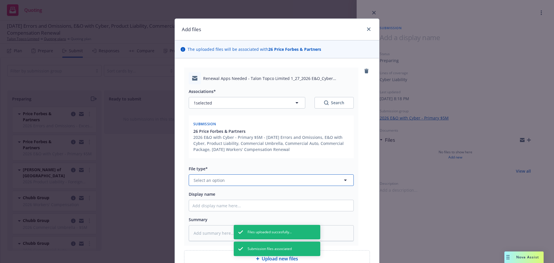
click at [231, 180] on button "Select an option" at bounding box center [271, 180] width 165 height 12
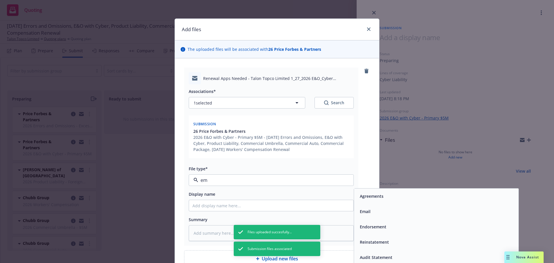
type input "ema"
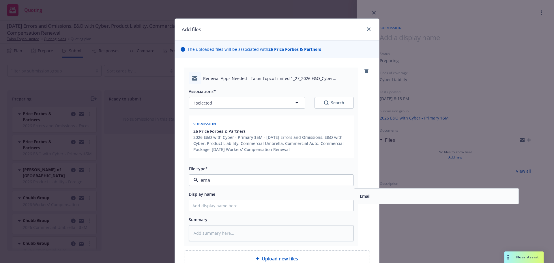
click at [394, 197] on div "Email" at bounding box center [435, 196] width 157 height 8
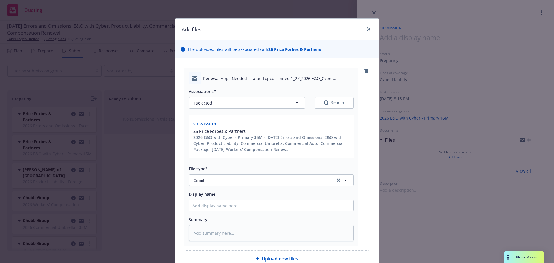
click at [366, 197] on div "Renewal Apps Needed - Talon Topco Limited 1_27_2026 E&O_Cyber Renewal.msg Assoc…" at bounding box center [277, 156] width 186 height 178
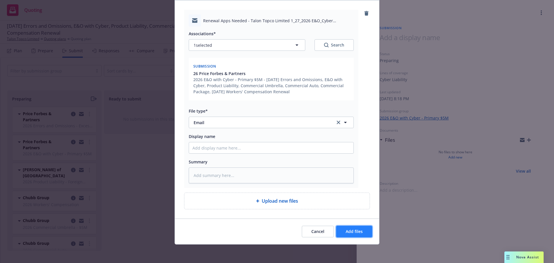
click at [350, 230] on span "Add files" at bounding box center [353, 230] width 17 height 5
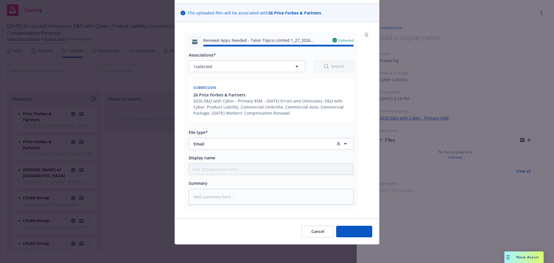
type textarea "x"
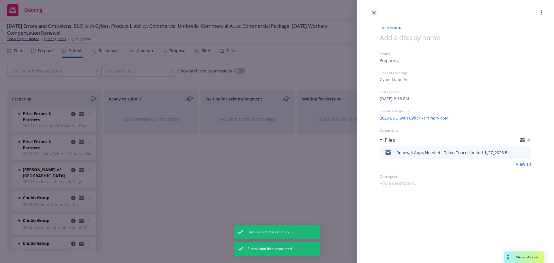
click at [374, 13] on icon "close" at bounding box center [373, 12] width 3 height 3
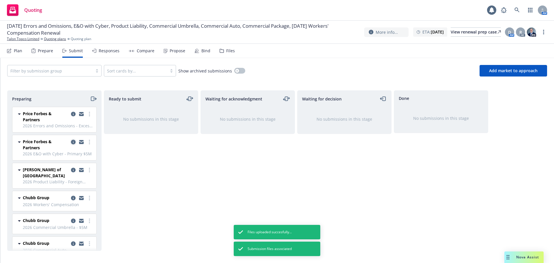
click at [71, 141] on icon "copy logging email" at bounding box center [73, 142] width 5 height 5
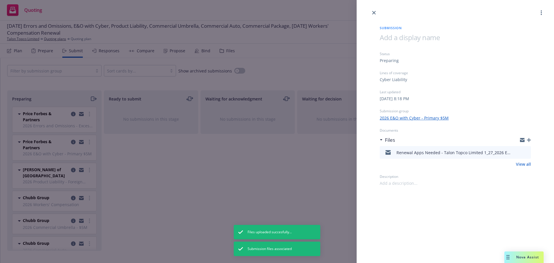
click at [131, 154] on div "Submission Status Preparing Lines of coverage Cyber Liability Last updated Sund…" at bounding box center [277, 131] width 554 height 263
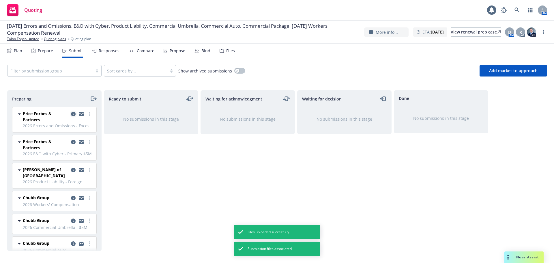
click at [71, 113] on icon "copy logging email" at bounding box center [73, 114] width 5 height 5
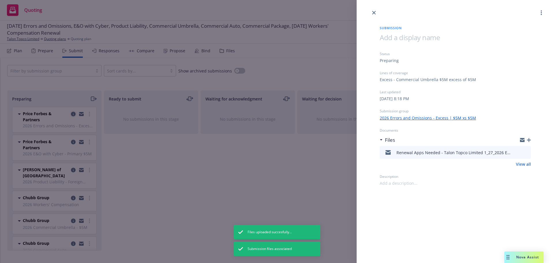
click at [127, 159] on div "Submission Status Preparing Lines of coverage Excess - Commercial Umbrella $5M …" at bounding box center [277, 131] width 554 height 263
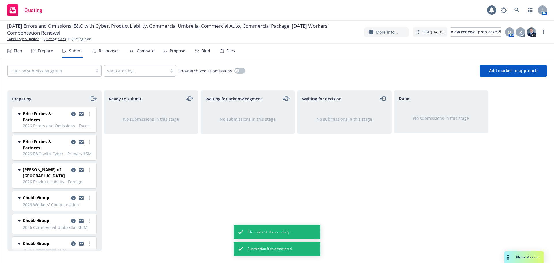
click at [40, 52] on div "Prepare" at bounding box center [45, 50] width 15 height 5
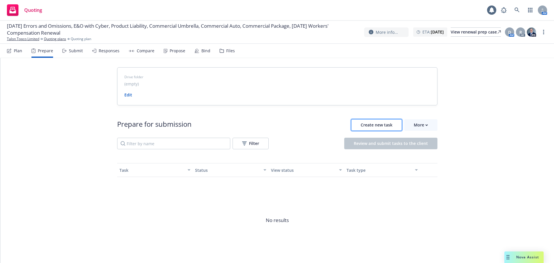
click at [361, 125] on span "Create new task" at bounding box center [376, 124] width 32 height 5
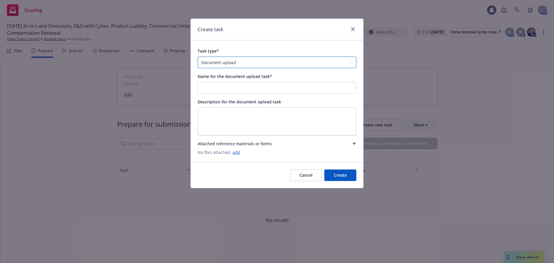
click at [220, 64] on select "Document upload Complete Workbook application Complete Indio application by link" at bounding box center [276, 63] width 159 height 12
select select "INDIO_SUBMISSION"
click at [197, 57] on select "Document upload Complete Workbook application Complete Indio application by link" at bounding box center [276, 63] width 159 height 12
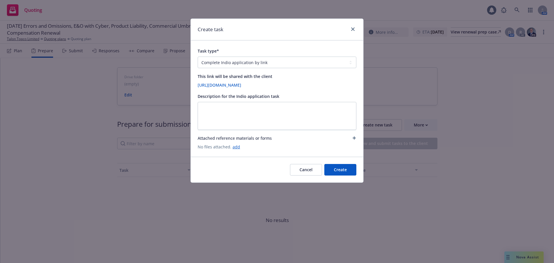
click at [343, 172] on button "Create" at bounding box center [340, 170] width 32 height 12
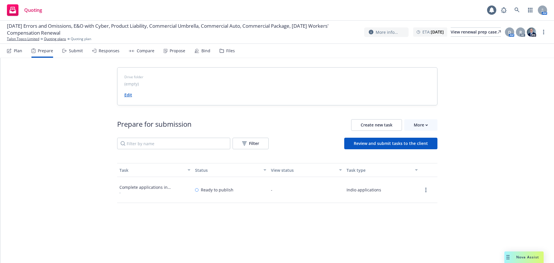
click at [124, 97] on link "Edit" at bounding box center [128, 94] width 8 height 5
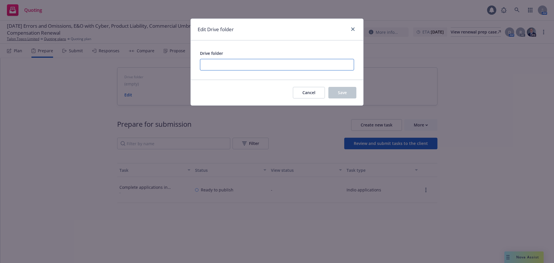
paste input "https://newfront.useindio.com/accounts/3727422/submissions/2214375/data-collect…"
type input "https://newfront.useindio.com/accounts/3727422/submissions/2214375/data-collect…"
click at [348, 90] on button "Save" at bounding box center [342, 93] width 28 height 12
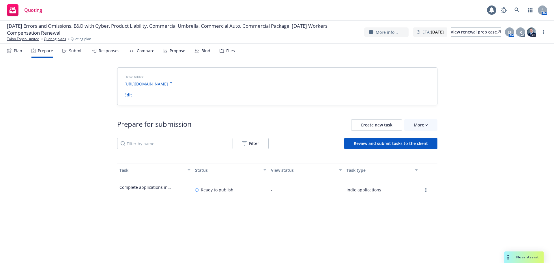
click at [72, 48] on div "Submit" at bounding box center [76, 50] width 14 height 5
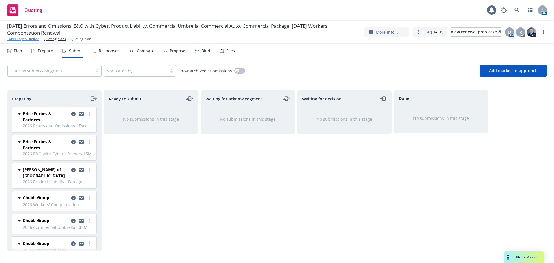
click at [25, 38] on link "Talon Topco Limited" at bounding box center [23, 38] width 32 height 5
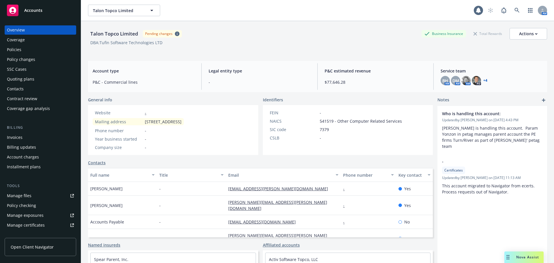
click at [53, 14] on div "Accounts" at bounding box center [40, 11] width 67 height 12
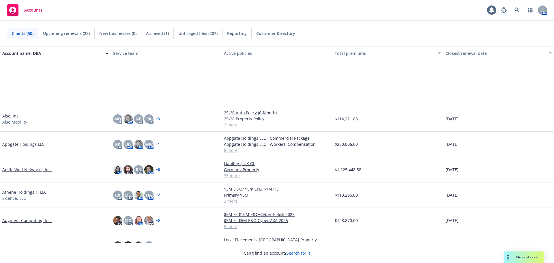
scroll to position [115, 0]
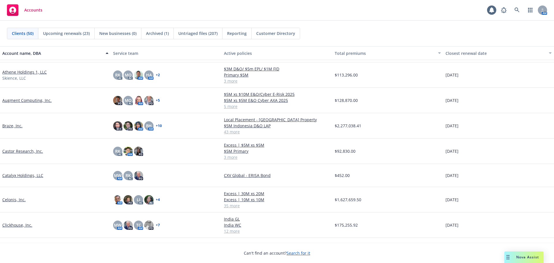
click at [11, 126] on link "Braze, Inc." at bounding box center [12, 126] width 20 height 6
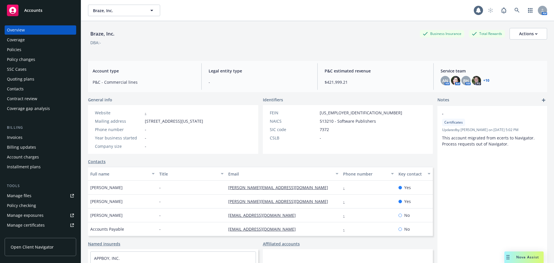
click at [43, 76] on div "Quoting plans" at bounding box center [40, 78] width 67 height 9
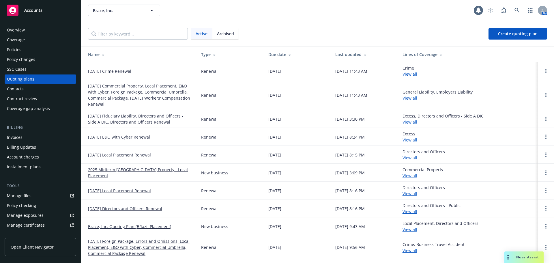
click at [120, 70] on link "[DATE] Crime Renewal" at bounding box center [109, 71] width 43 height 6
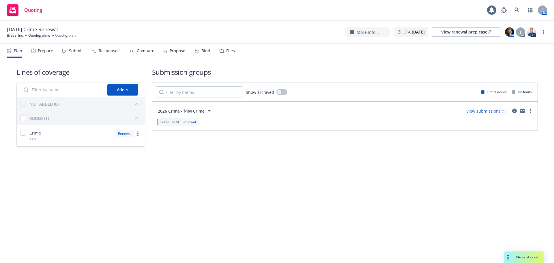
click at [79, 53] on div "Submit" at bounding box center [72, 51] width 20 height 14
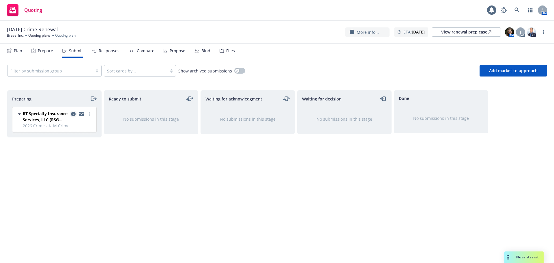
click at [73, 113] on icon "copy logging email" at bounding box center [73, 114] width 5 height 5
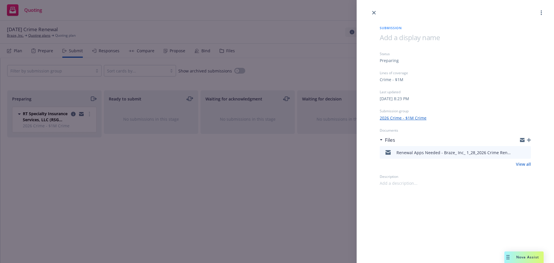
click at [529, 141] on icon "button" at bounding box center [528, 140] width 4 height 4
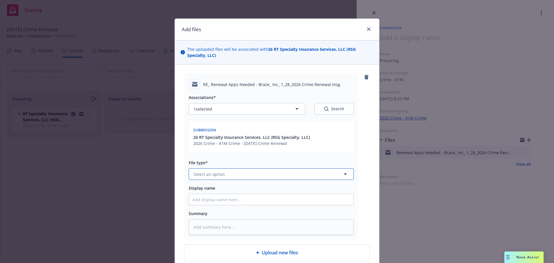
click at [216, 177] on button "Select an option" at bounding box center [271, 174] width 165 height 12
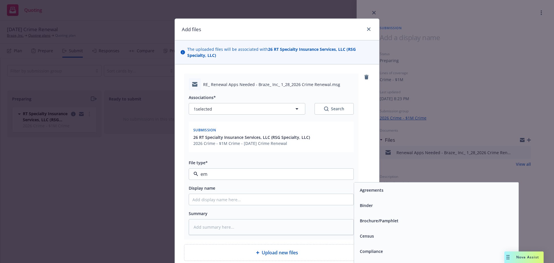
type input "ema"
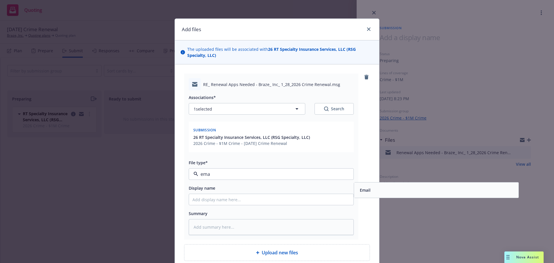
click at [361, 192] on span "Email" at bounding box center [364, 190] width 11 height 6
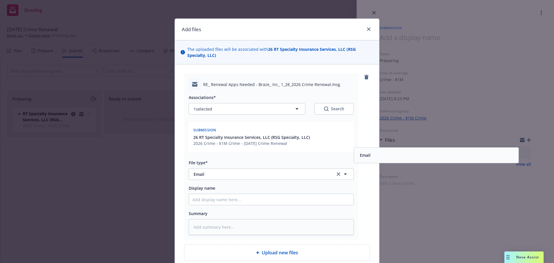
click at [365, 211] on div "RE_ Renewal Apps Needed - Braze_ Inc_ 1_28_2026 Crime Renewal.msg Associations*…" at bounding box center [277, 157] width 186 height 166
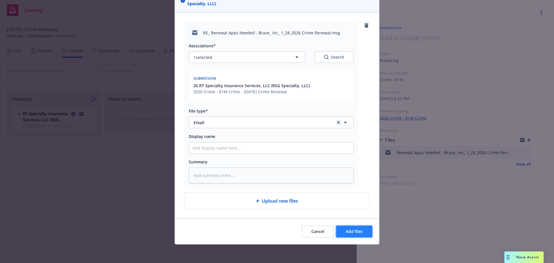
click at [355, 231] on span "Add files" at bounding box center [353, 230] width 17 height 5
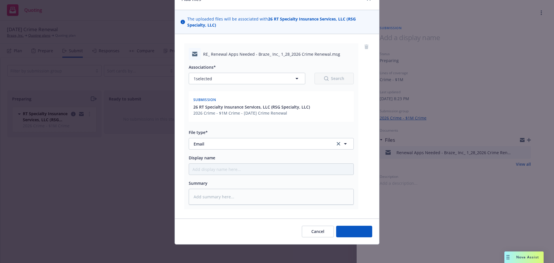
scroll to position [30, 0]
type textarea "x"
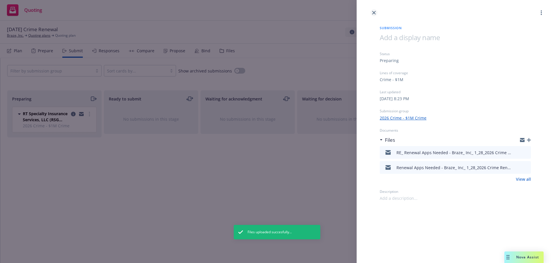
click at [374, 12] on icon "close" at bounding box center [373, 12] width 3 height 3
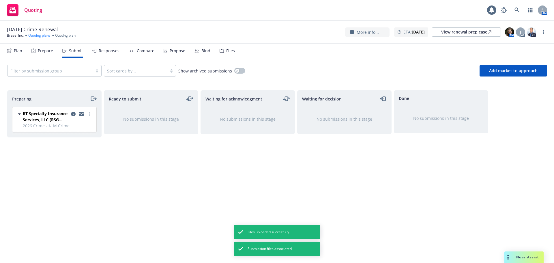
click at [40, 35] on link "Quoting plans" at bounding box center [39, 35] width 22 height 5
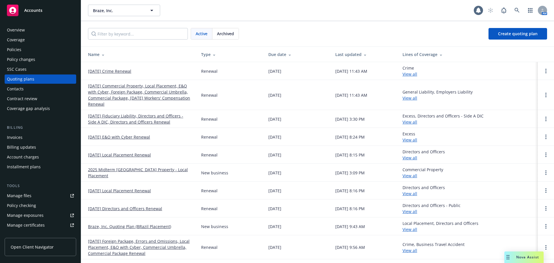
click at [121, 97] on link "[DATE] Commercial Property, Local Placement, E&O with Cyber, Foreign Package, C…" at bounding box center [140, 95] width 104 height 24
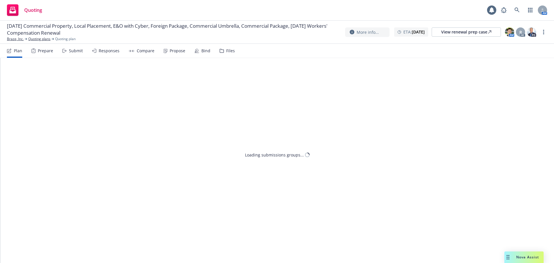
click at [64, 52] on icon at bounding box center [64, 51] width 4 height 4
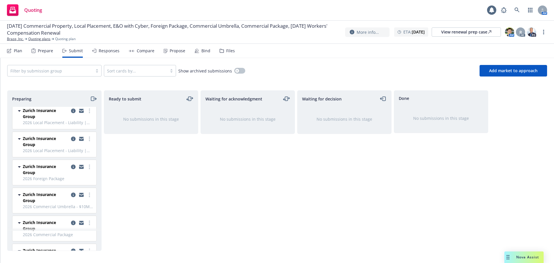
scroll to position [394, 0]
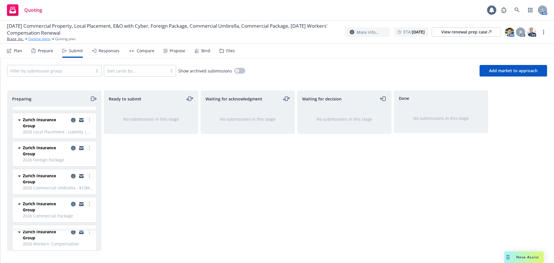
click at [31, 38] on link "Quoting plans" at bounding box center [39, 38] width 22 height 5
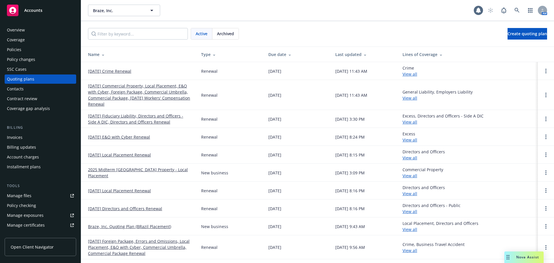
click at [104, 74] on td "[DATE] Crime Renewal" at bounding box center [138, 71] width 115 height 18
click at [105, 71] on link "[DATE] Crime Renewal" at bounding box center [109, 71] width 43 height 6
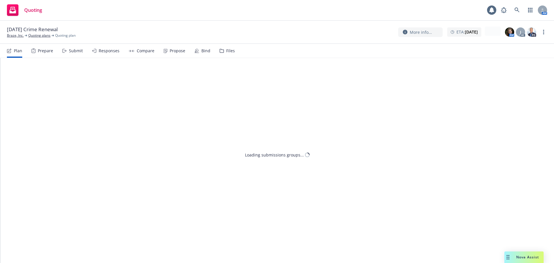
click at [66, 52] on div "Submit" at bounding box center [72, 51] width 20 height 14
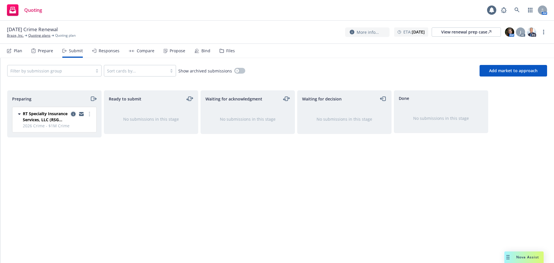
click at [73, 113] on icon "copy logging email" at bounding box center [73, 114] width 5 height 5
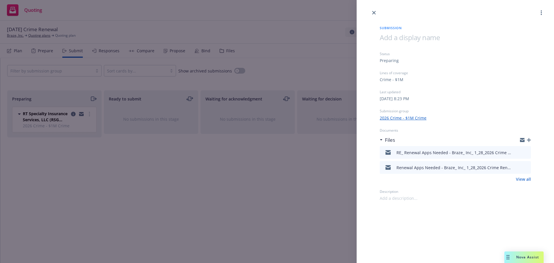
click at [251, 194] on div "Submission Status Preparing Lines of coverage Crime - $1M Last updated Sunday, …" at bounding box center [277, 131] width 554 height 263
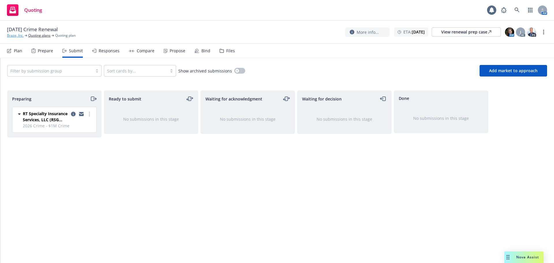
click at [19, 36] on link "Braze, Inc." at bounding box center [15, 35] width 17 height 5
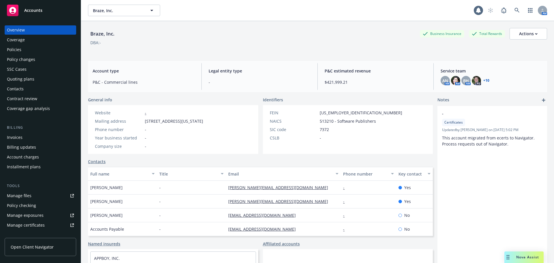
click at [36, 13] on span "Accounts" at bounding box center [33, 10] width 18 height 5
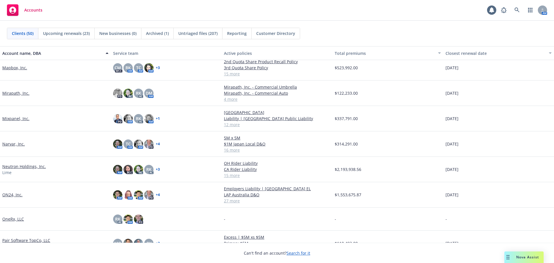
scroll to position [721, 0]
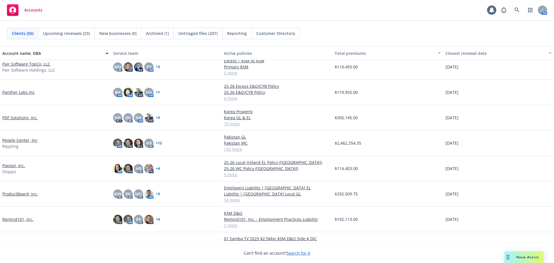
click at [43, 63] on link "Pair Software TopCo, LLC" at bounding box center [26, 64] width 48 height 6
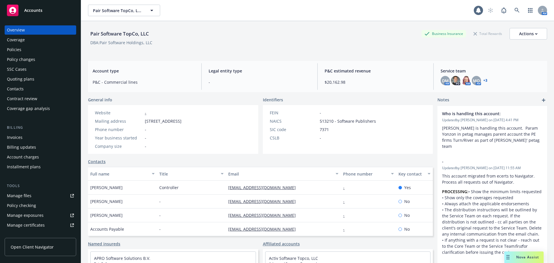
click at [49, 76] on div "Quoting plans" at bounding box center [40, 78] width 67 height 9
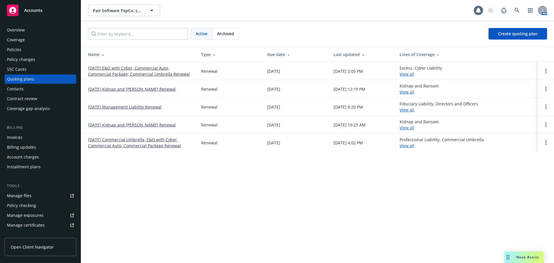
click at [129, 87] on link "[DATE] Kidnap and [PERSON_NAME] Renewal" at bounding box center [132, 89] width 88 height 6
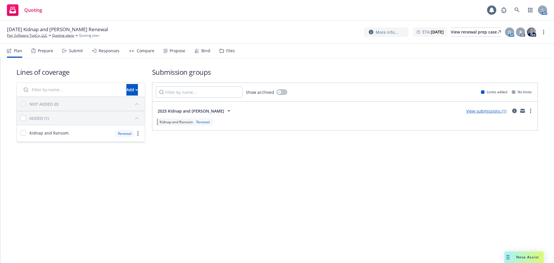
click at [38, 48] on div "Prepare" at bounding box center [42, 51] width 22 height 14
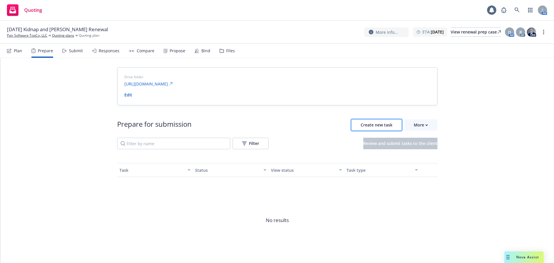
click at [375, 125] on span "Create new task" at bounding box center [376, 124] width 32 height 5
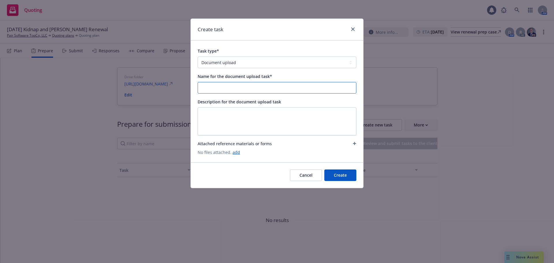
click at [231, 88] on input "Name for the document upload task*" at bounding box center [277, 87] width 158 height 11
click at [245, 89] on input "Chubb K&R Loss Runs 6/3/2025" at bounding box center [277, 87] width 158 height 11
drag, startPoint x: 268, startPoint y: 89, endPoint x: 191, endPoint y: 90, distance: 77.6
click at [191, 90] on div "Task type* Document upload Complete Workbook application Complete Indio applica…" at bounding box center [277, 101] width 172 height 122
click at [272, 87] on input "Chubb K&R Loss Runs 9/25/2025" at bounding box center [277, 87] width 158 height 11
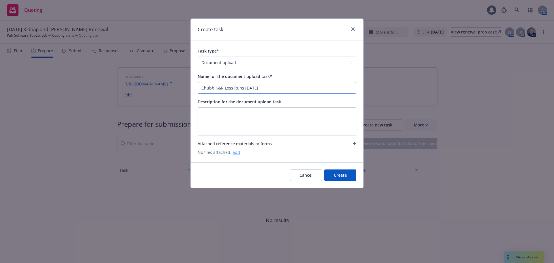
type input "Chubb K&R Loss Runs 9/25/2025"
click at [236, 154] on link "add" at bounding box center [235, 151] width 7 height 5
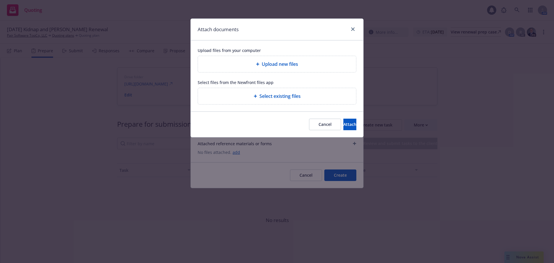
type textarea "x"
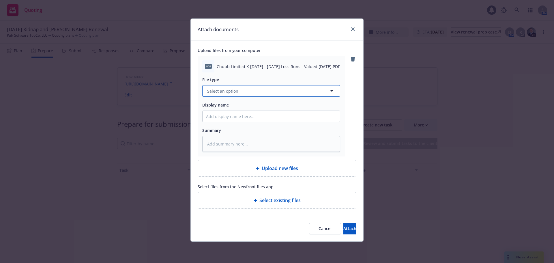
click at [248, 91] on button "Select an option" at bounding box center [271, 91] width 138 height 12
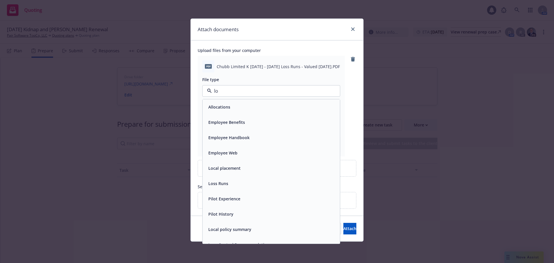
type input "los"
click at [247, 103] on div "Loss Runs" at bounding box center [271, 107] width 130 height 8
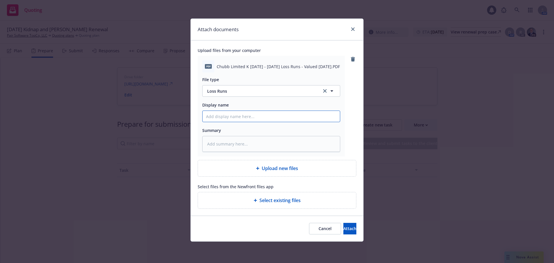
paste input "Chubb K&R Loss Runs 9/25/2025"
type textarea "x"
type input "Chubb K&R Loss Runs 9/25/2025"
click at [343, 225] on button "Attach" at bounding box center [349, 229] width 13 height 12
type textarea "x"
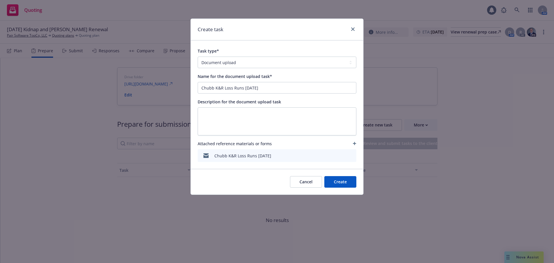
click at [345, 185] on button "Create" at bounding box center [340, 182] width 32 height 12
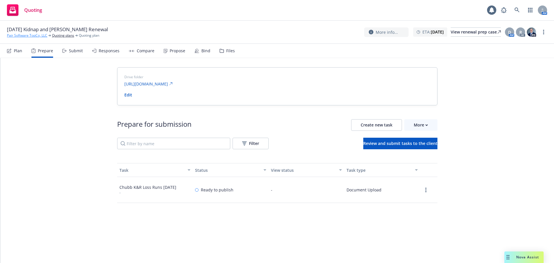
click at [36, 36] on link "Pair Software TopCo, LLC" at bounding box center [27, 35] width 40 height 5
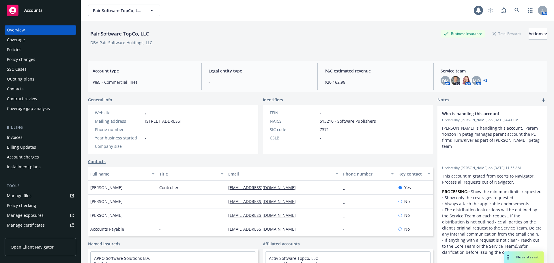
drag, startPoint x: 0, startPoint y: 0, endPoint x: 33, endPoint y: 11, distance: 34.9
click at [33, 11] on span "Accounts" at bounding box center [33, 10] width 18 height 5
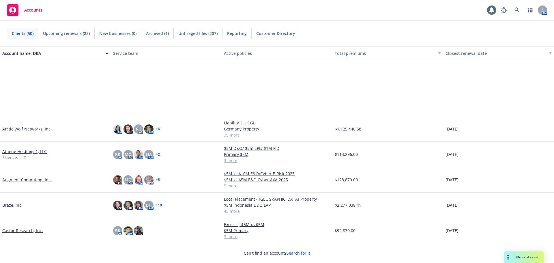
scroll to position [144, 0]
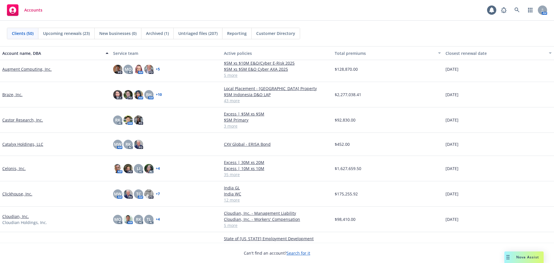
click at [34, 144] on link "Catalyx Holdings, LLC" at bounding box center [22, 144] width 41 height 6
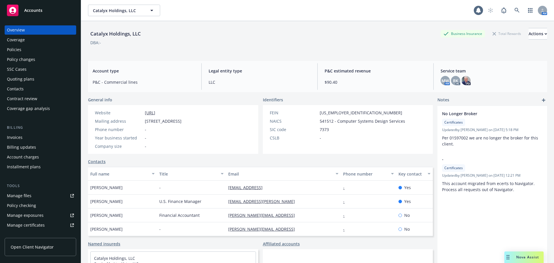
click at [50, 60] on div "Policy changes" at bounding box center [40, 59] width 67 height 9
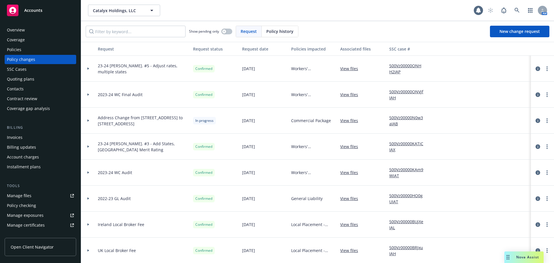
click at [87, 120] on div at bounding box center [88, 120] width 10 height 2
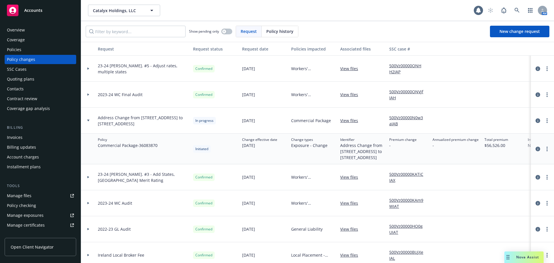
click at [55, 10] on div "Accounts" at bounding box center [40, 11] width 67 height 12
